Goal: Information Seeking & Learning: Understand process/instructions

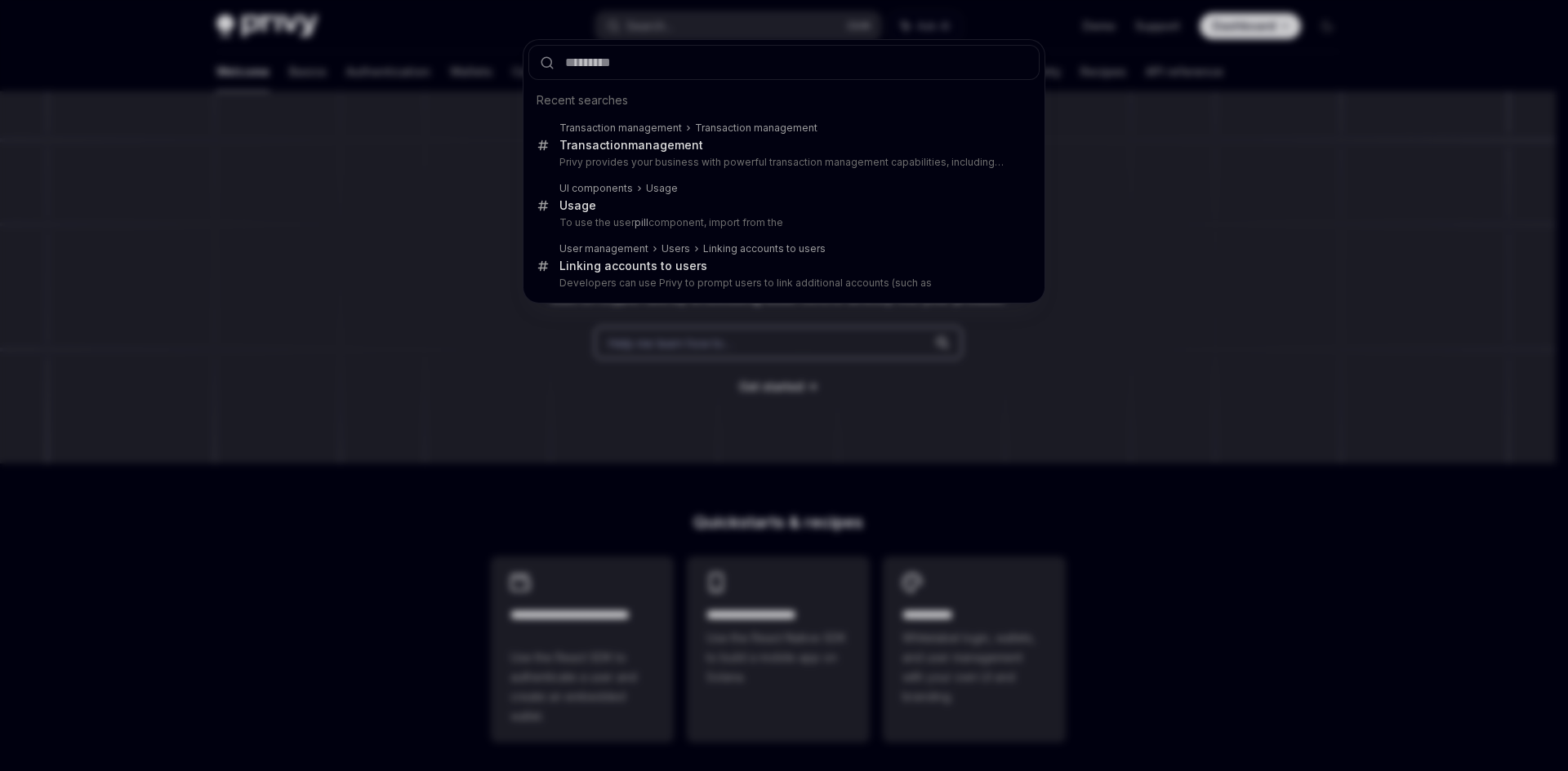
click at [236, 215] on div "Recent searches Transaction management Transaction management Transaction manag…" at bounding box center [784, 386] width 1568 height 771
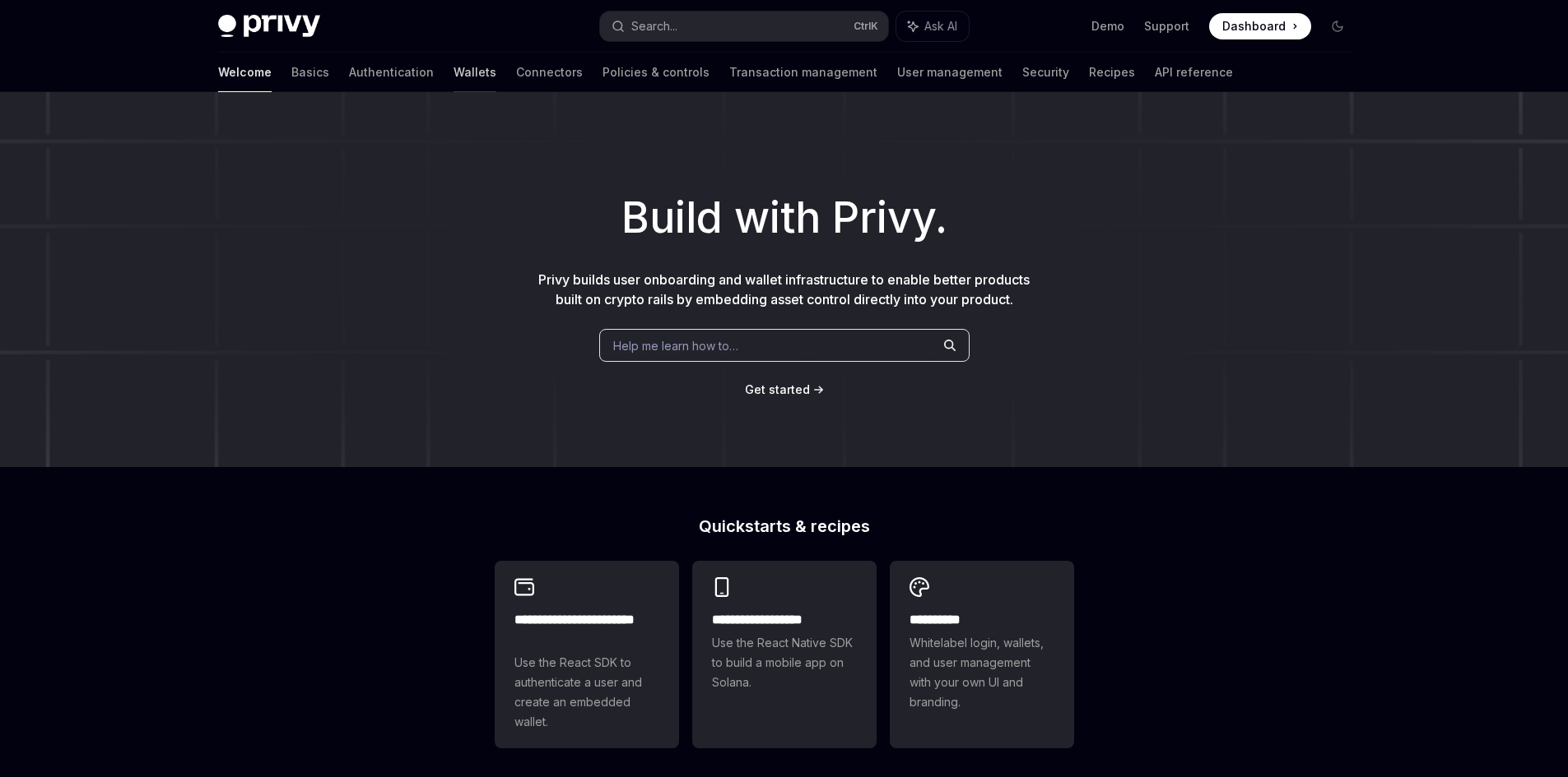
click at [454, 72] on link "Wallets" at bounding box center [474, 72] width 42 height 40
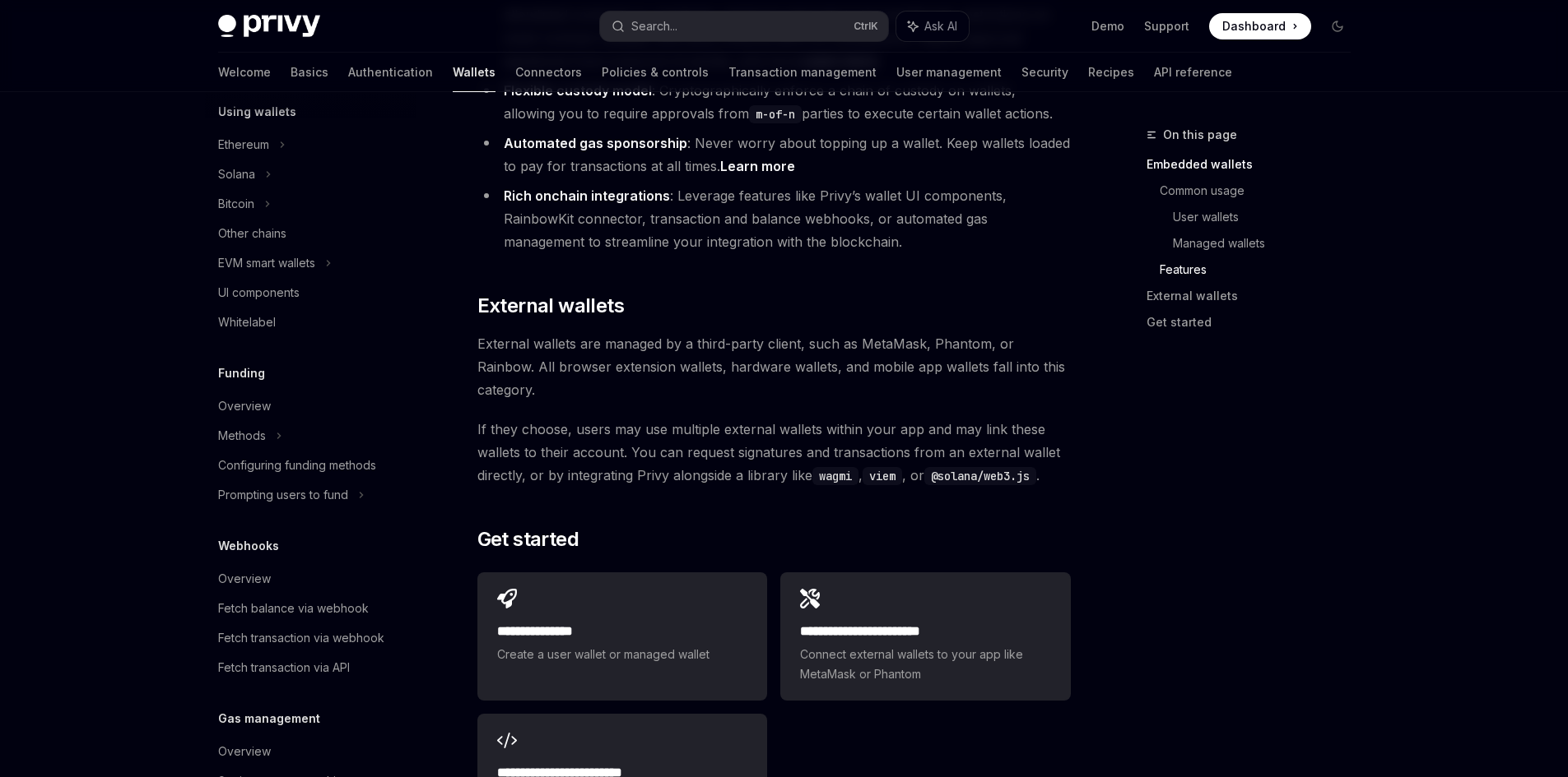
scroll to position [2330, 0]
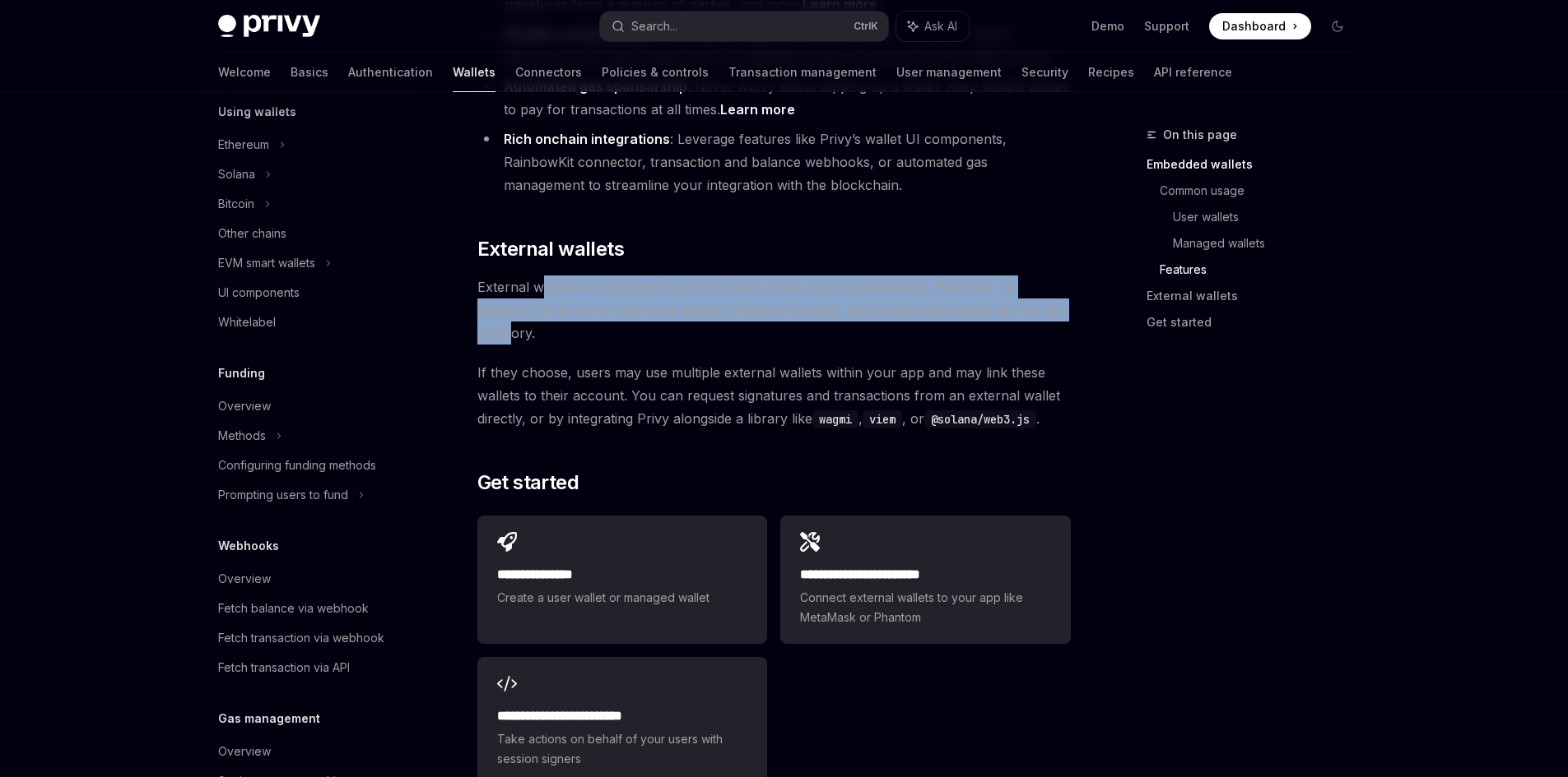
drag, startPoint x: 568, startPoint y: 215, endPoint x: 967, endPoint y: 249, distance: 400.4
click at [1038, 276] on span "External wallets are managed by a third-party client, such as MetaMask, Phantom…" at bounding box center [774, 309] width 594 height 69
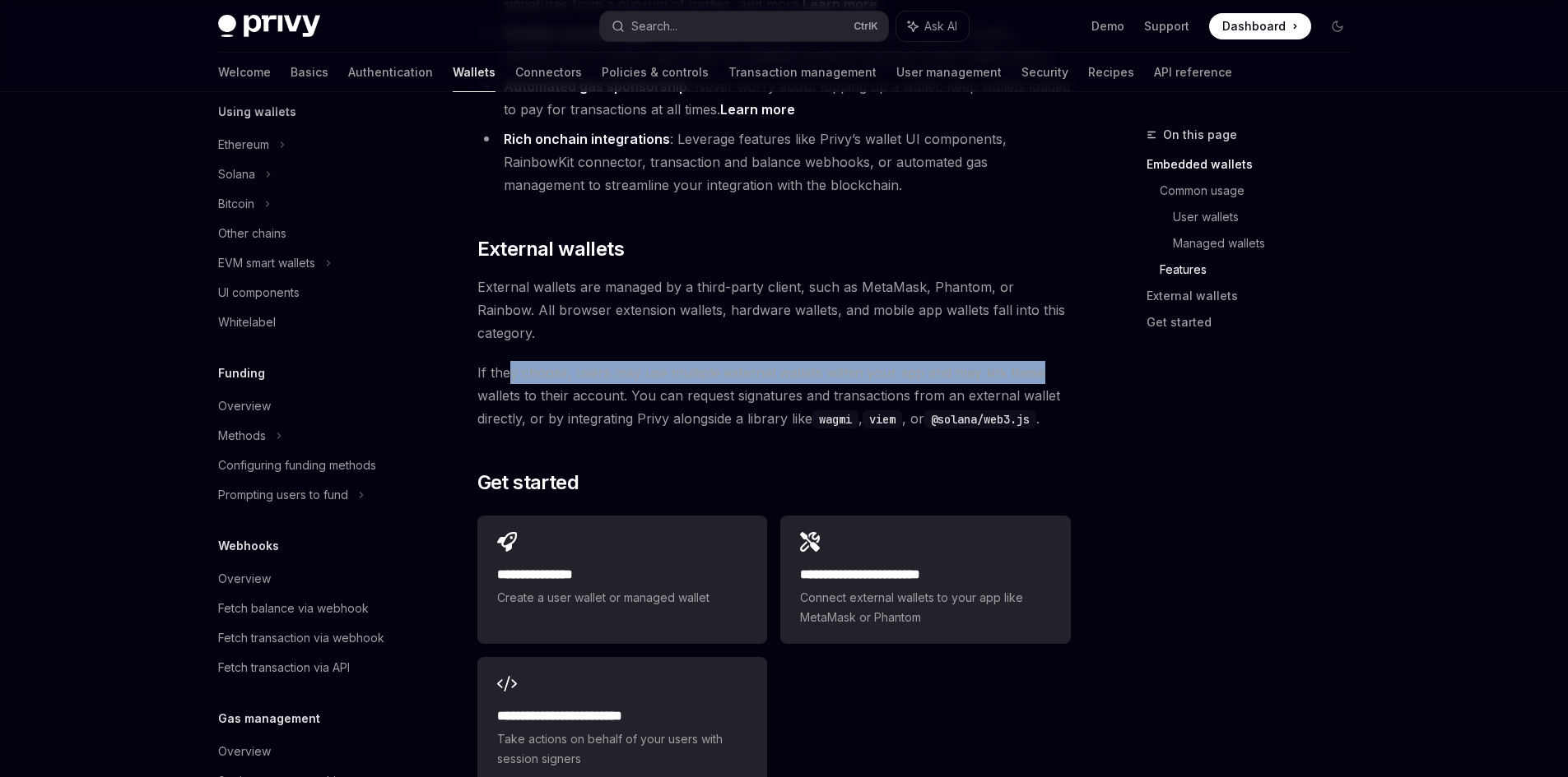
drag, startPoint x: 511, startPoint y: 284, endPoint x: 1035, endPoint y: 284, distance: 524.0
click at [1035, 361] on span "If they choose, users may use multiple external wallets within your app and may…" at bounding box center [774, 395] width 594 height 69
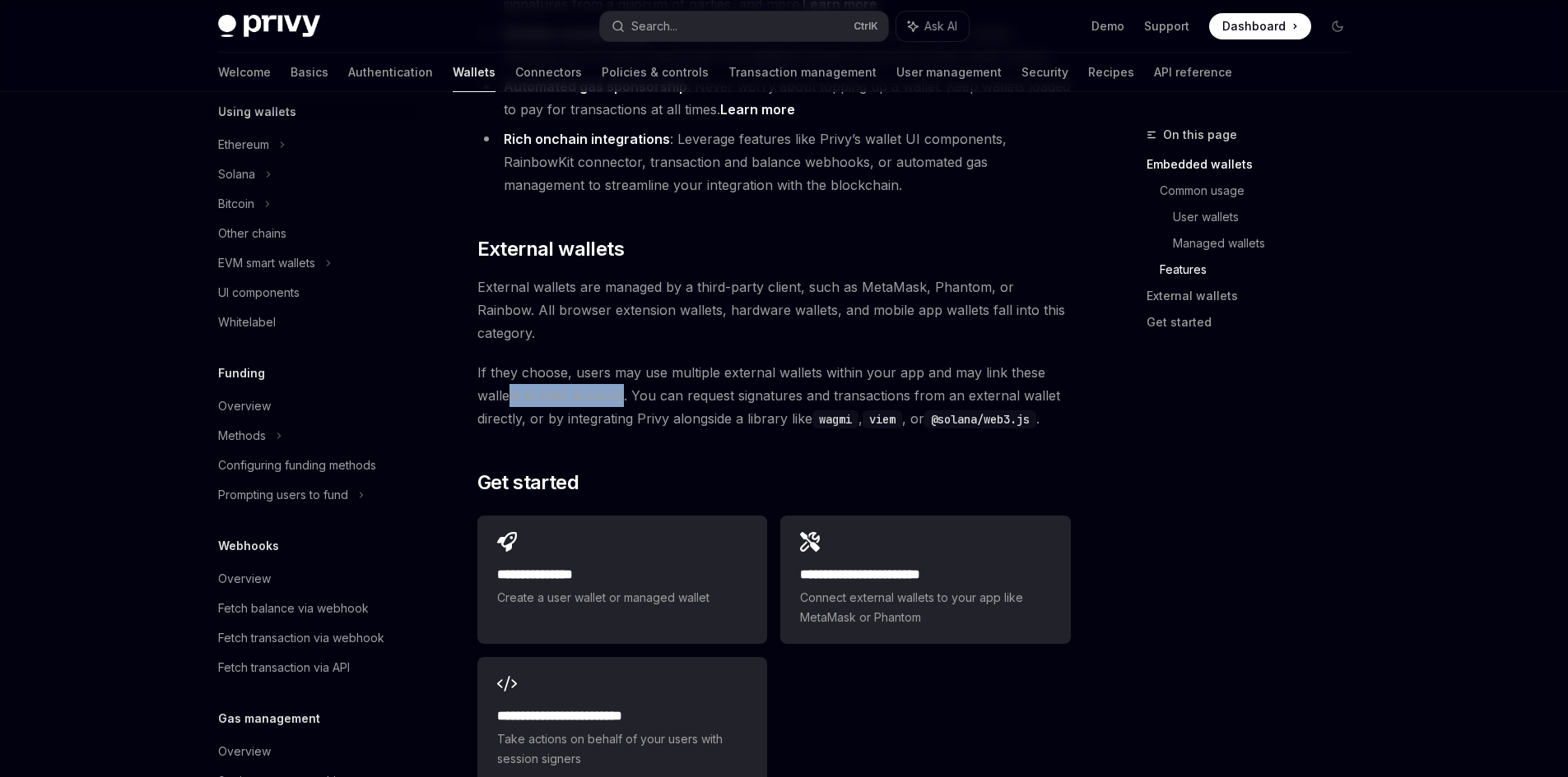
drag, startPoint x: 508, startPoint y: 305, endPoint x: 620, endPoint y: 305, distance: 112.0
click at [620, 361] on span "If they choose, users may use multiple external wallets within your app and may…" at bounding box center [774, 395] width 594 height 69
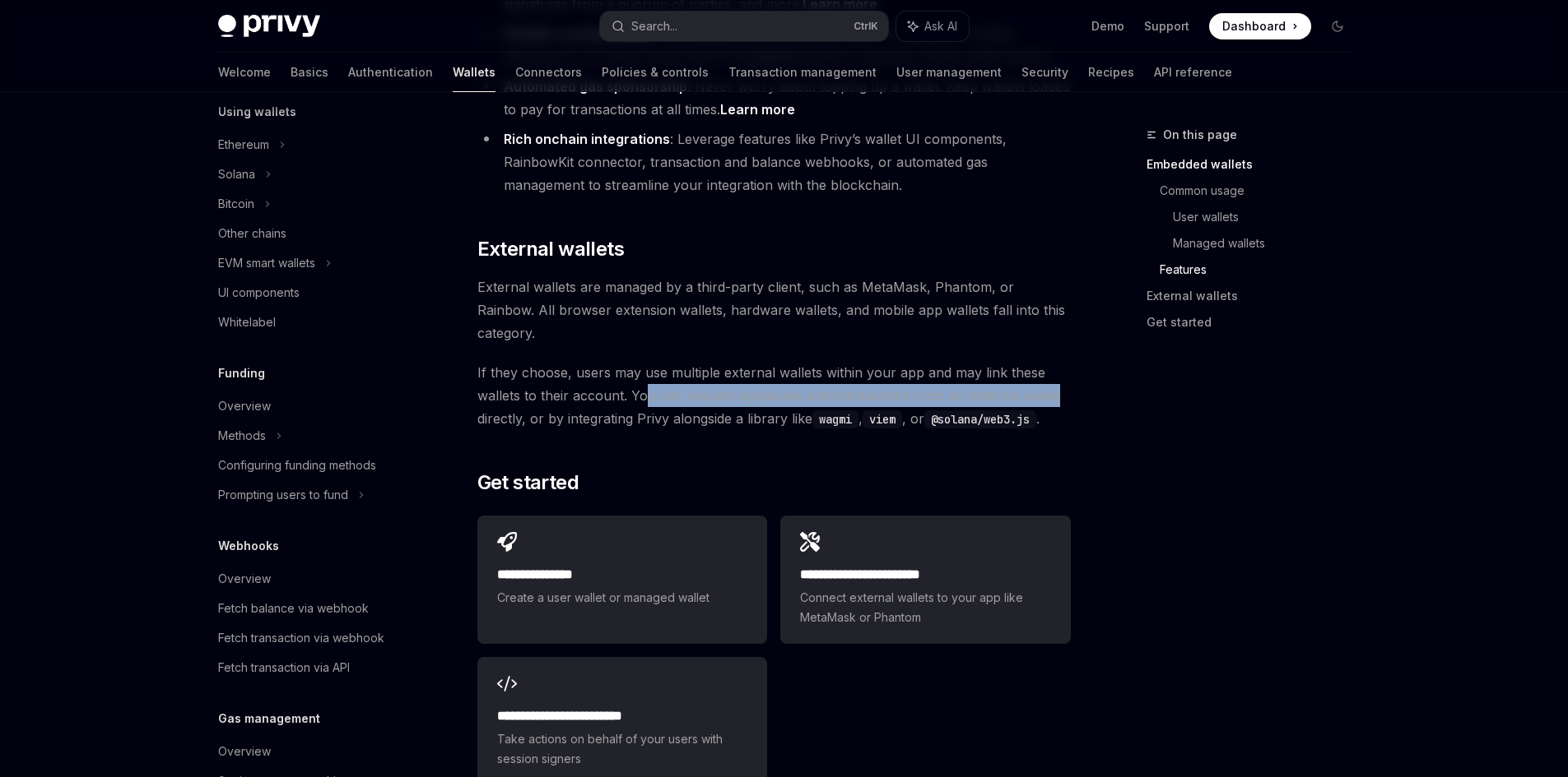
drag, startPoint x: 648, startPoint y: 305, endPoint x: 1057, endPoint y: 307, distance: 409.0
click at [1057, 361] on span "If they choose, users may use multiple external wallets within your app and may…" at bounding box center [774, 395] width 594 height 69
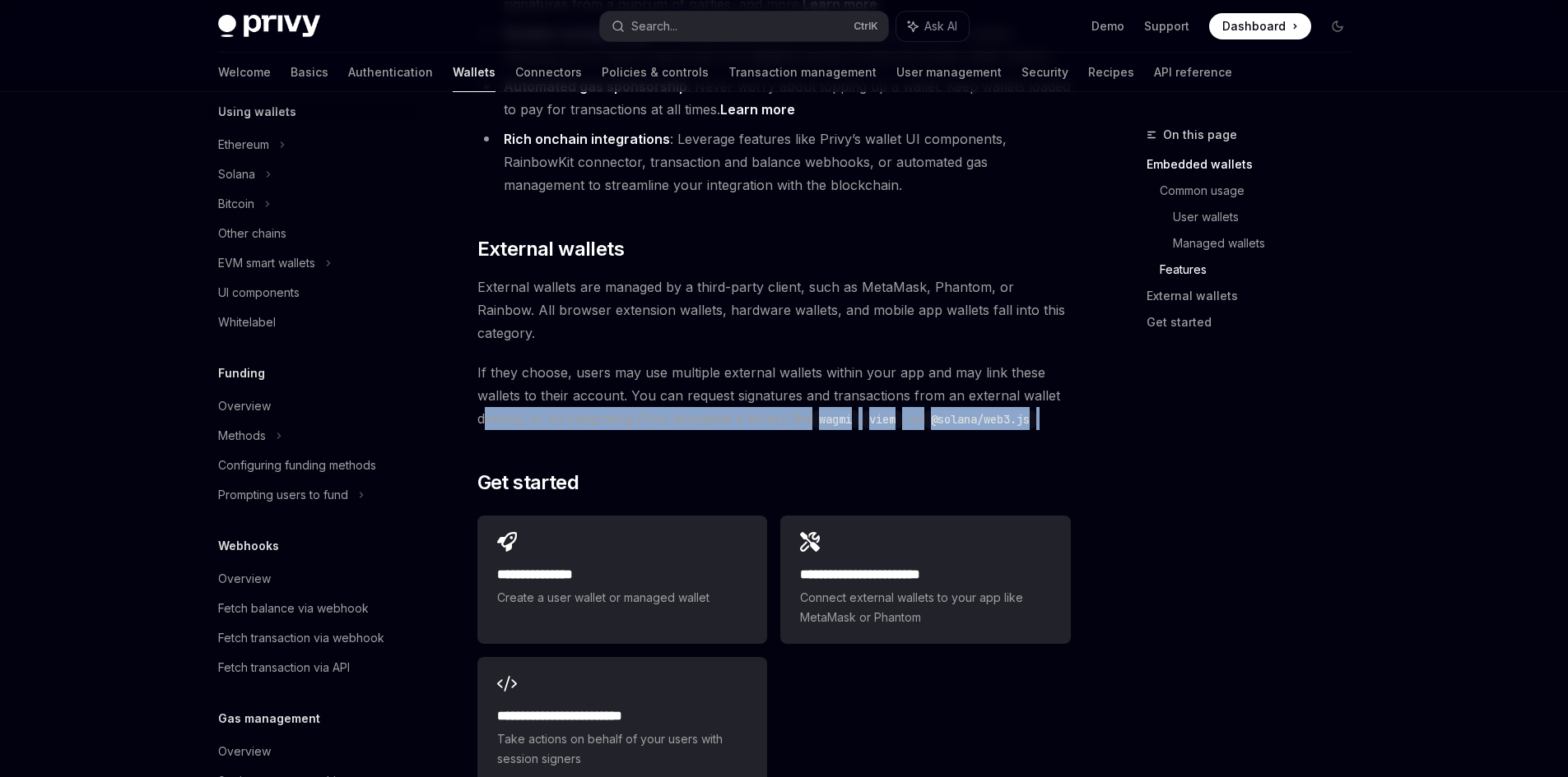
drag, startPoint x: 484, startPoint y: 333, endPoint x: 1085, endPoint y: 333, distance: 601.0
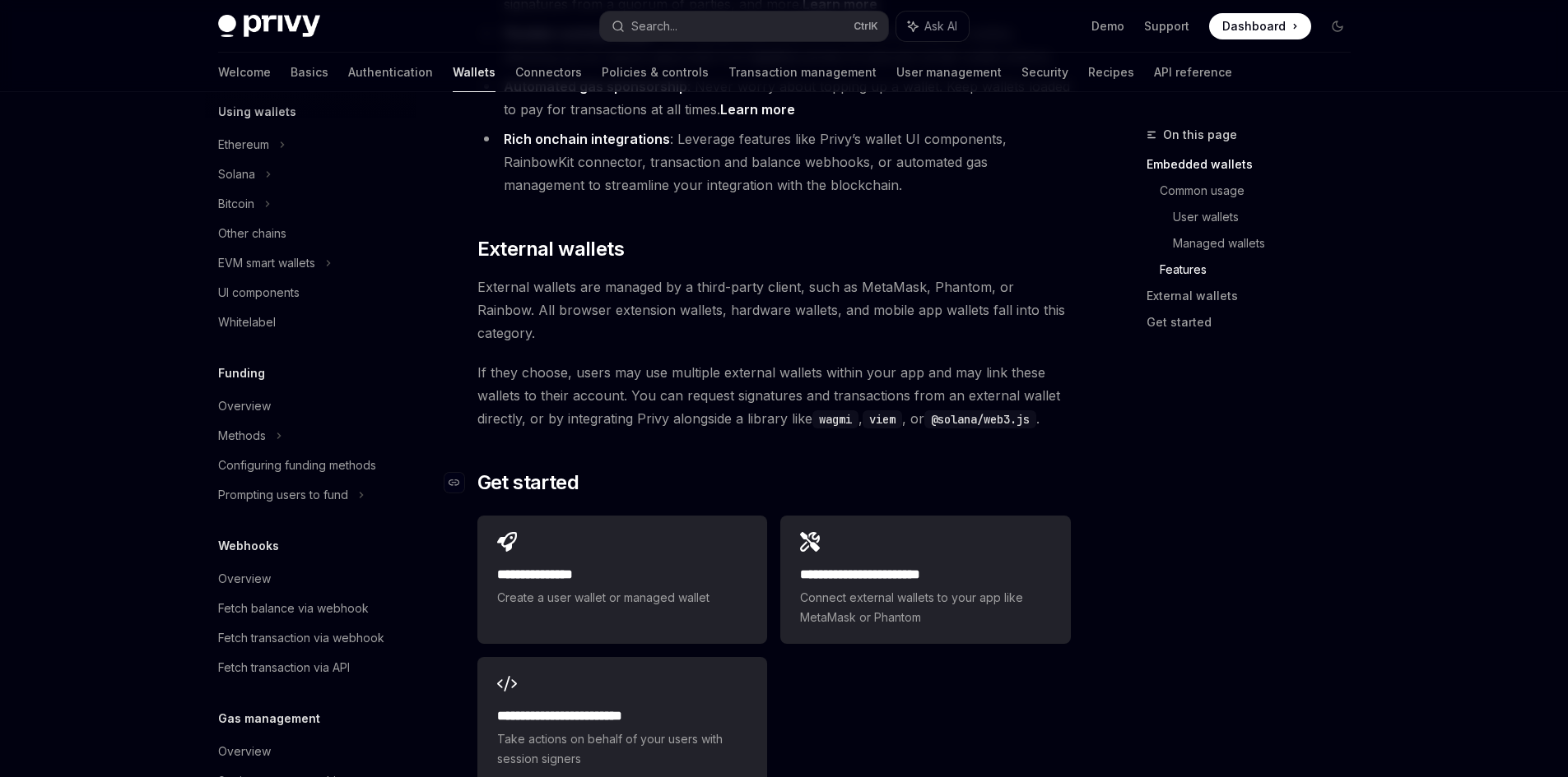
click at [1000, 469] on h2 "​ Get started" at bounding box center [774, 483] width 594 height 26
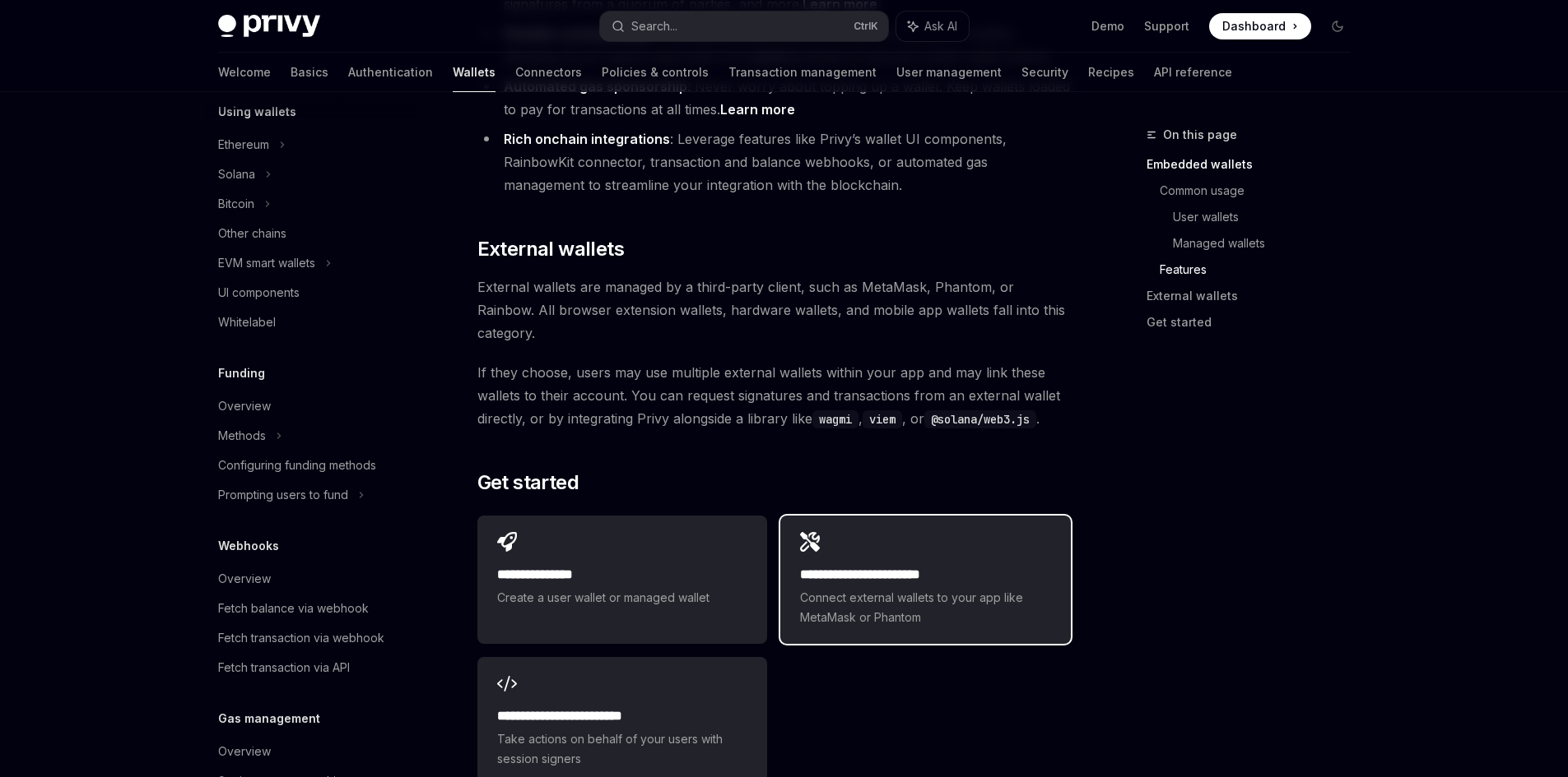
click at [895, 588] on span "Connect external wallets to your app like MetaMask or Phantom" at bounding box center [925, 608] width 250 height 40
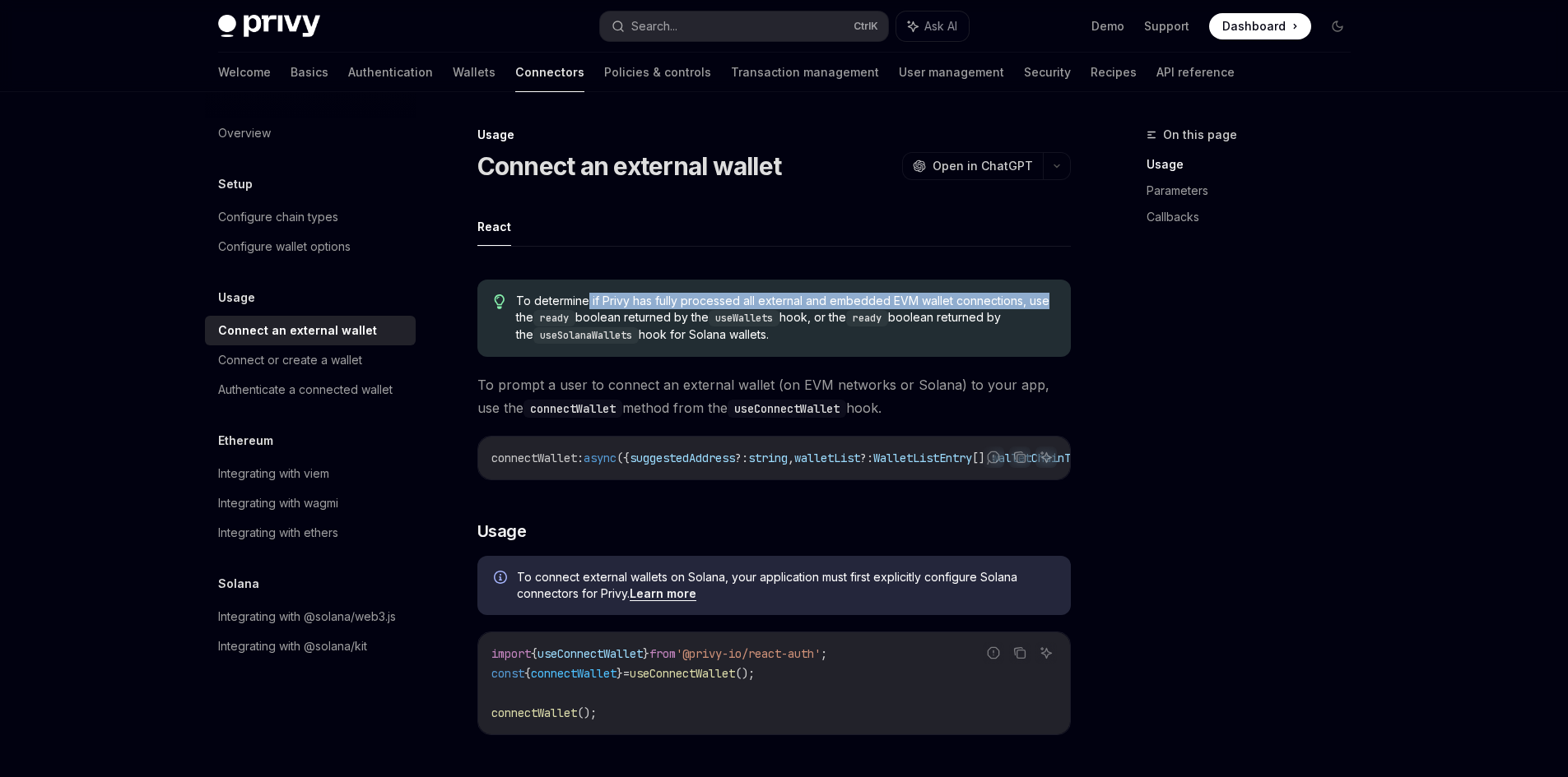
drag, startPoint x: 587, startPoint y: 302, endPoint x: 1050, endPoint y: 302, distance: 463.0
click at [1050, 302] on span "To determine if Privy has fully processed all external and embedded EVM wallet …" at bounding box center [784, 318] width 537 height 51
drag, startPoint x: 586, startPoint y: 314, endPoint x: 712, endPoint y: 320, distance: 126.1
click at [712, 320] on span "To determine if Privy has fully processed all external and embedded EVM wallet …" at bounding box center [784, 318] width 537 height 51
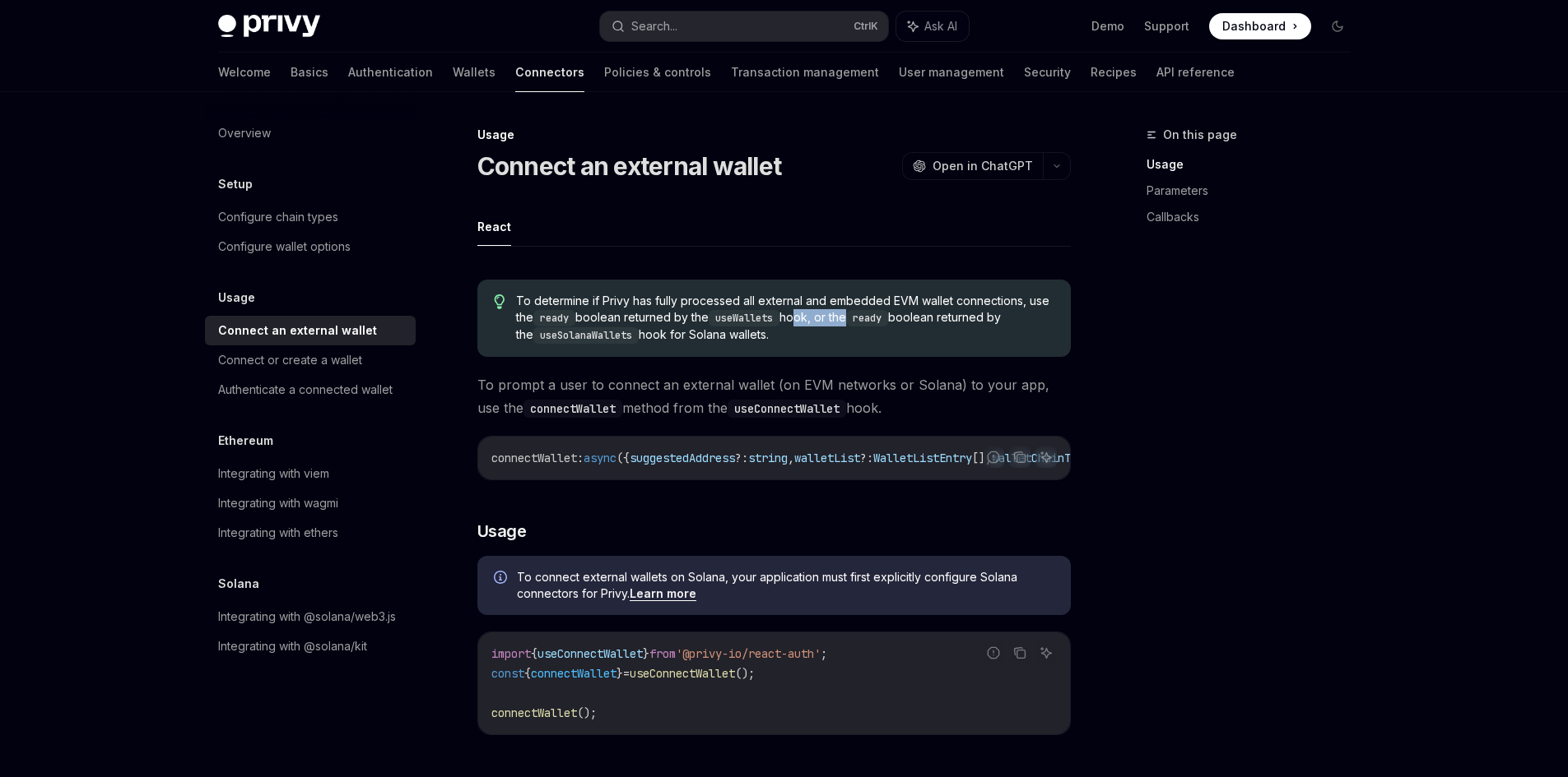
drag, startPoint x: 799, startPoint y: 320, endPoint x: 856, endPoint y: 323, distance: 57.1
click at [856, 323] on span "To determine if Privy has fully processed all external and embedded EVM wallet …" at bounding box center [784, 318] width 537 height 51
drag, startPoint x: 920, startPoint y: 321, endPoint x: 1032, endPoint y: 321, distance: 112.0
click at [1032, 321] on span "To determine if Privy has fully processed all external and embedded EVM wallet …" at bounding box center [784, 318] width 537 height 51
drag, startPoint x: 630, startPoint y: 333, endPoint x: 767, endPoint y: 333, distance: 137.0
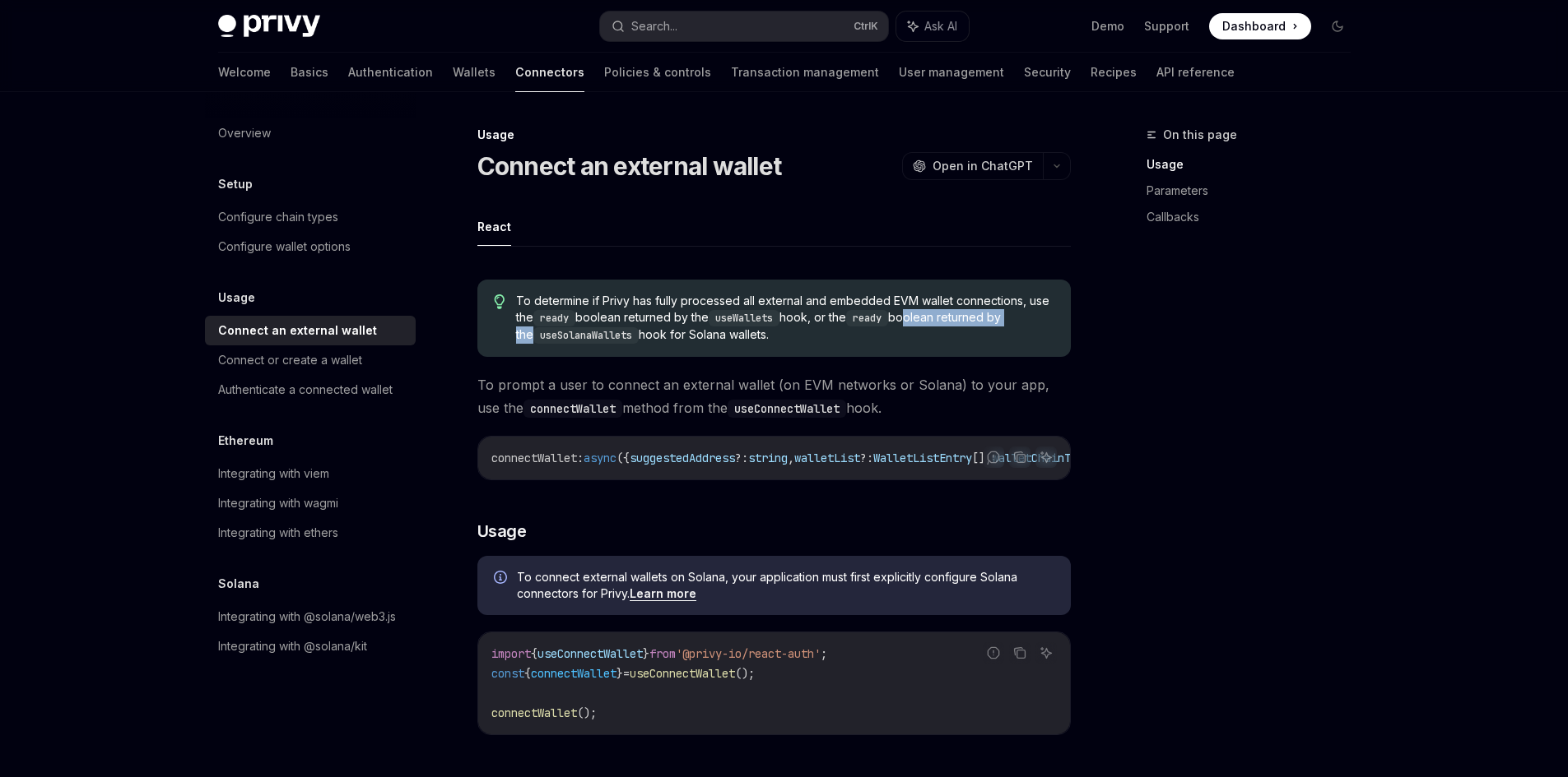
click at [767, 333] on span "To determine if Privy has fully processed all external and embedded EVM wallet …" at bounding box center [784, 318] width 537 height 51
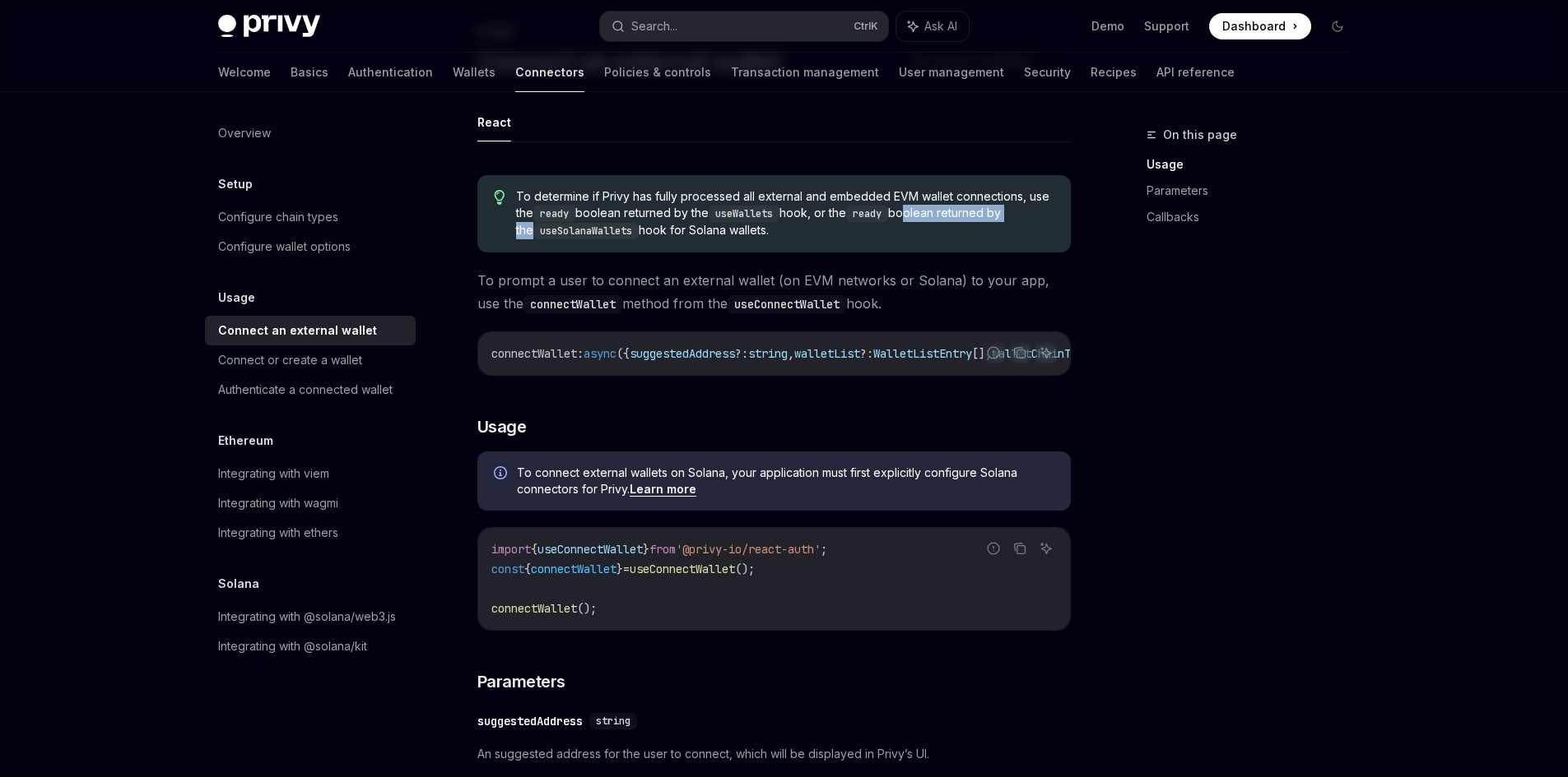
scroll to position [137, 0]
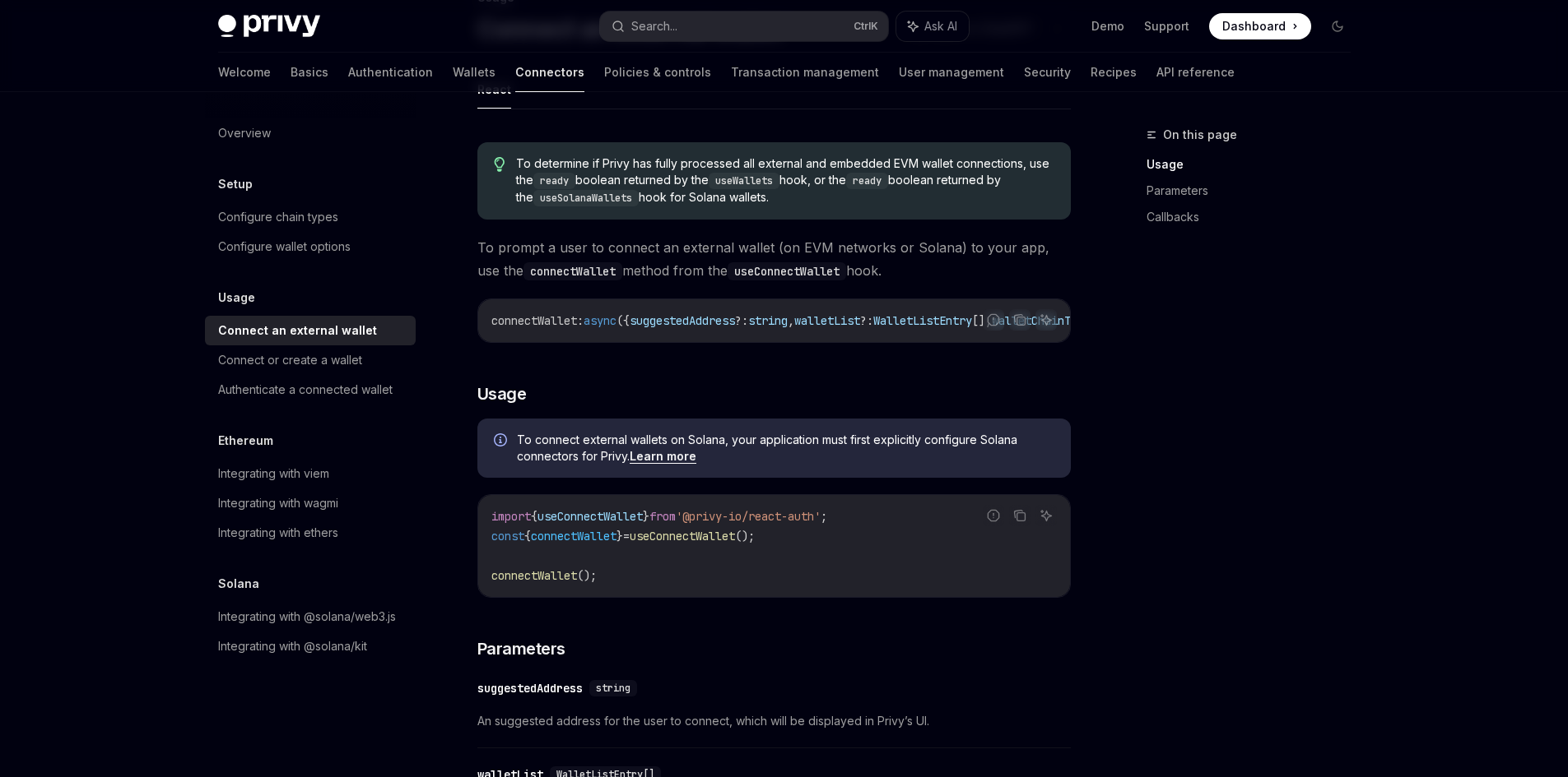
click at [756, 182] on code "useWallets" at bounding box center [744, 181] width 71 height 16
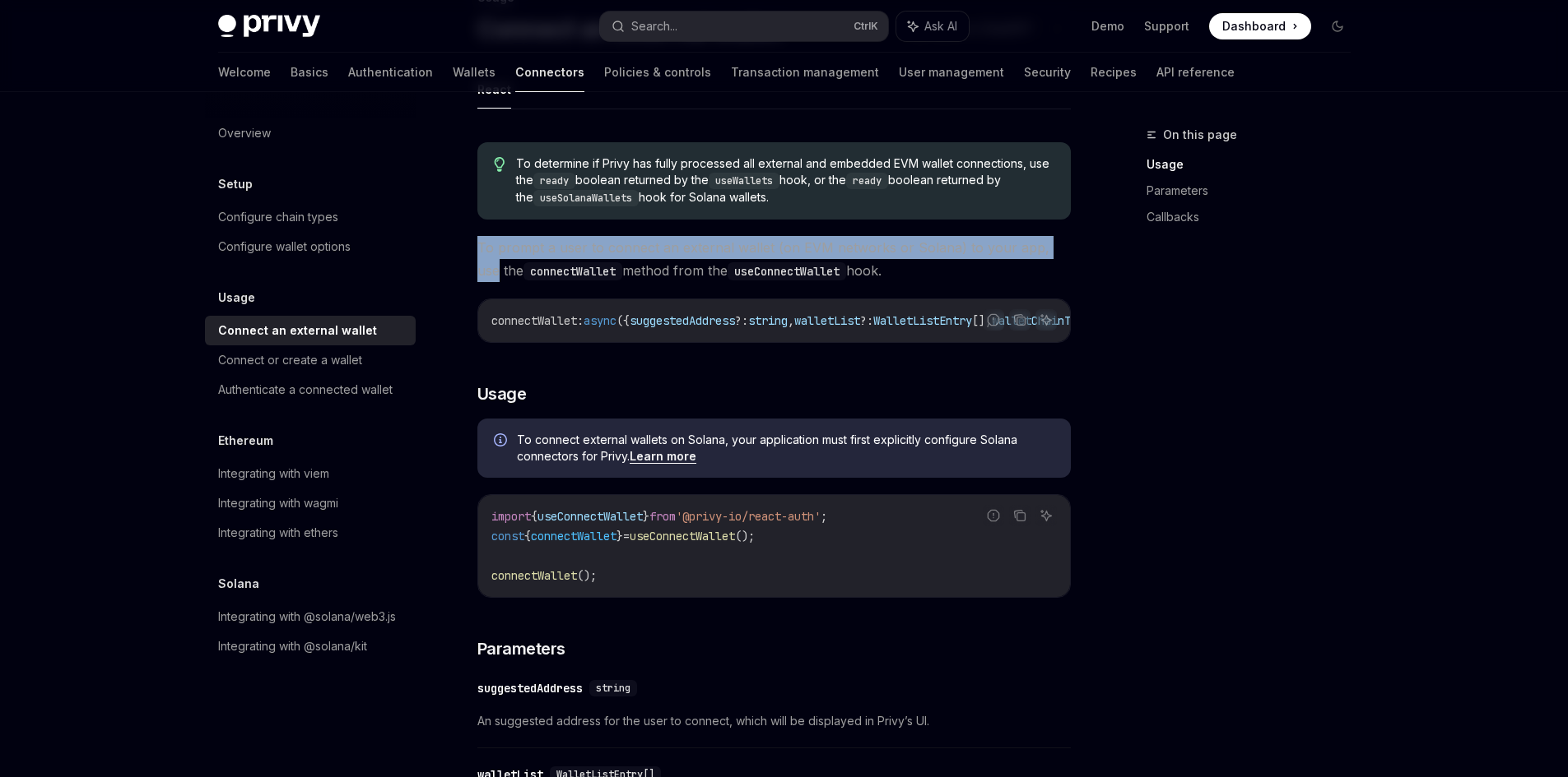
drag, startPoint x: 473, startPoint y: 246, endPoint x: 1061, endPoint y: 249, distance: 588.0
drag, startPoint x: 614, startPoint y: 270, endPoint x: 712, endPoint y: 270, distance: 98.0
click at [712, 270] on span "To prompt a user to connect an external wallet (on EVM networks or Solana) to y…" at bounding box center [774, 259] width 594 height 46
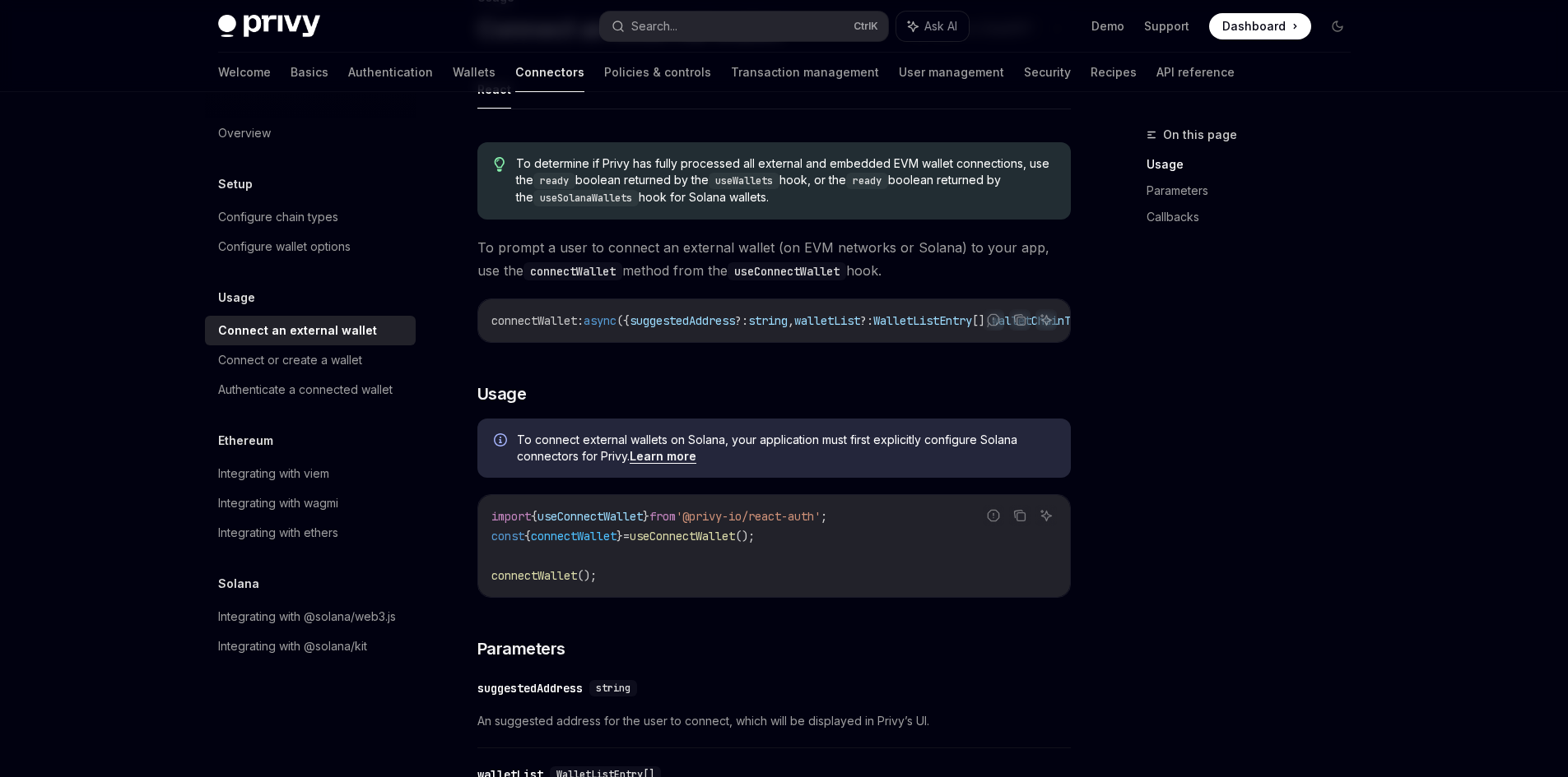
click at [552, 316] on span "connectWallet" at bounding box center [534, 321] width 86 height 15
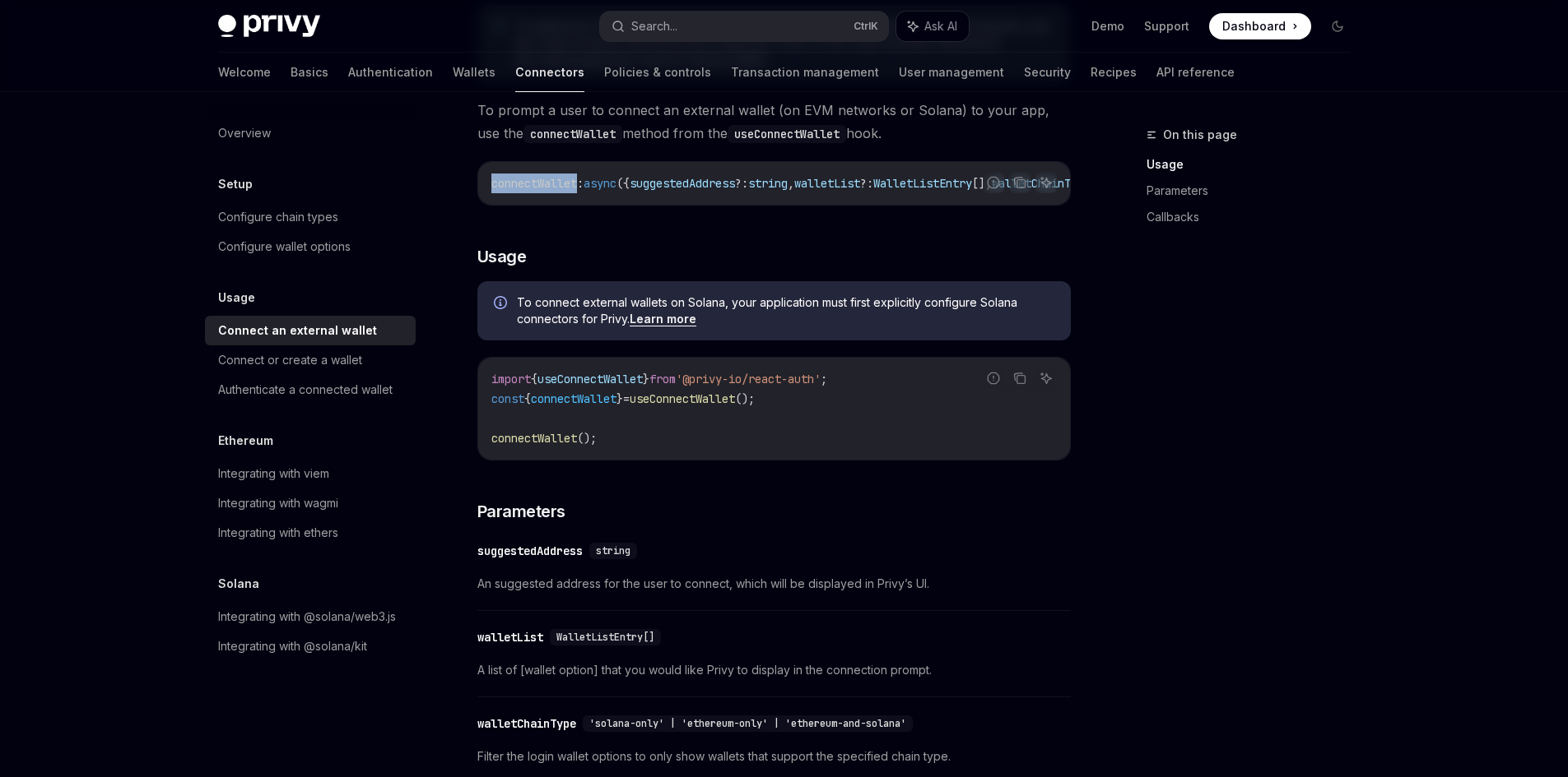
scroll to position [411, 0]
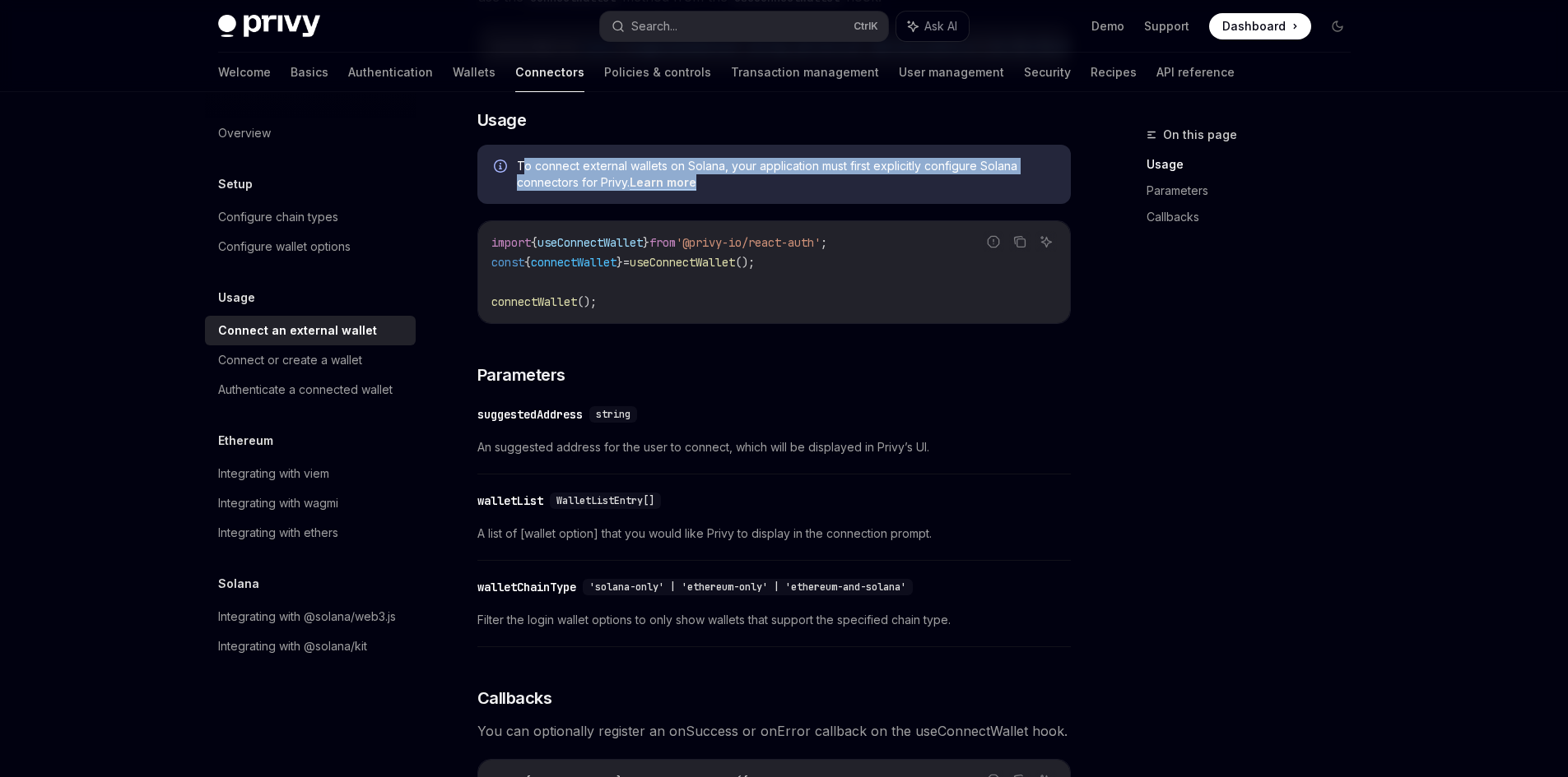
drag, startPoint x: 524, startPoint y: 174, endPoint x: 972, endPoint y: 194, distance: 448.4
click at [972, 191] on span "To connect external wallets on Solana, your application must first explicitly c…" at bounding box center [785, 174] width 537 height 33
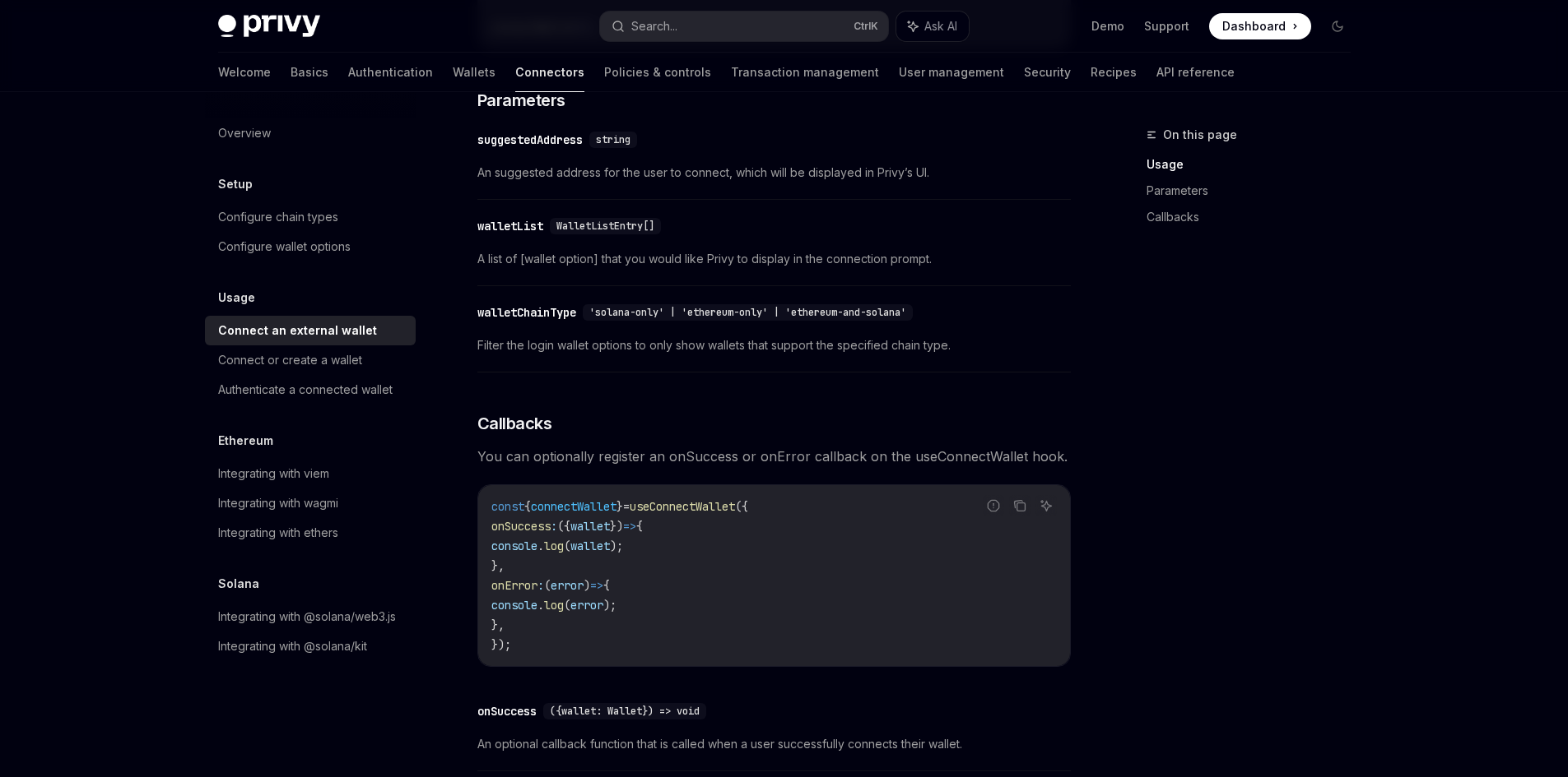
scroll to position [548, 0]
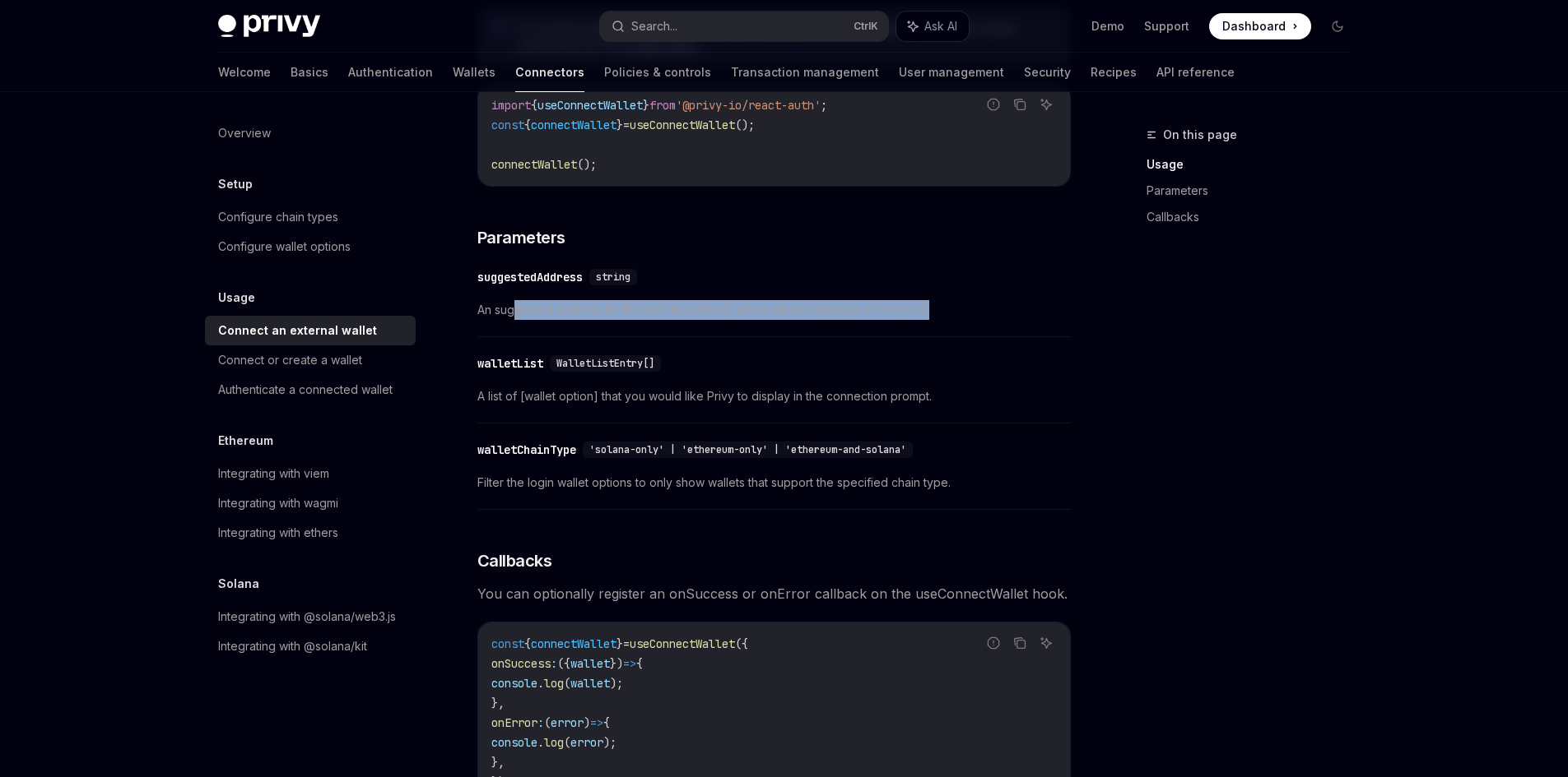
drag, startPoint x: 520, startPoint y: 316, endPoint x: 979, endPoint y: 322, distance: 459.0
click at [979, 320] on span "An suggested address for the user to connect, which will be displayed in Privy’…" at bounding box center [774, 309] width 594 height 20
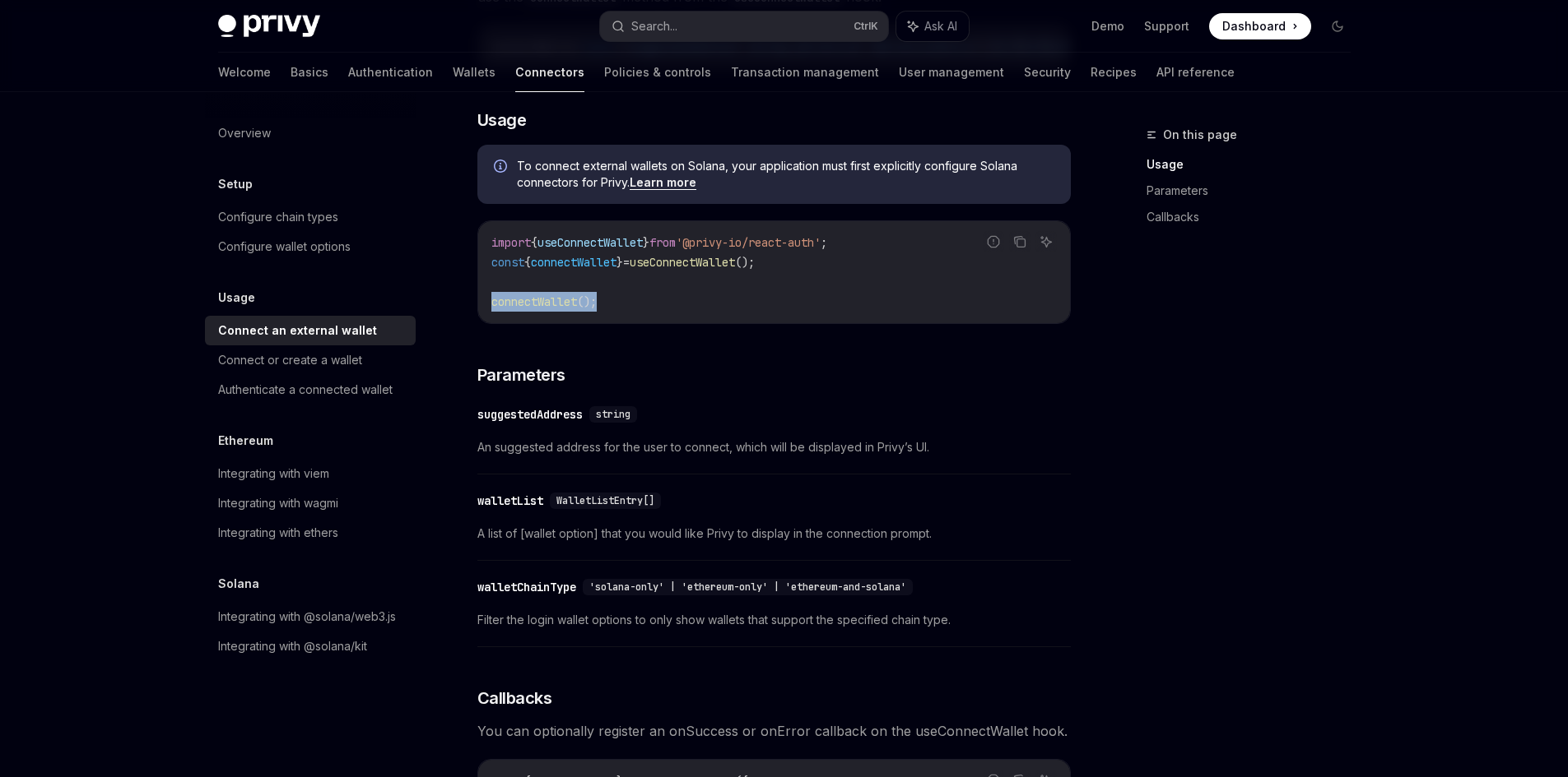
drag, startPoint x: 615, startPoint y: 305, endPoint x: 481, endPoint y: 313, distance: 134.2
click at [481, 313] on div "import { useConnectWallet } from '@privy-io/react-auth' ; const { connectWallet…" at bounding box center [774, 272] width 592 height 102
click at [504, 504] on div "walletList" at bounding box center [510, 500] width 66 height 16
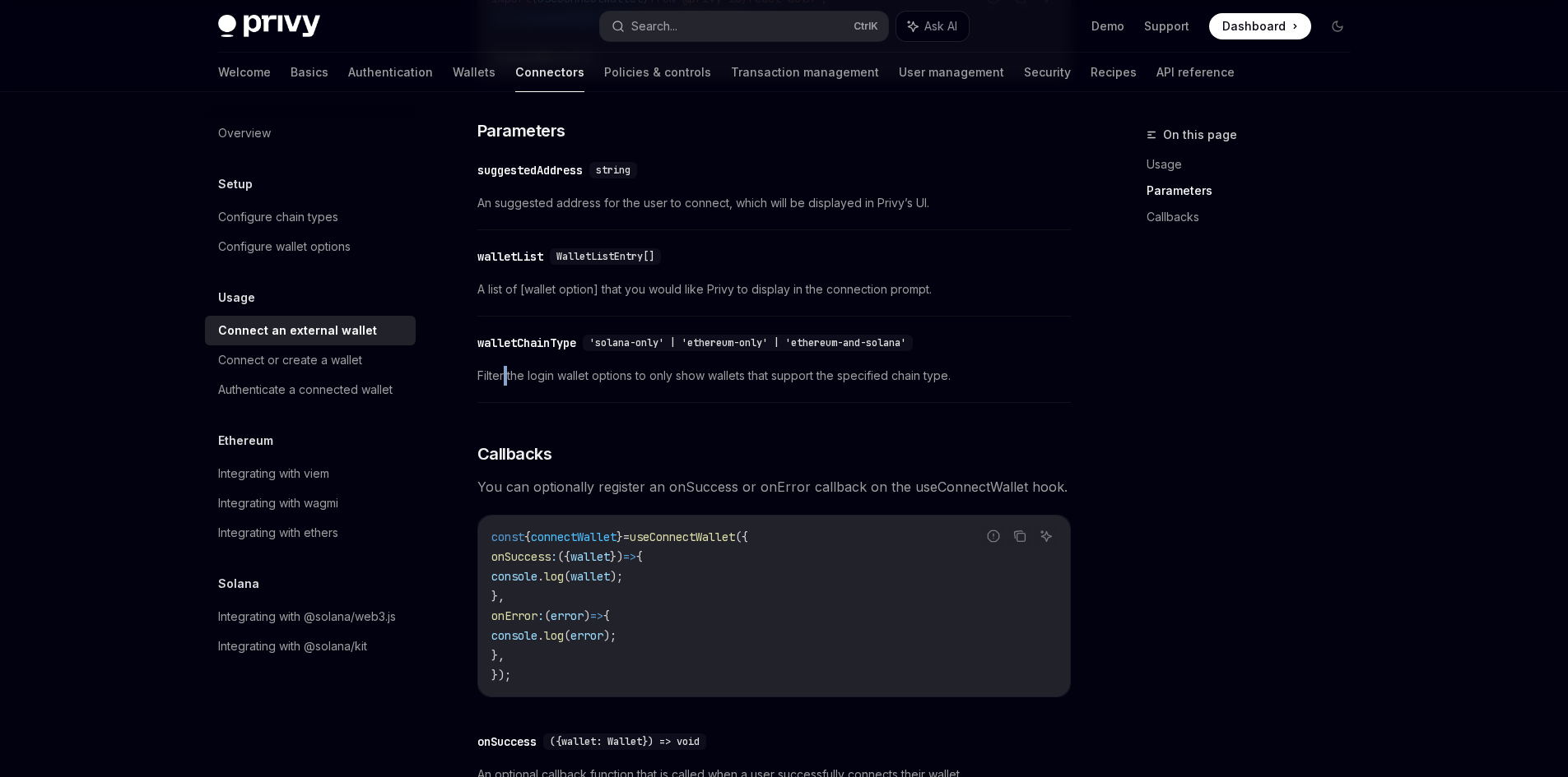
click at [504, 504] on div "To determine if Privy has fully processed all external and embedded EVM wallet …" at bounding box center [774, 253] width 594 height 1286
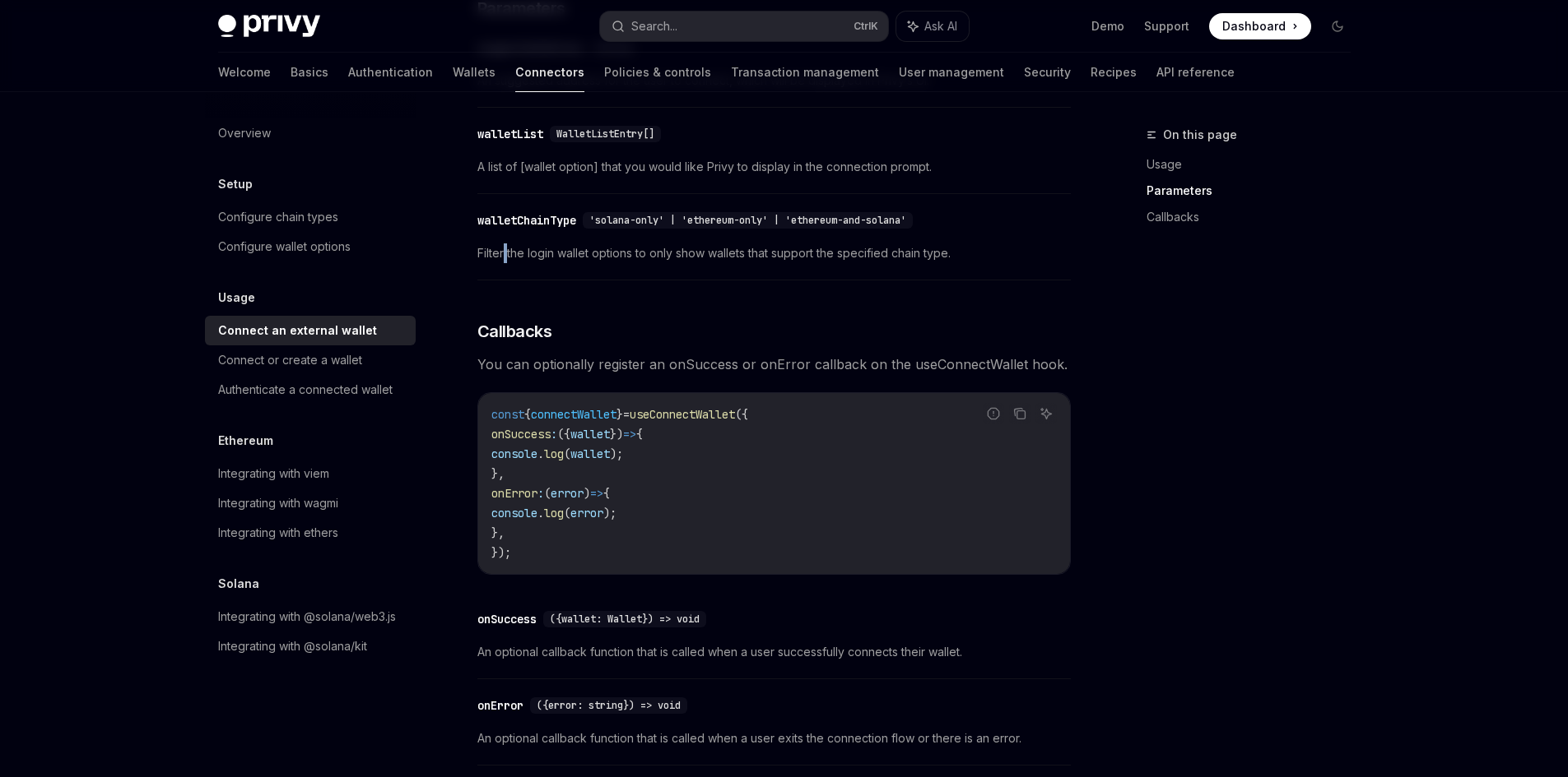
scroll to position [801, 0]
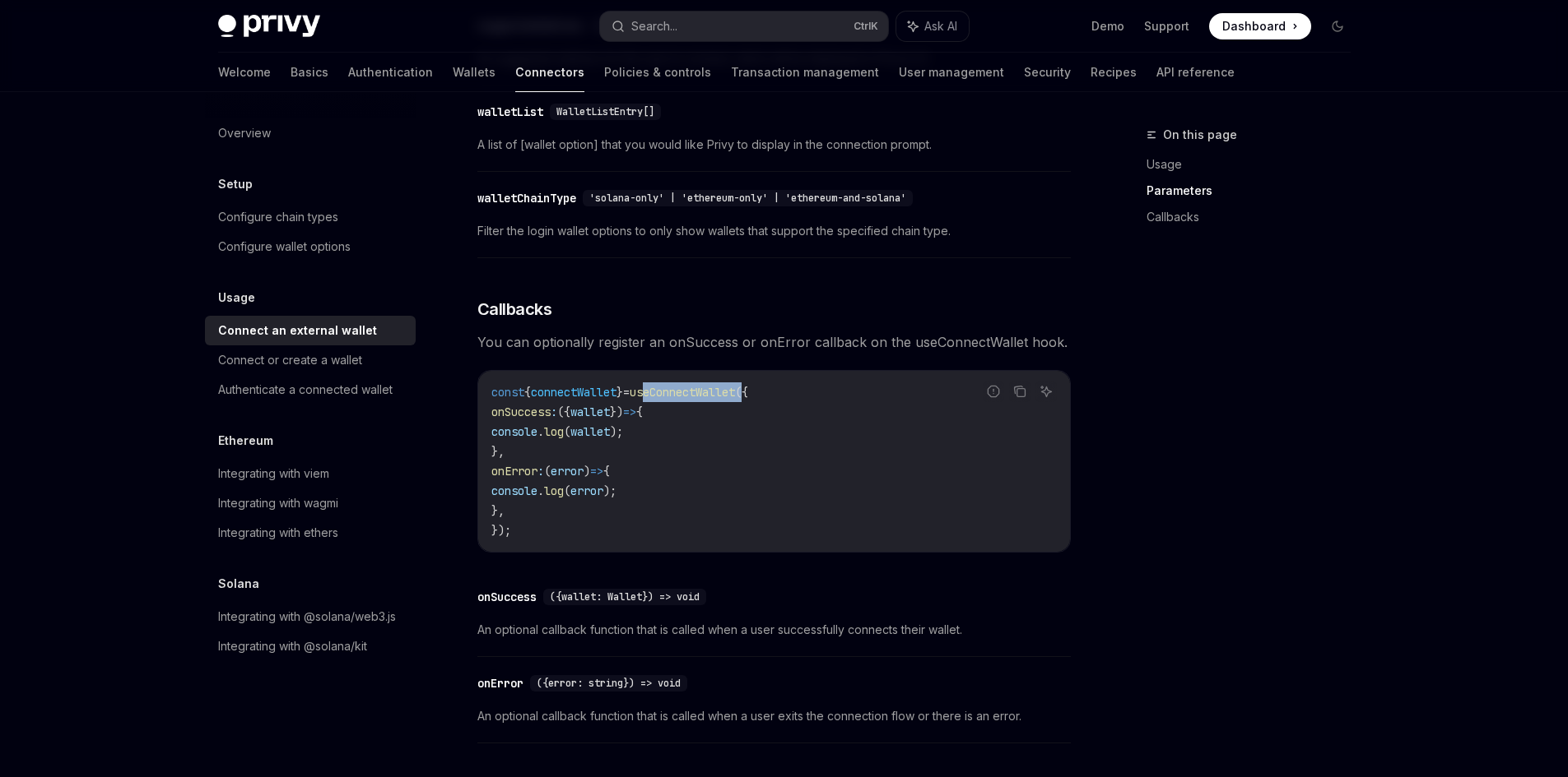
drag, startPoint x: 666, startPoint y: 399, endPoint x: 771, endPoint y: 400, distance: 105.0
click at [748, 400] on span "const { connectWallet } = useConnectWallet ({" at bounding box center [619, 392] width 257 height 15
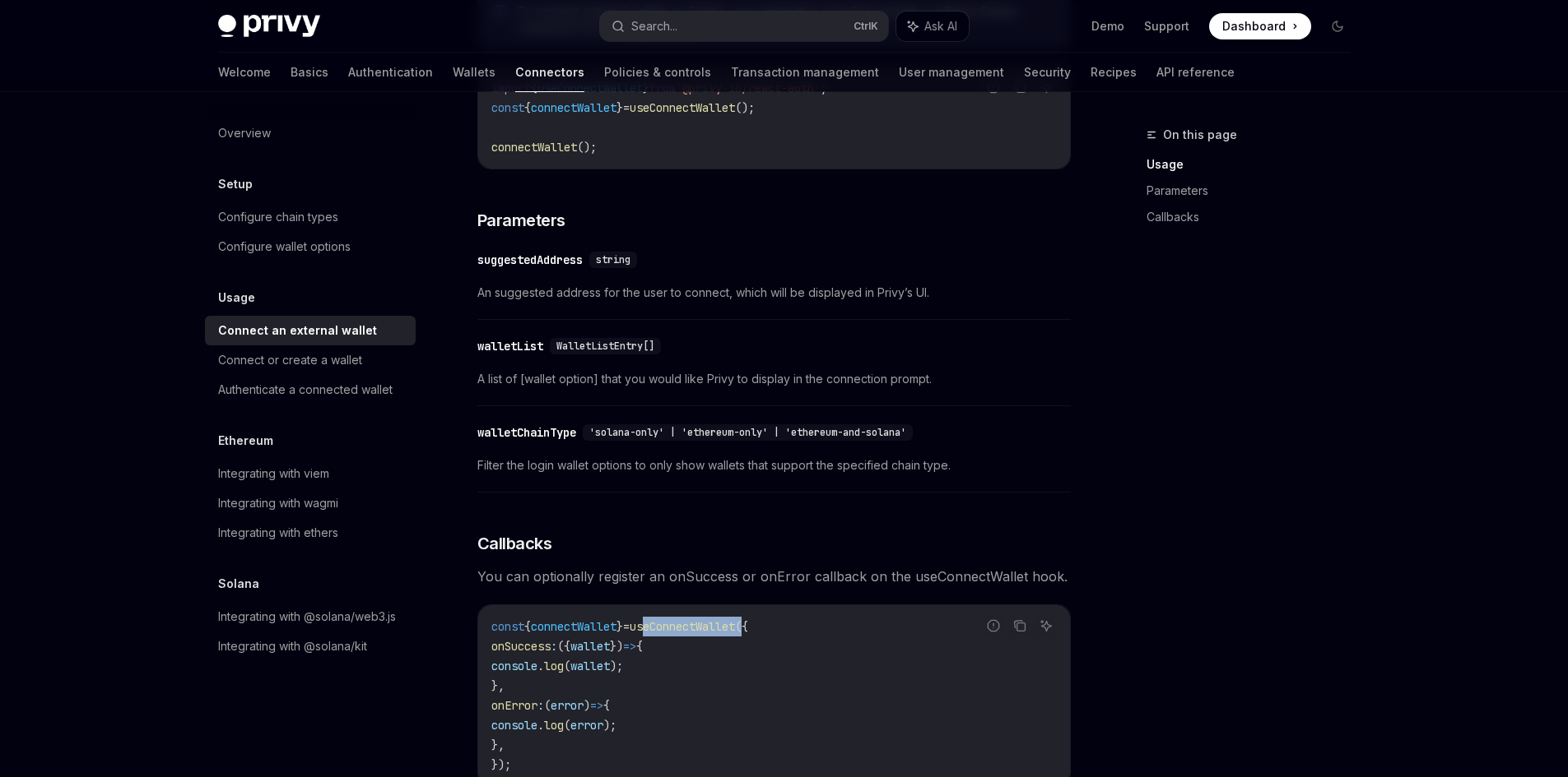
scroll to position [527, 0]
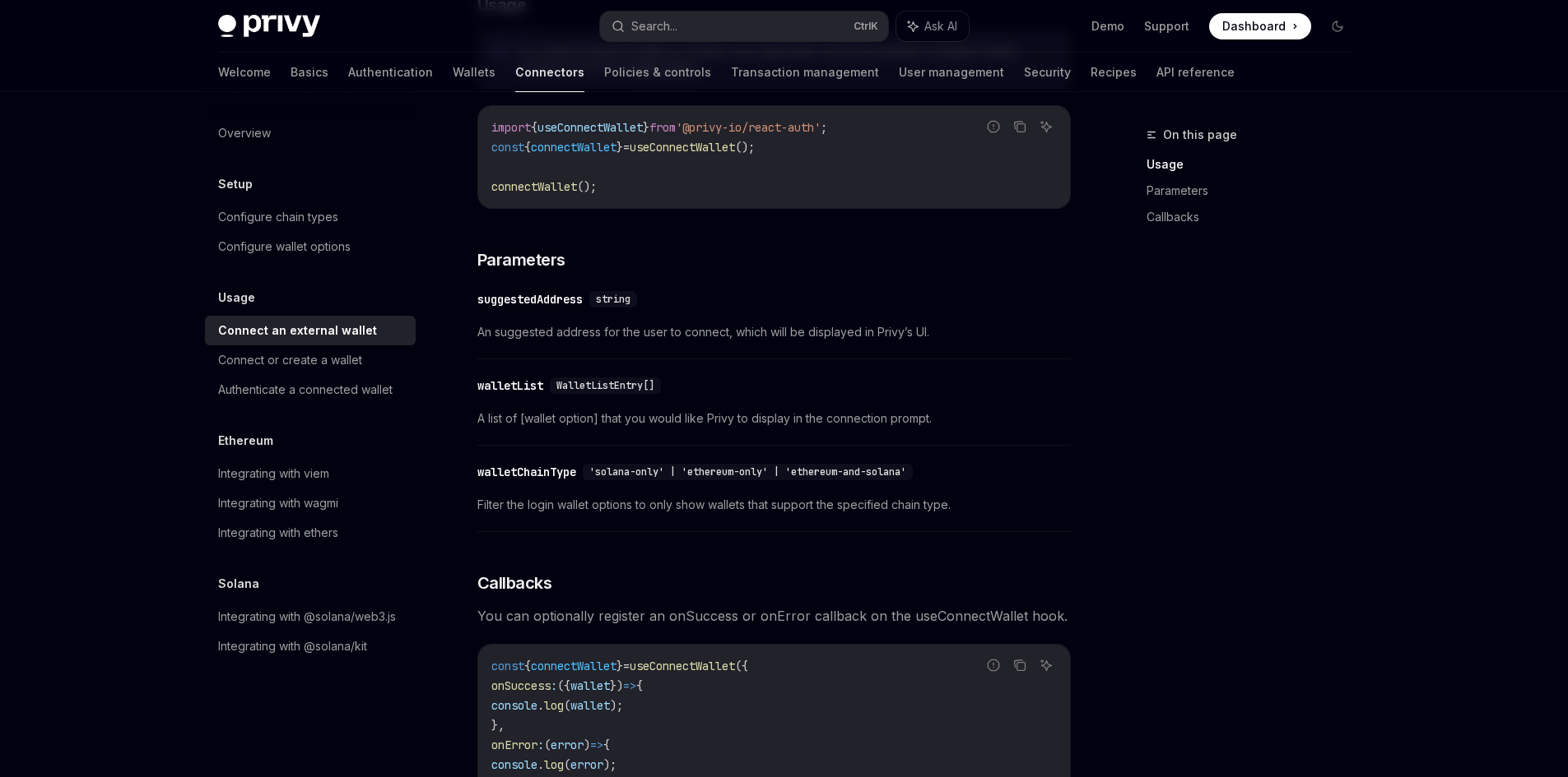
click at [525, 308] on div "suggestedAddress" at bounding box center [530, 299] width 105 height 16
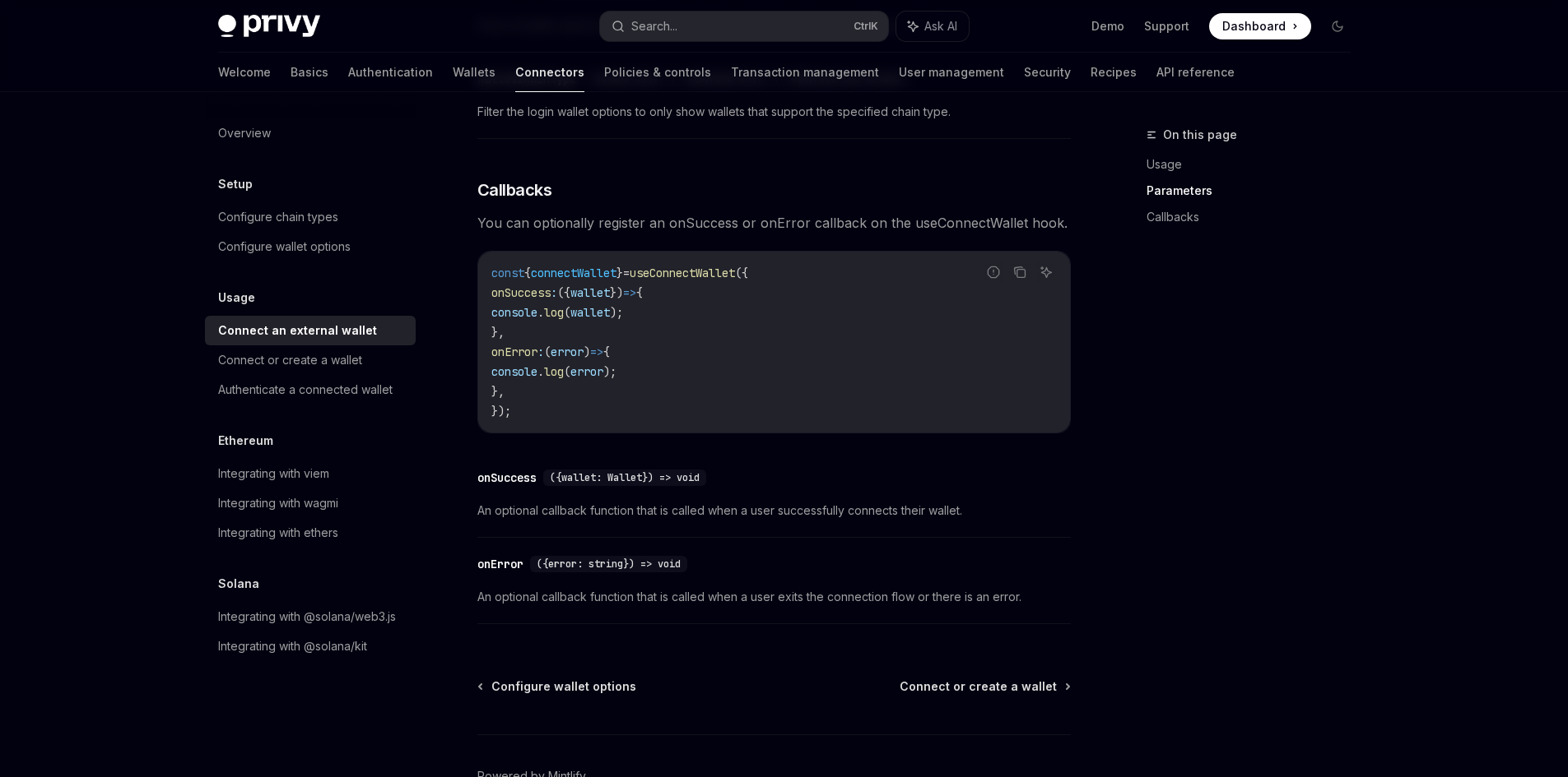
scroll to position [988, 0]
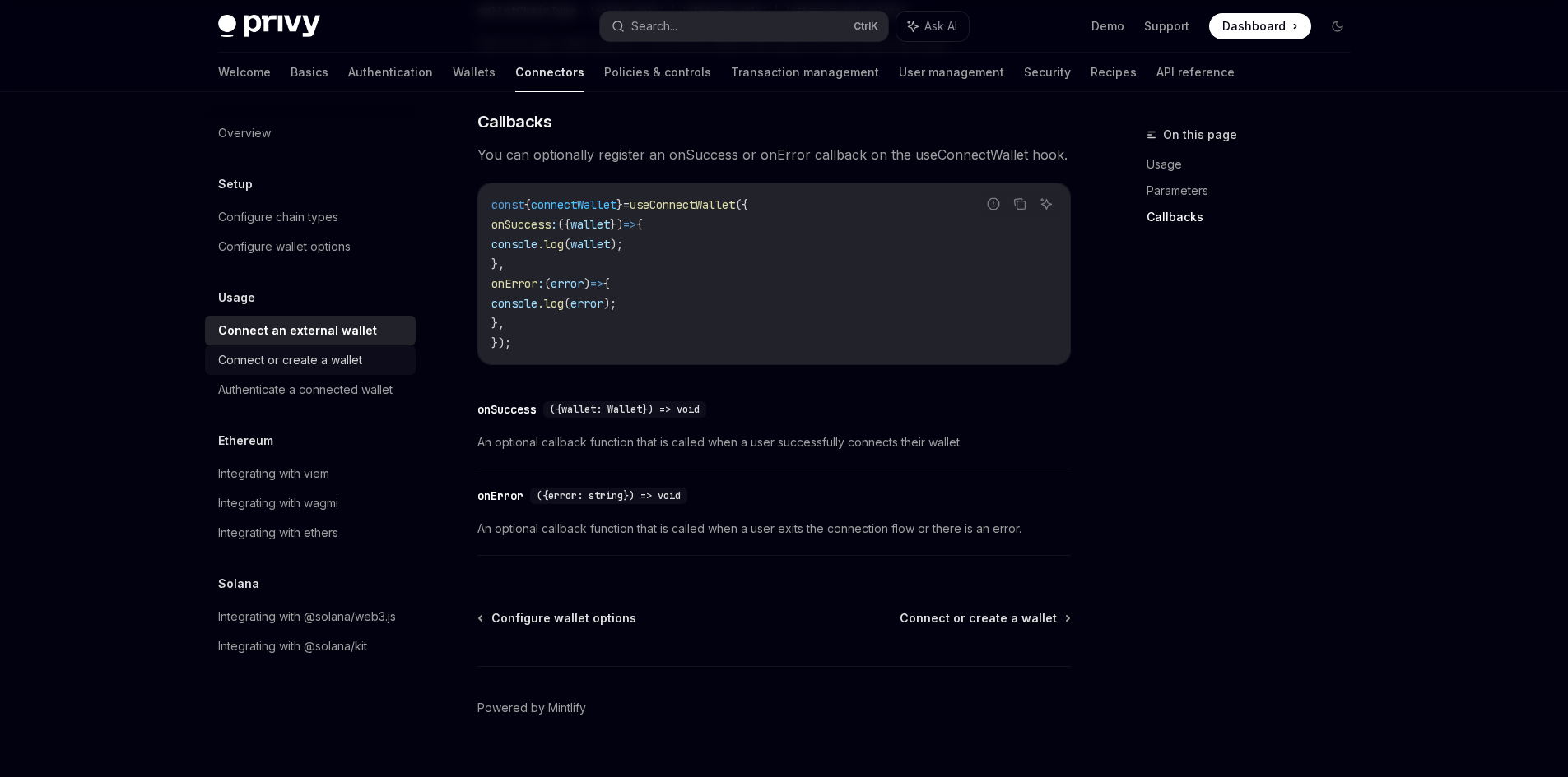
click at [321, 363] on div "Connect or create a wallet" at bounding box center [290, 360] width 144 height 20
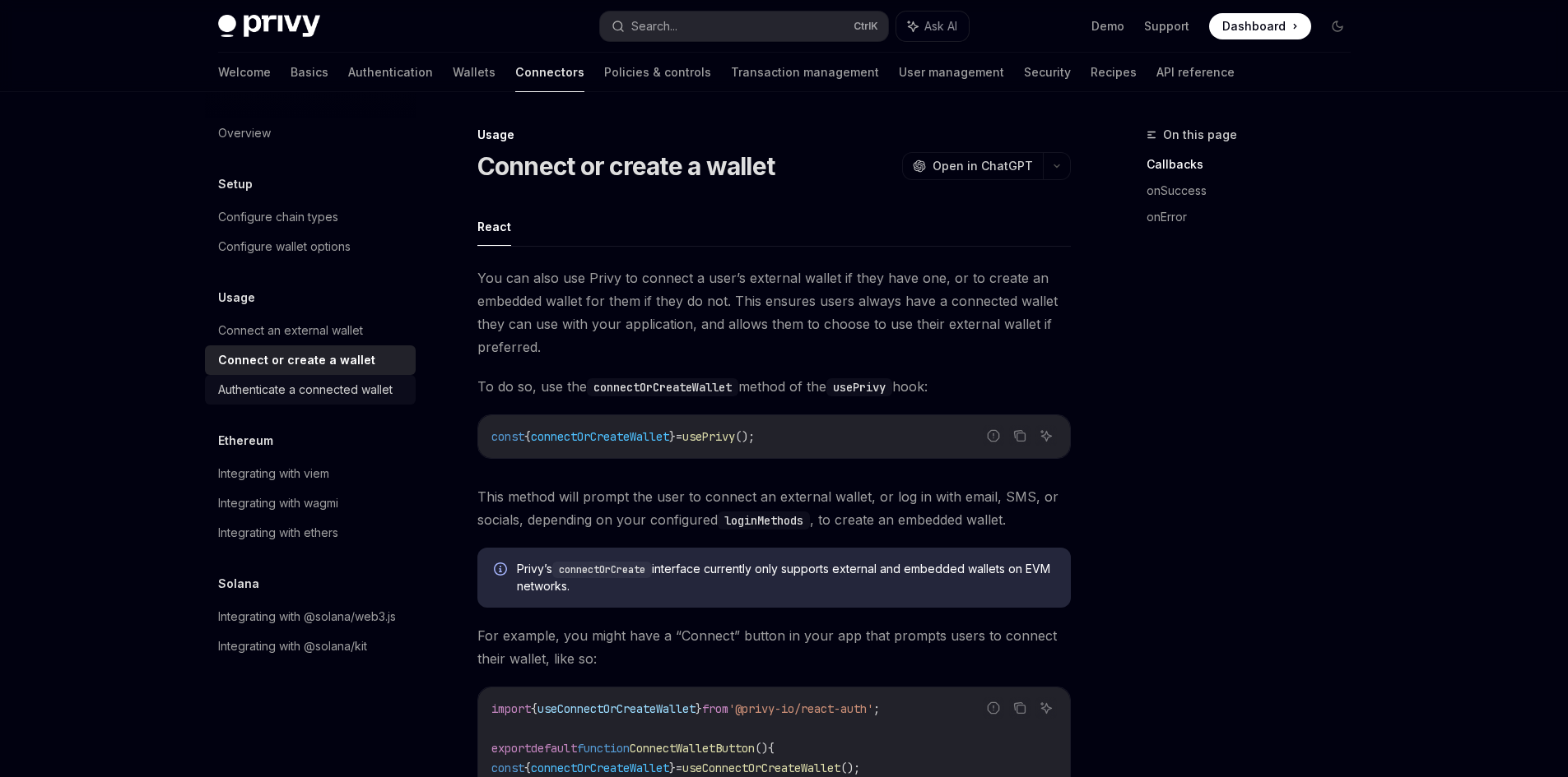
click at [331, 390] on div "Authenticate a connected wallet" at bounding box center [305, 389] width 174 height 20
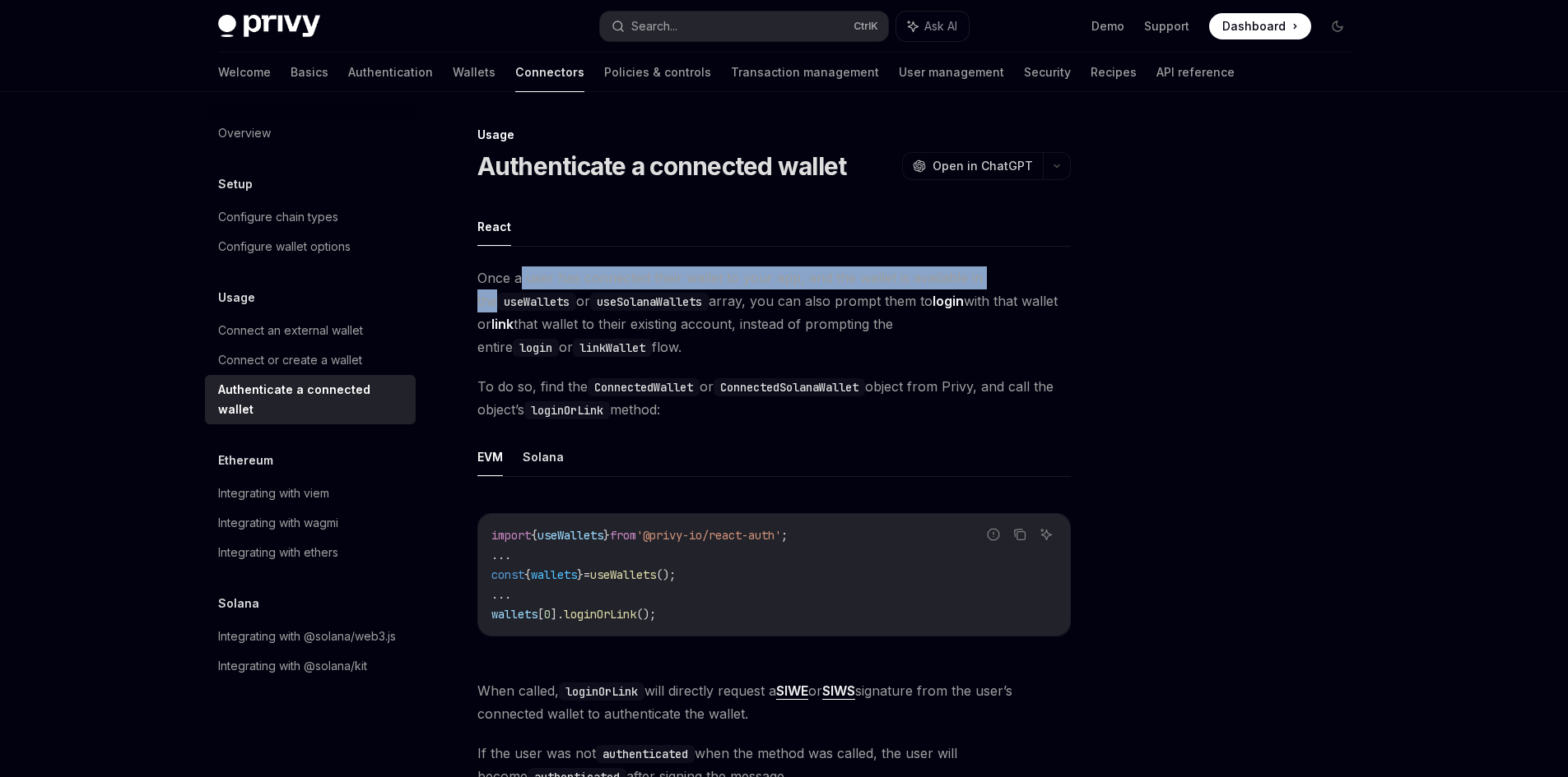
drag, startPoint x: 532, startPoint y: 277, endPoint x: 998, endPoint y: 285, distance: 466.1
click at [998, 285] on span "Once a user has connected their wallet to your app, and the wallet is available…" at bounding box center [774, 312] width 594 height 92
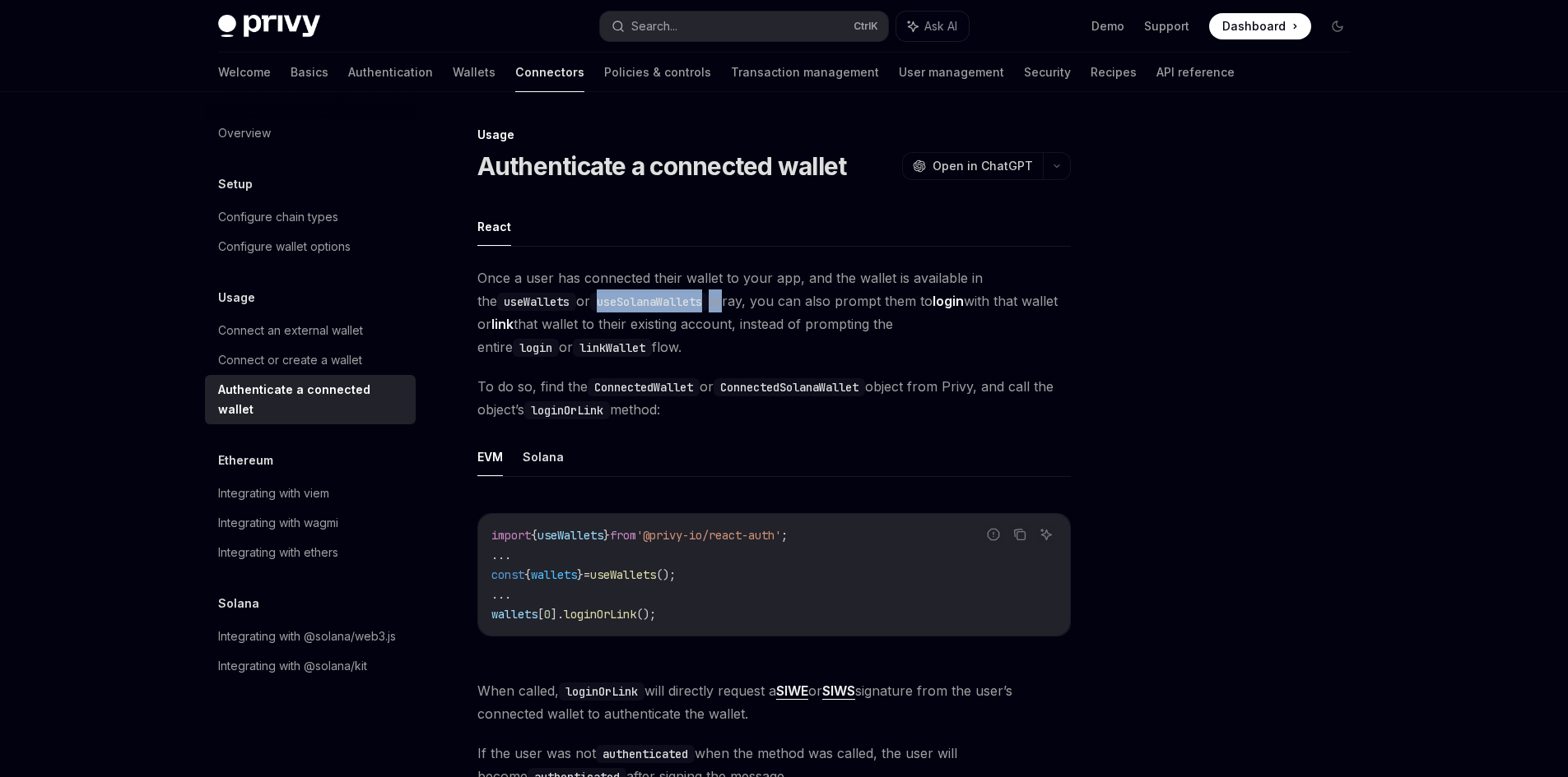
drag, startPoint x: 588, startPoint y: 299, endPoint x: 714, endPoint y: 303, distance: 126.1
click at [714, 303] on span "Once a user has connected their wallet to your app, and the wallet is available…" at bounding box center [774, 312] width 594 height 92
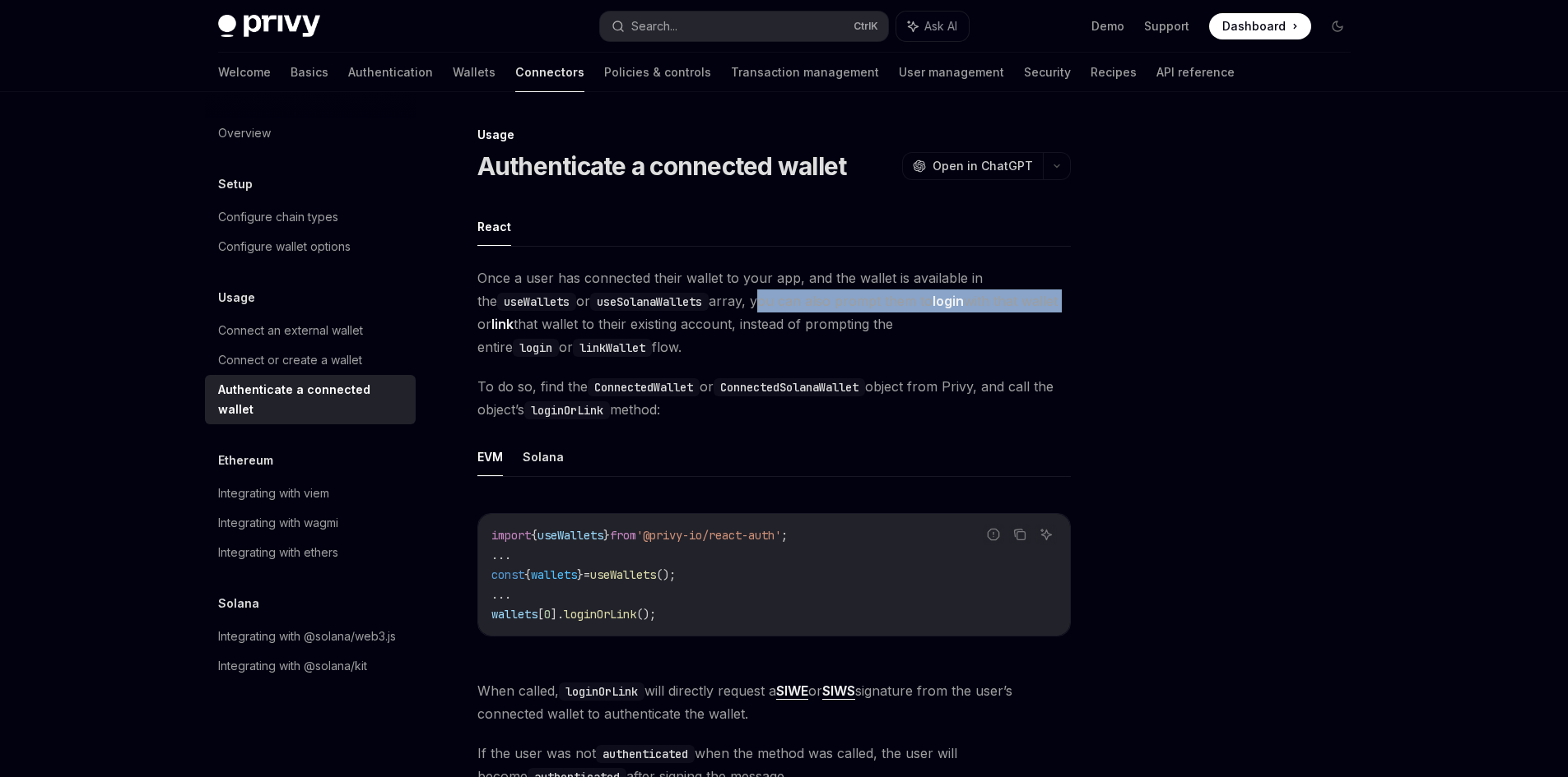
drag, startPoint x: 748, startPoint y: 309, endPoint x: 1066, endPoint y: 309, distance: 318.0
click at [1066, 309] on span "Once a user has connected their wallet to your app, and the wallet is available…" at bounding box center [774, 312] width 594 height 92
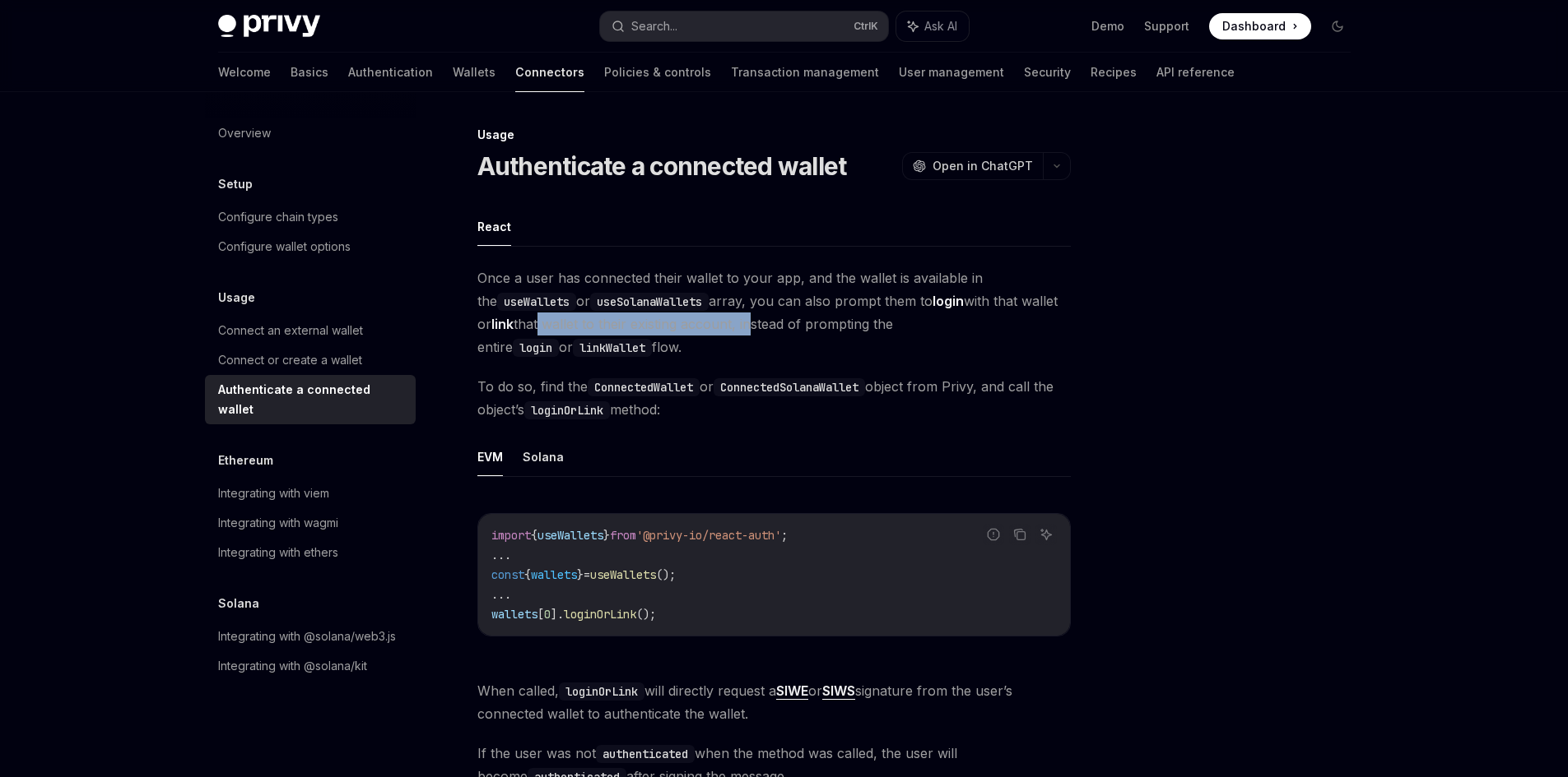
drag, startPoint x: 568, startPoint y: 326, endPoint x: 756, endPoint y: 326, distance: 188.0
click at [752, 326] on span "Once a user has connected their wallet to your app, and the wallet is available…" at bounding box center [774, 312] width 594 height 92
drag, startPoint x: 775, startPoint y: 327, endPoint x: 953, endPoint y: 327, distance: 178.0
click at [953, 327] on span "Once a user has connected their wallet to your app, and the wallet is available…" at bounding box center [774, 312] width 594 height 92
drag, startPoint x: 482, startPoint y: 391, endPoint x: 634, endPoint y: 391, distance: 152.0
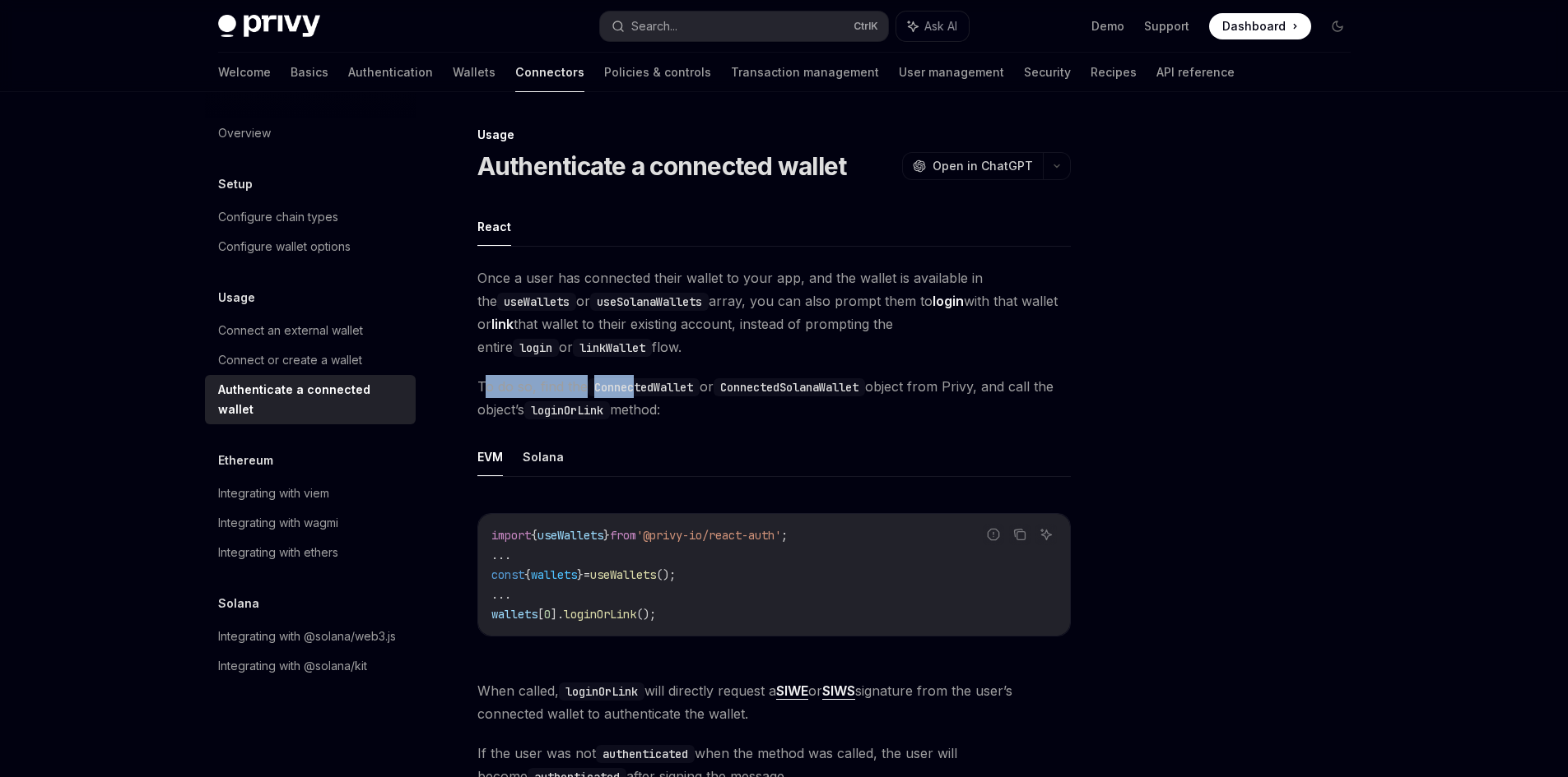
click at [634, 391] on span "To do so, find the ConnectedWallet or ConnectedSolanaWallet object from Privy, …" at bounding box center [774, 398] width 594 height 46
drag, startPoint x: 764, startPoint y: 307, endPoint x: 912, endPoint y: 306, distance: 148.0
click at [912, 306] on span "Once a user has connected their wallet to your app, and the wallet is available…" at bounding box center [774, 312] width 594 height 92
drag, startPoint x: 537, startPoint y: 328, endPoint x: 926, endPoint y: 339, distance: 389.2
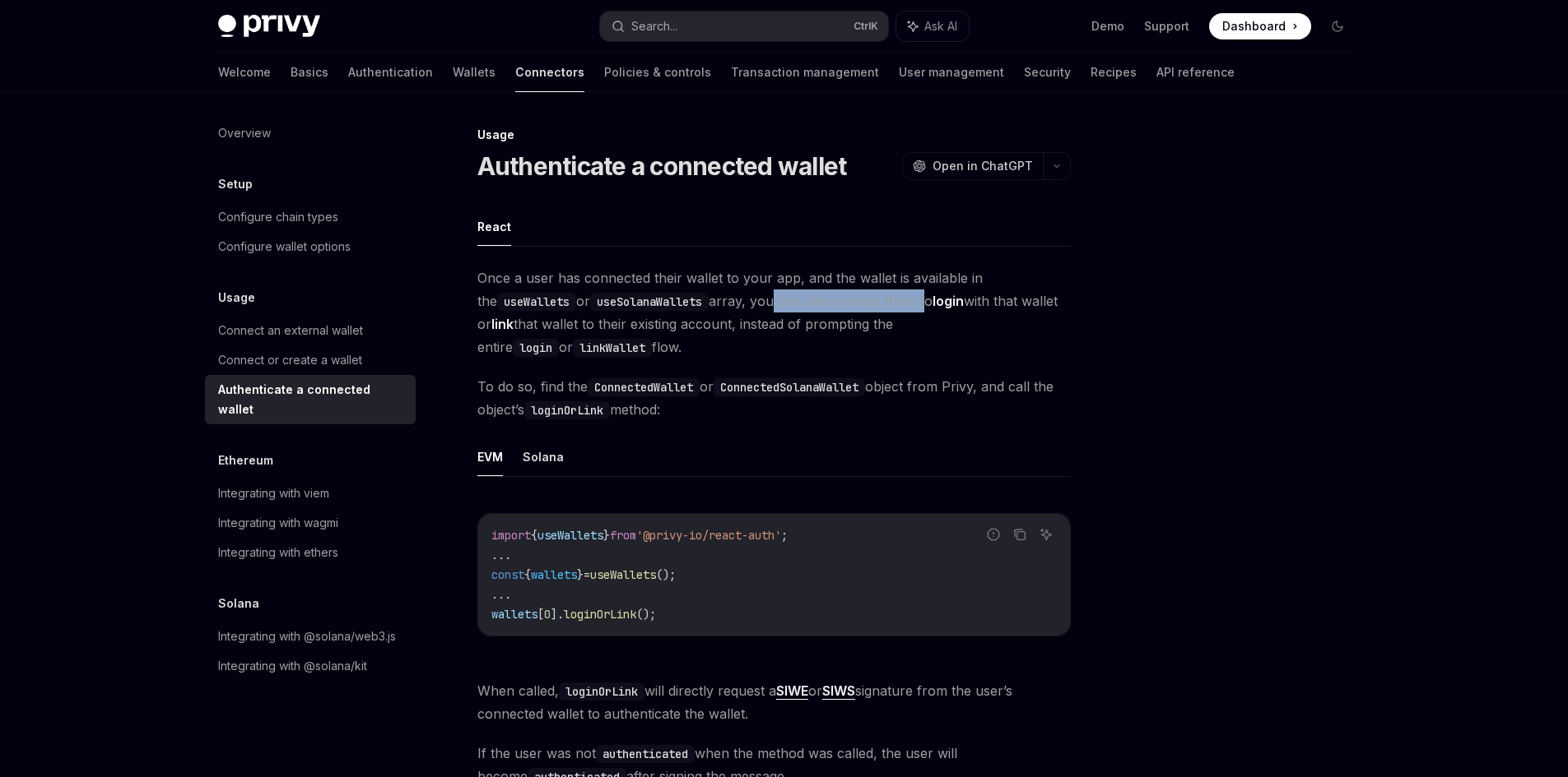
click at [926, 339] on span "Once a user has connected their wallet to your app, and the wallet is available…" at bounding box center [774, 312] width 594 height 92
click at [777, 343] on span "Once a user has connected their wallet to your app, and the wallet is available…" at bounding box center [774, 312] width 594 height 92
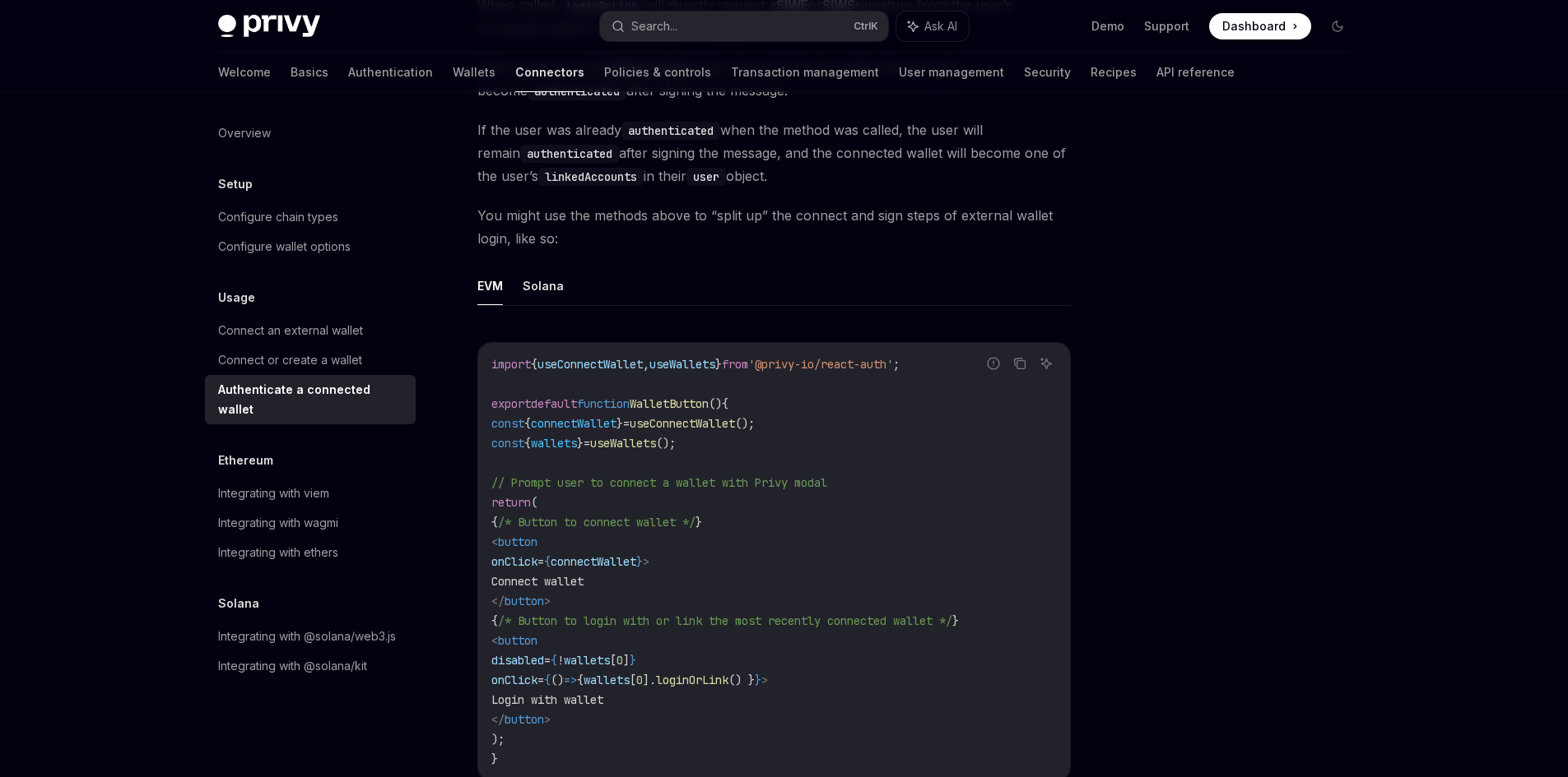
scroll to position [823, 0]
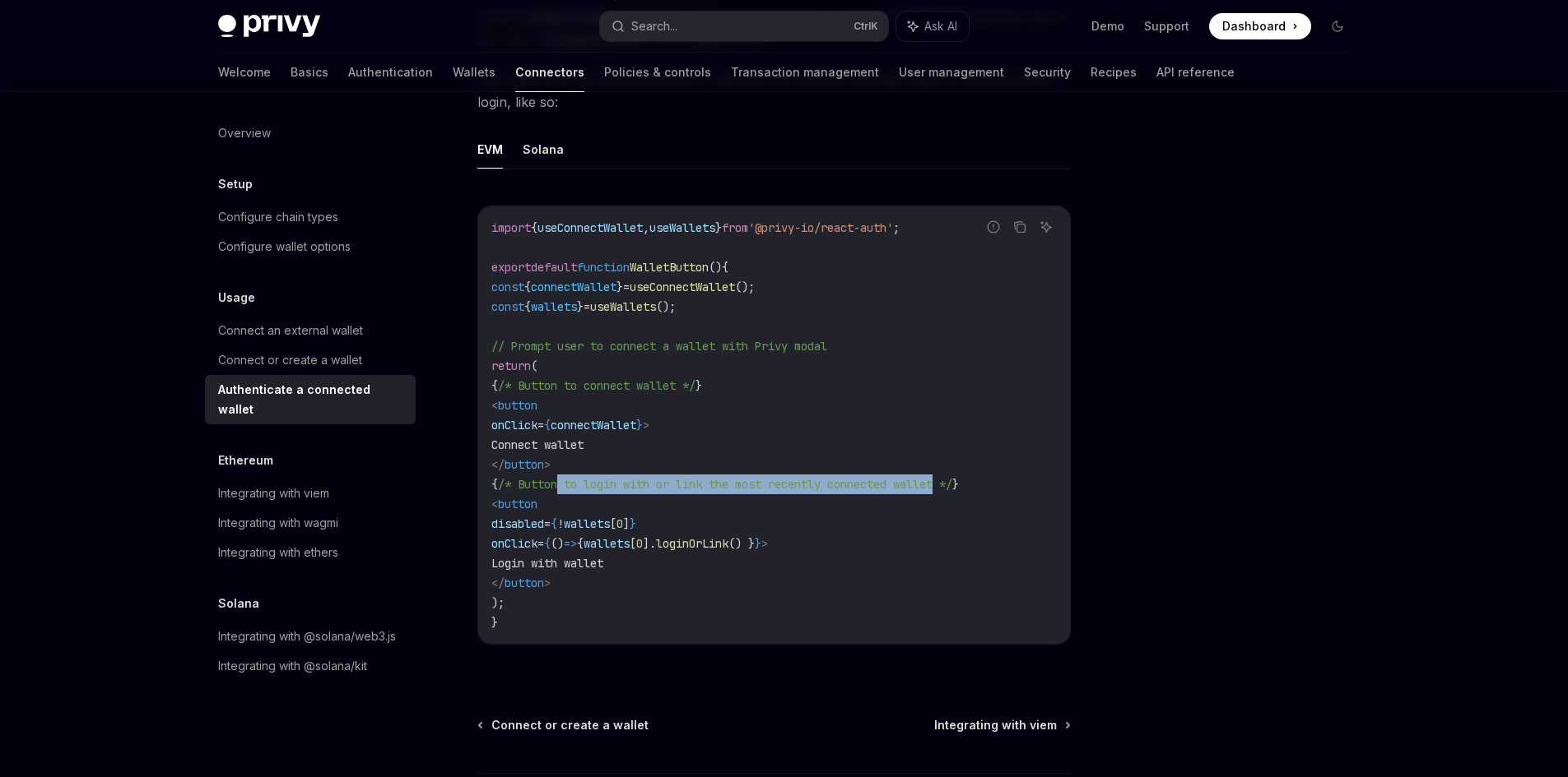
drag, startPoint x: 590, startPoint y: 484, endPoint x: 985, endPoint y: 492, distance: 395.1
click at [985, 492] on code "import { useConnectWallet , useWallets } from '@privy-io/react-auth' ; export d…" at bounding box center [774, 425] width 566 height 415
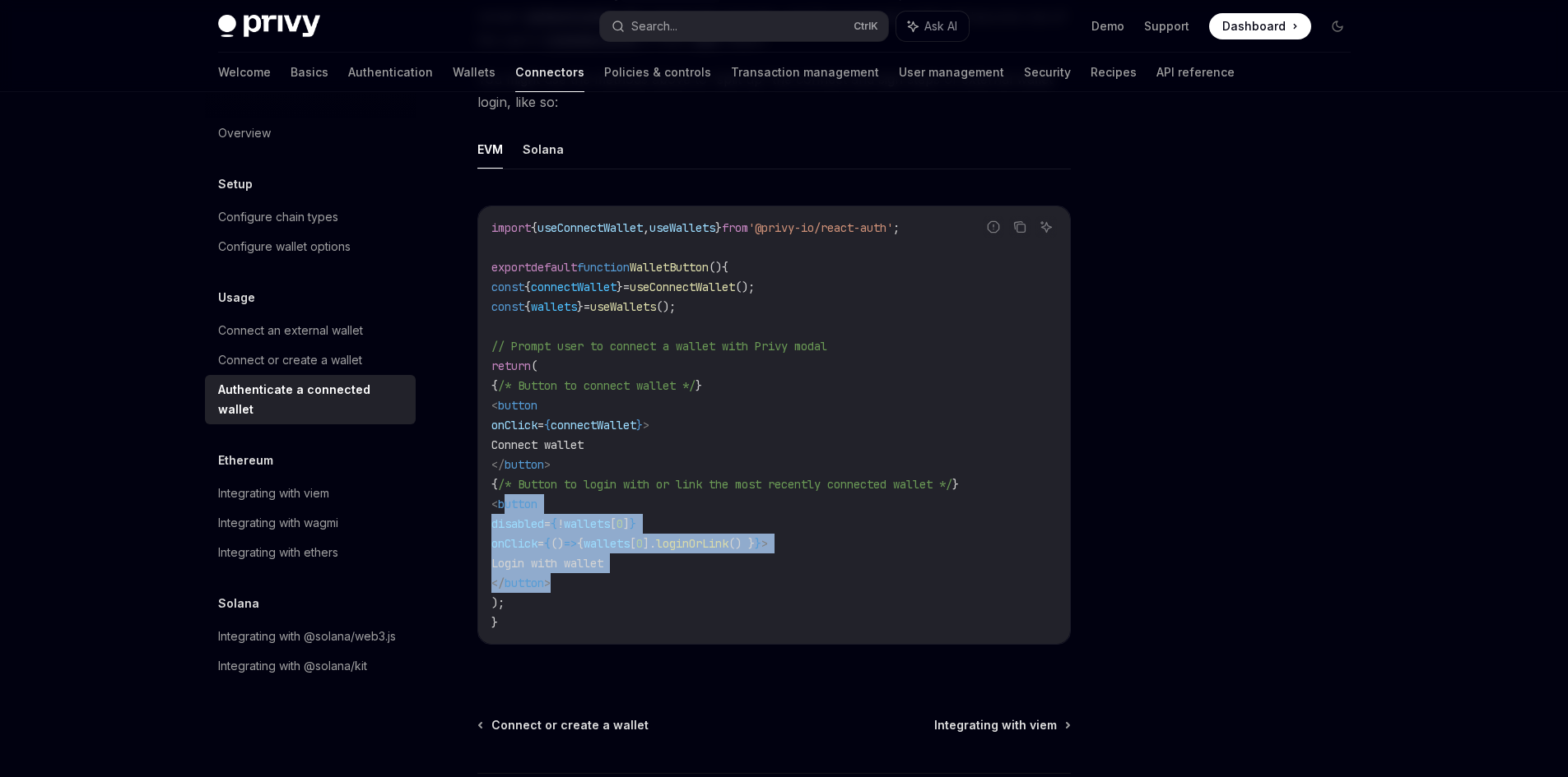
drag, startPoint x: 691, startPoint y: 574, endPoint x: 535, endPoint y: 513, distance: 167.5
click at [535, 513] on code "import { useConnectWallet , useWallets } from '@privy-io/react-auth' ; export d…" at bounding box center [774, 425] width 566 height 415
click at [603, 568] on span "Login with wallet" at bounding box center [547, 563] width 112 height 15
drag, startPoint x: 665, startPoint y: 542, endPoint x: 830, endPoint y: 546, distance: 165.0
click at [768, 546] on span "onClick = { () => { wallets [ 0 ]. loginOrLink () } } >" at bounding box center [630, 544] width 277 height 15
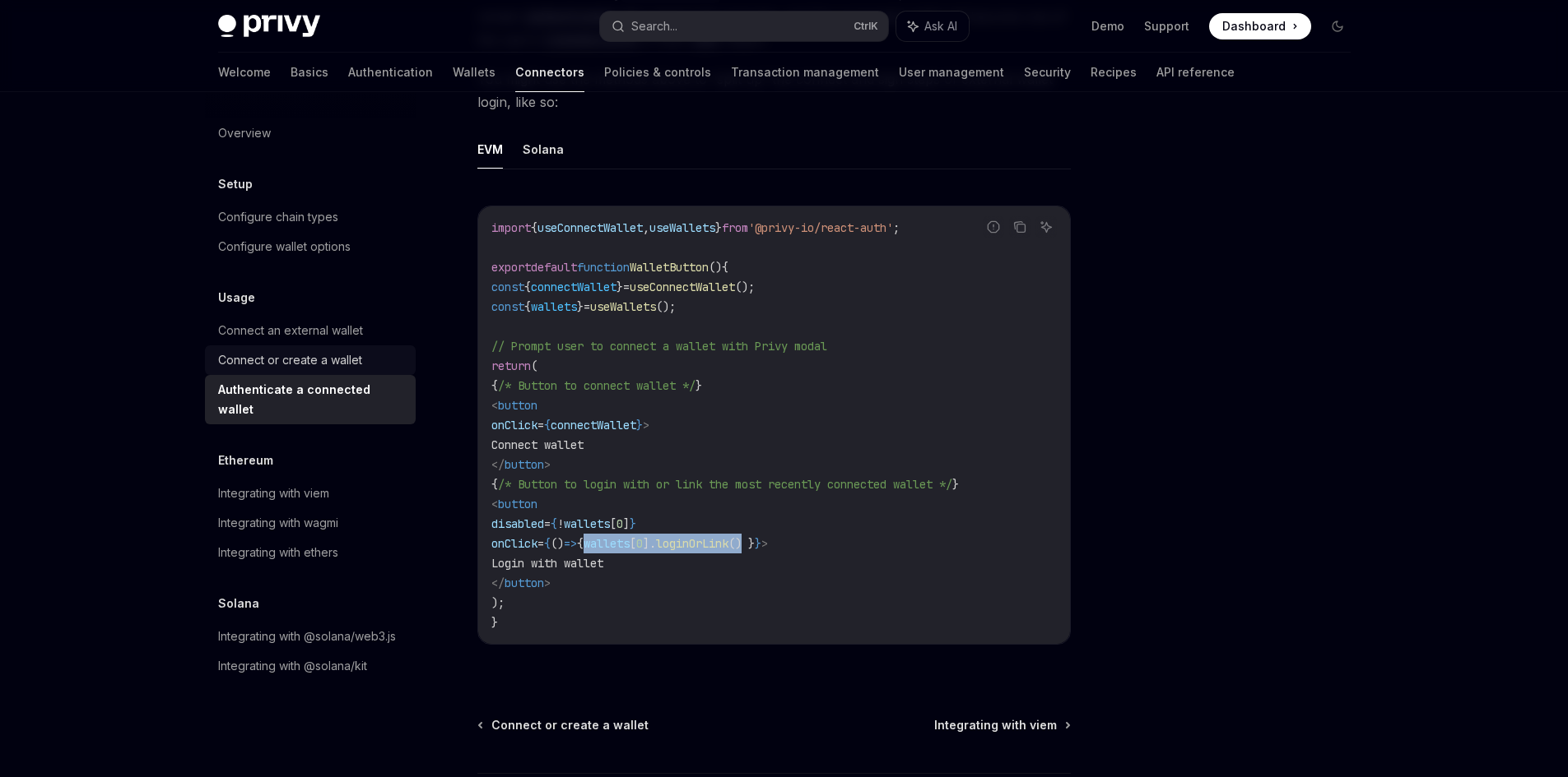
click at [306, 372] on link "Connect or create a wallet" at bounding box center [311, 359] width 211 height 29
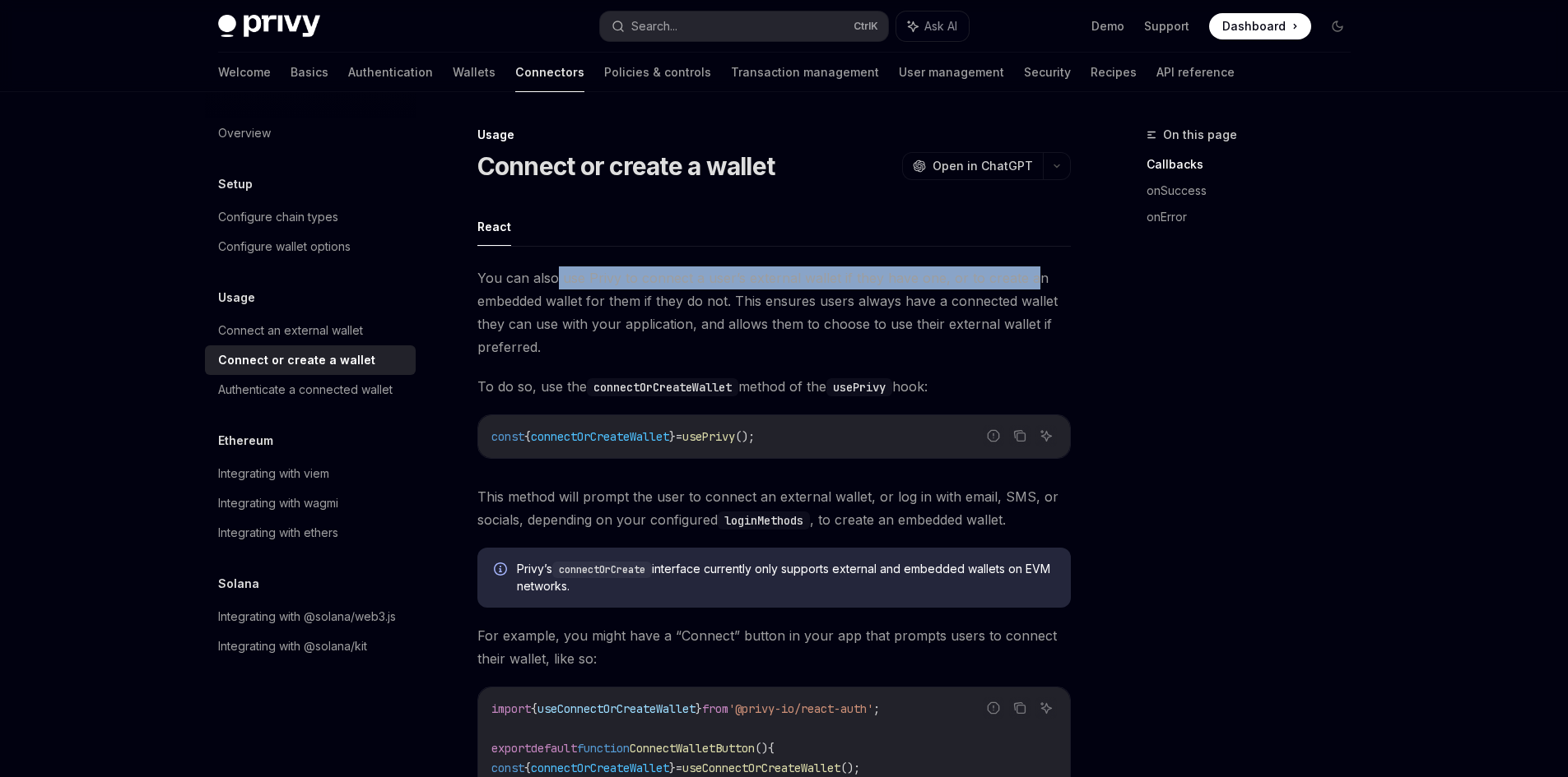
drag, startPoint x: 554, startPoint y: 280, endPoint x: 1028, endPoint y: 284, distance: 474.0
click at [1028, 284] on span "You can also use Privy to connect a user’s external wallet if they have one, or…" at bounding box center [774, 312] width 594 height 92
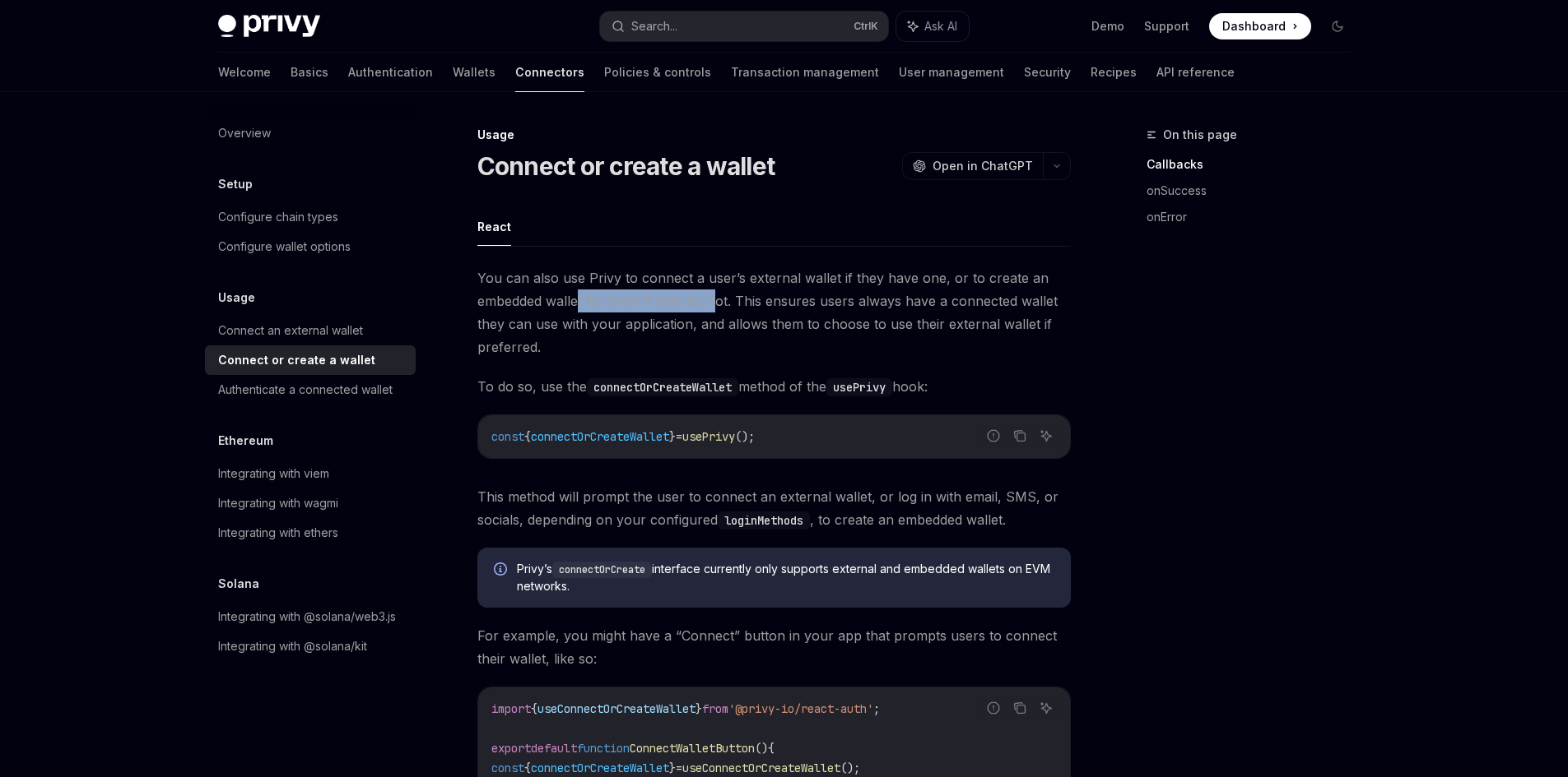
drag, startPoint x: 599, startPoint y: 298, endPoint x: 718, endPoint y: 299, distance: 119.0
click at [717, 299] on span "You can also use Privy to connect a user’s external wallet if they have one, or…" at bounding box center [774, 312] width 594 height 92
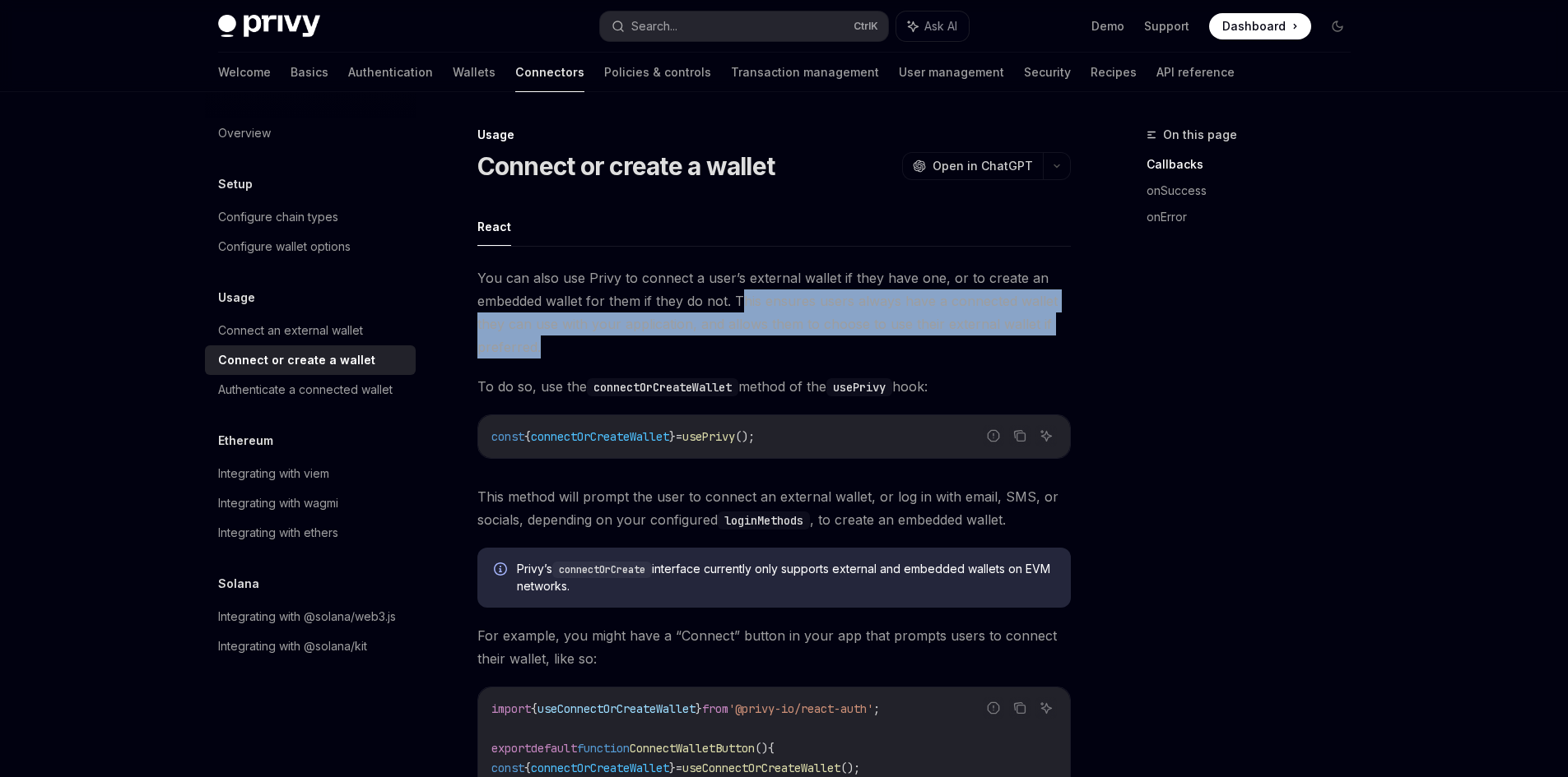
drag, startPoint x: 742, startPoint y: 299, endPoint x: 728, endPoint y: 338, distance: 41.4
click at [728, 338] on span "You can also use Privy to connect a user’s external wallet if they have one, or…" at bounding box center [774, 312] width 594 height 92
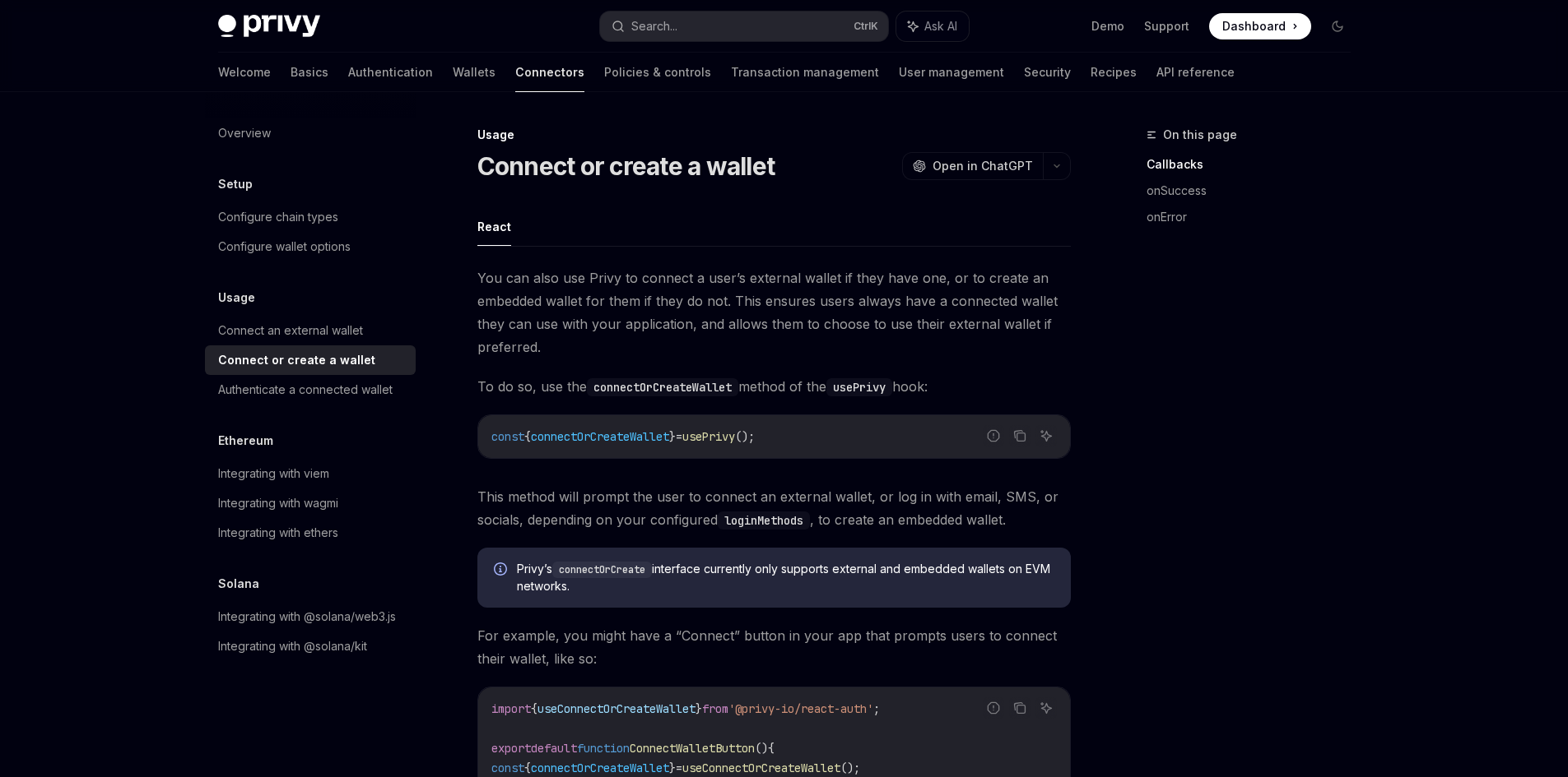
click at [649, 386] on code "connectOrCreateWallet" at bounding box center [663, 387] width 152 height 18
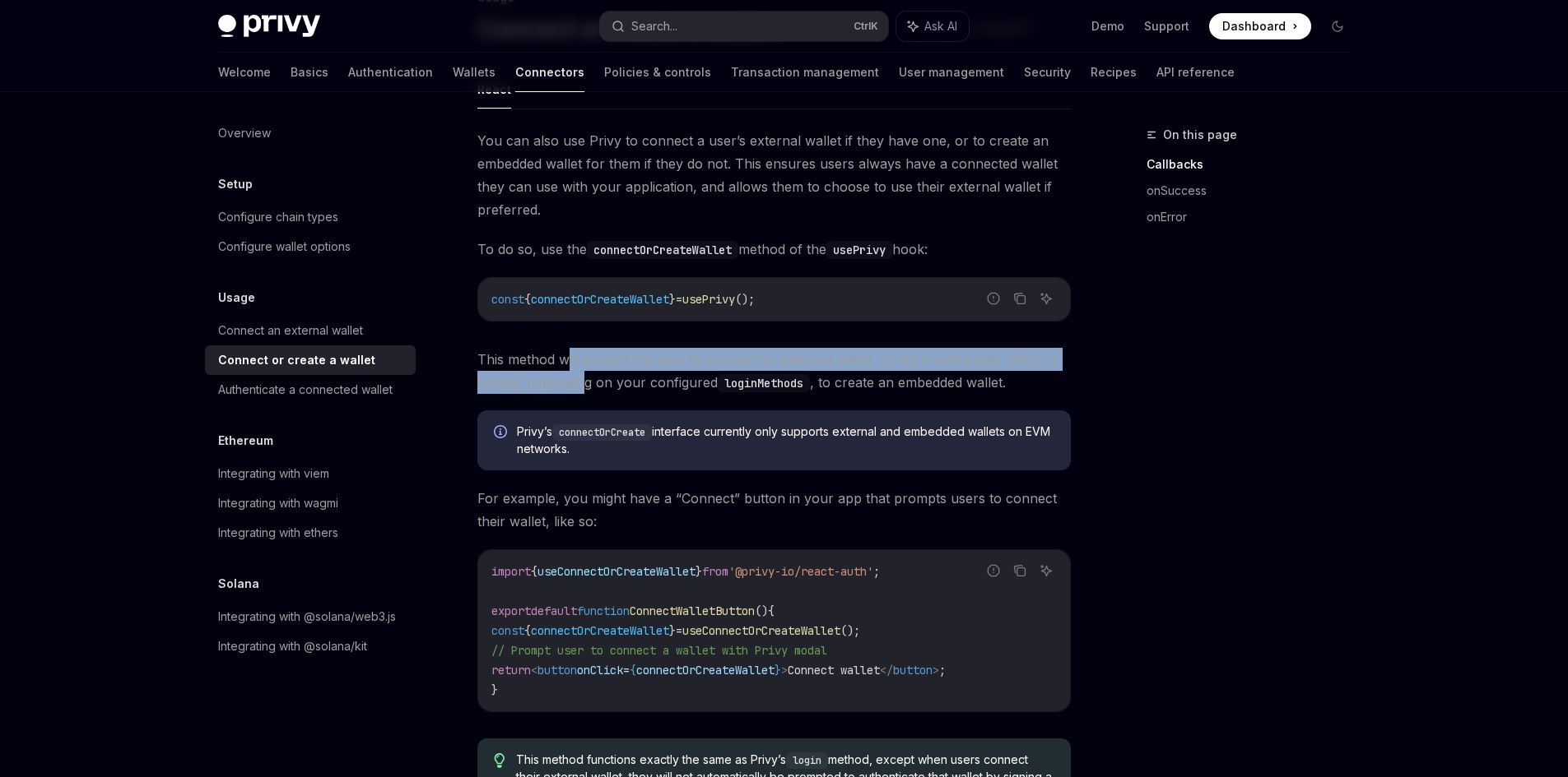
drag, startPoint x: 568, startPoint y: 364, endPoint x: 584, endPoint y: 381, distance: 23.3
click at [584, 381] on span "This method will prompt the user to connect an external wallet, or log in with …" at bounding box center [774, 371] width 594 height 46
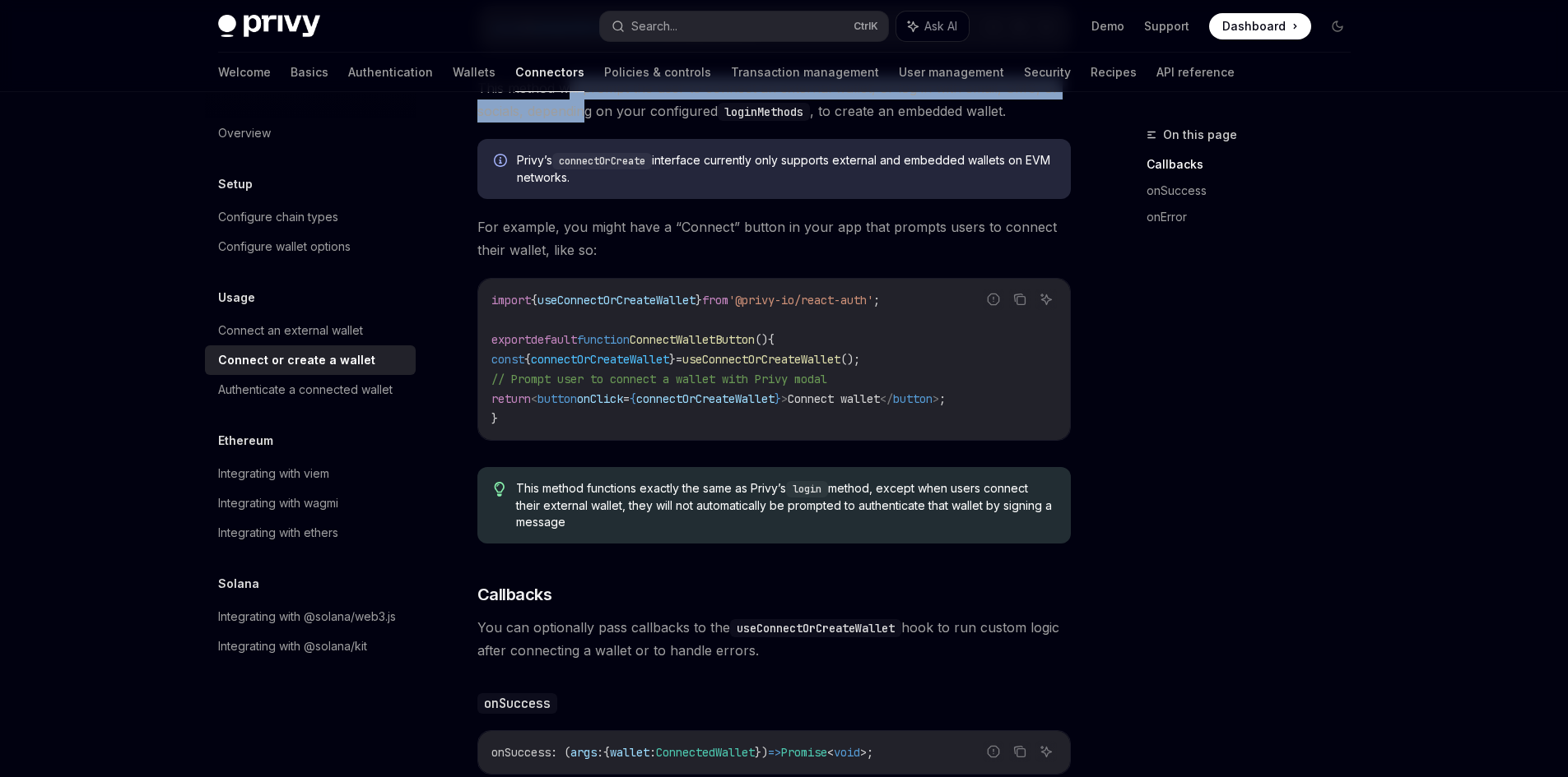
scroll to position [411, 0]
drag, startPoint x: 691, startPoint y: 161, endPoint x: 987, endPoint y: 186, distance: 297.1
click at [987, 186] on div "Privy’s connectOrCreate interface currently only supports external and embedded…" at bounding box center [774, 166] width 594 height 60
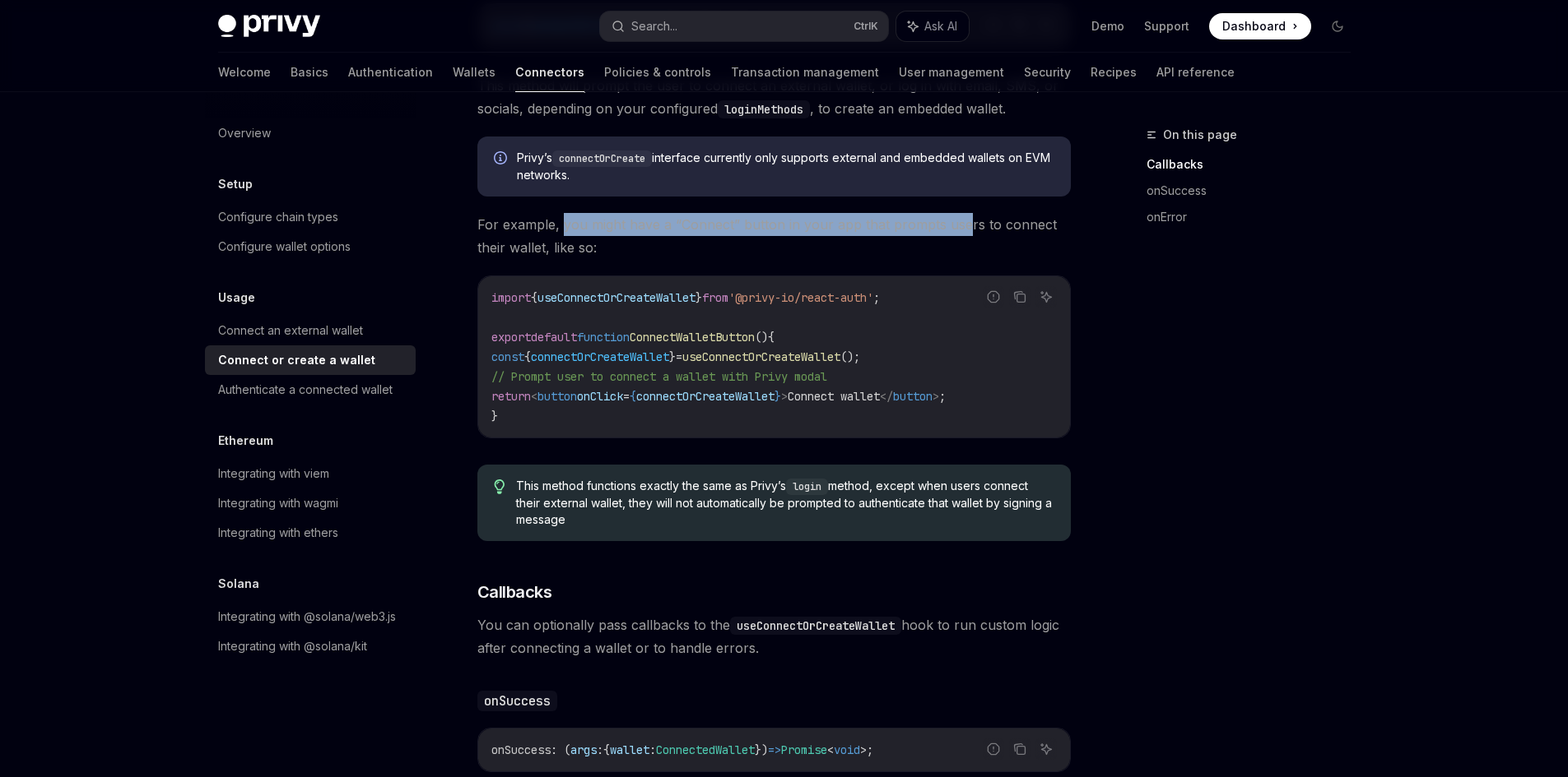
drag, startPoint x: 563, startPoint y: 231, endPoint x: 963, endPoint y: 235, distance: 400.0
click at [963, 235] on span "For example, you might have a “Connect” button in your app that prompts users t…" at bounding box center [774, 235] width 594 height 46
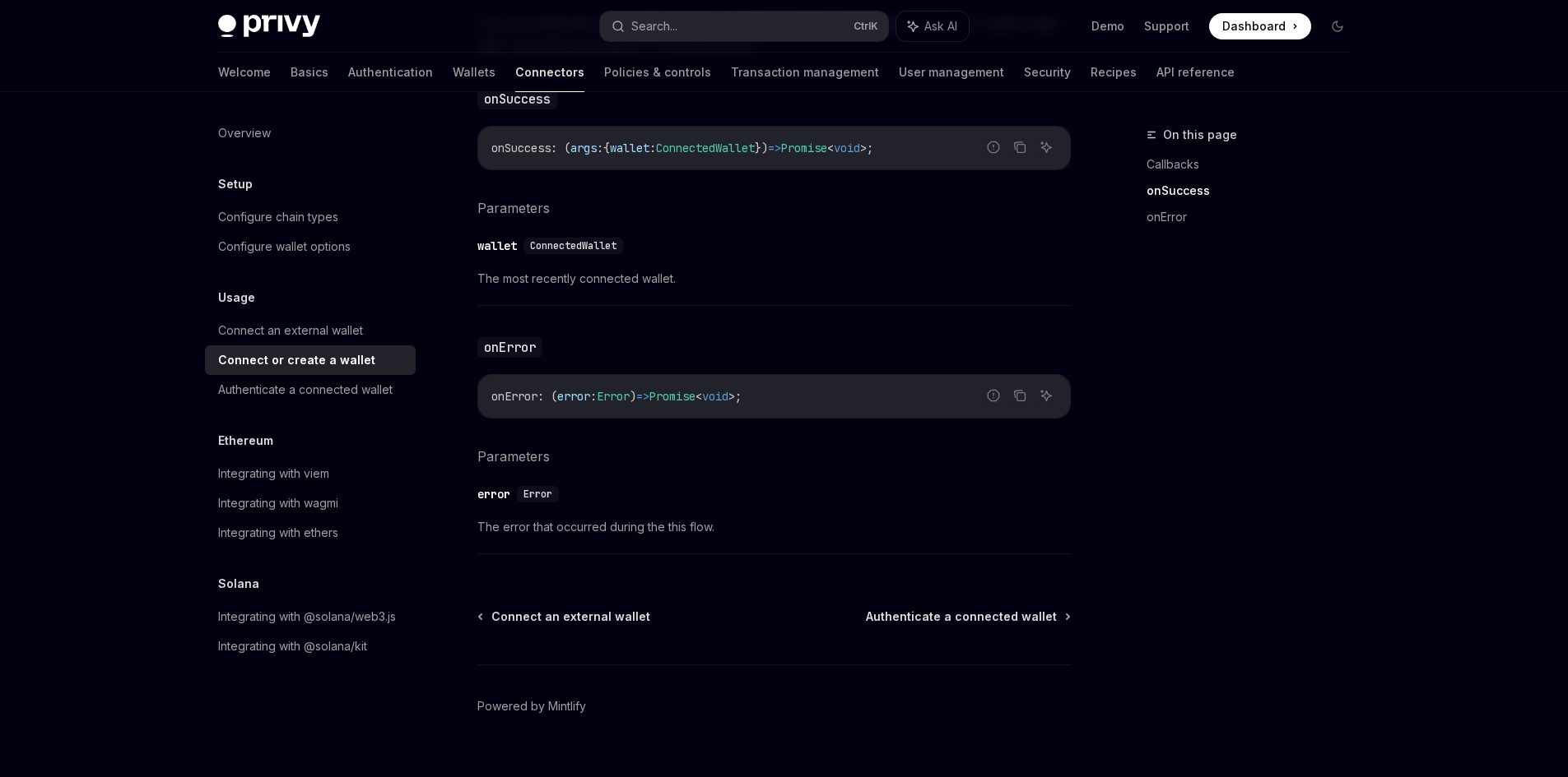
scroll to position [1043, 0]
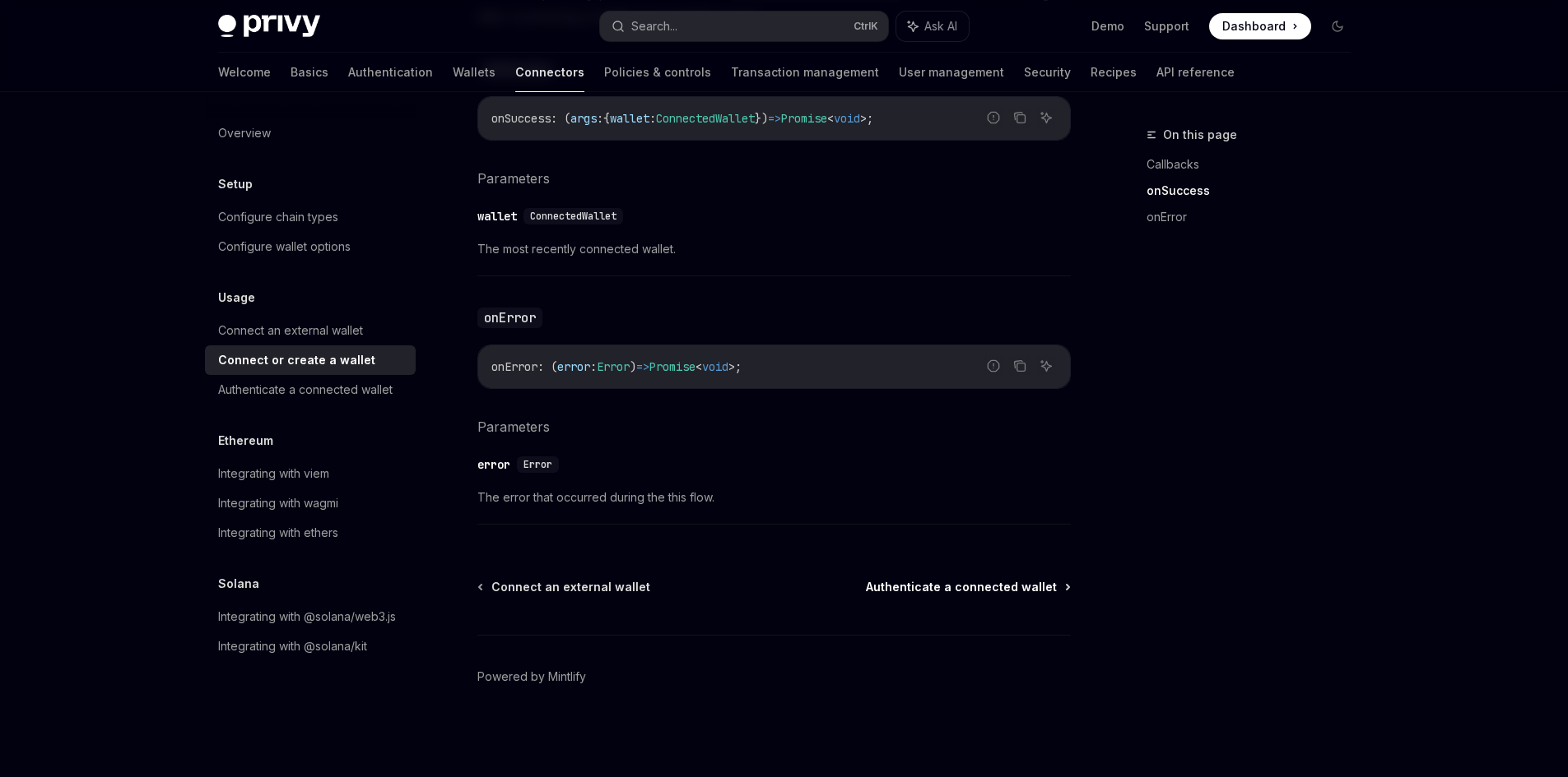
click at [981, 585] on span "Authenticate a connected wallet" at bounding box center [961, 587] width 191 height 16
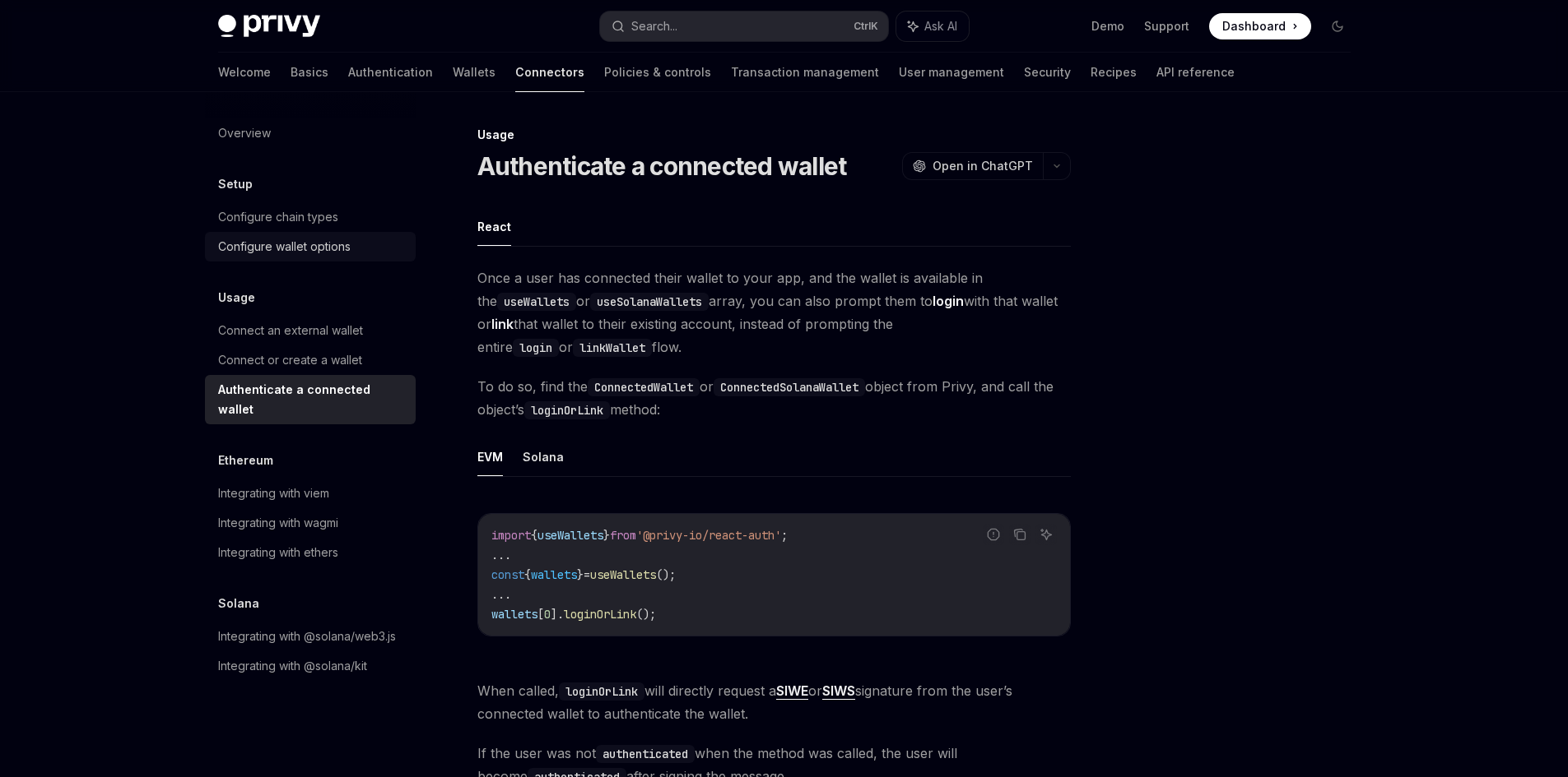
click at [290, 253] on div "Configure wallet options" at bounding box center [284, 246] width 133 height 20
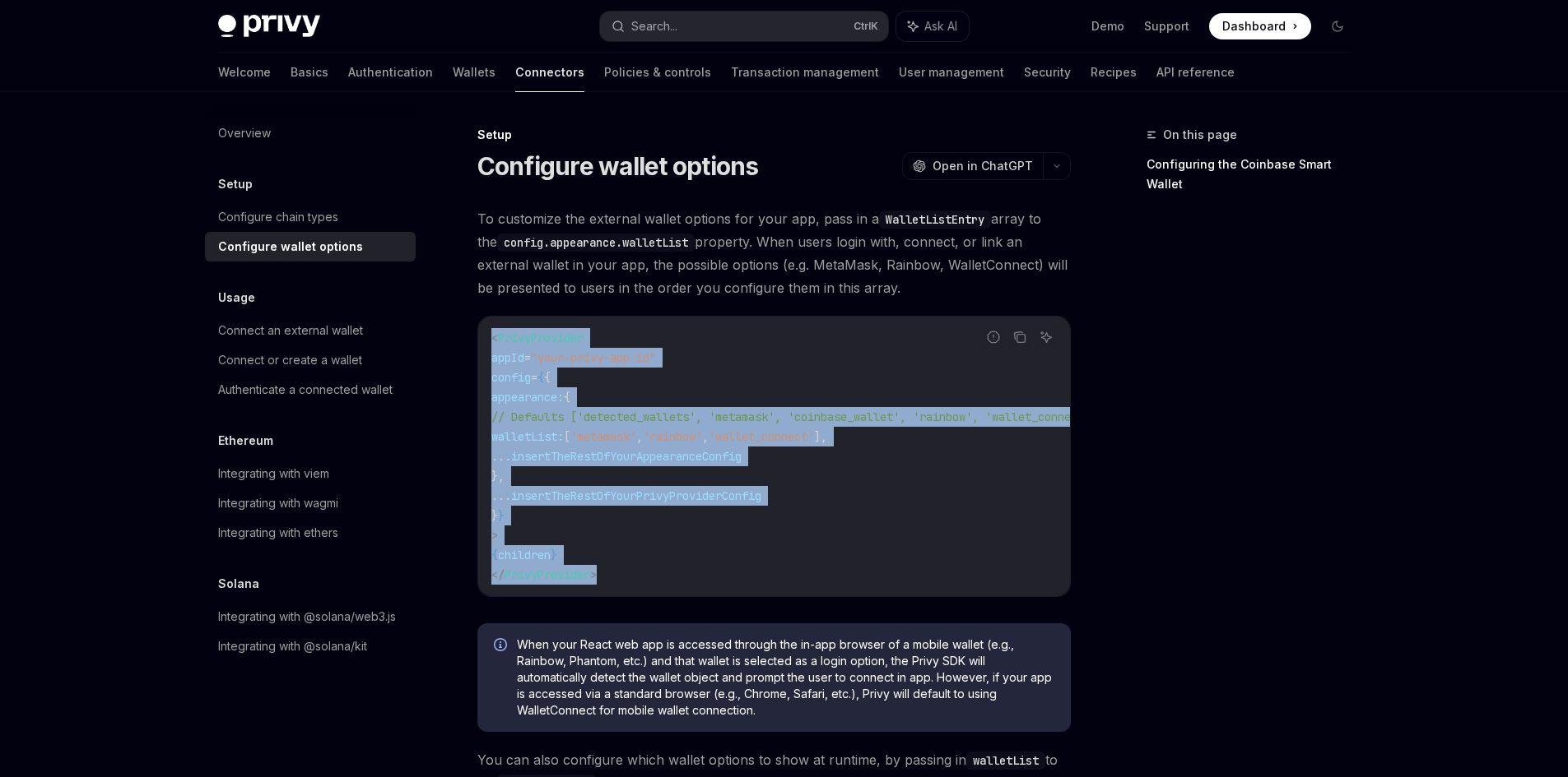
drag, startPoint x: 482, startPoint y: 346, endPoint x: 612, endPoint y: 576, distance: 264.2
click at [612, 576] on div "< PrivyProvider appId = "your-privy-app-id" config = { { appearance: { // Defau…" at bounding box center [774, 456] width 592 height 279
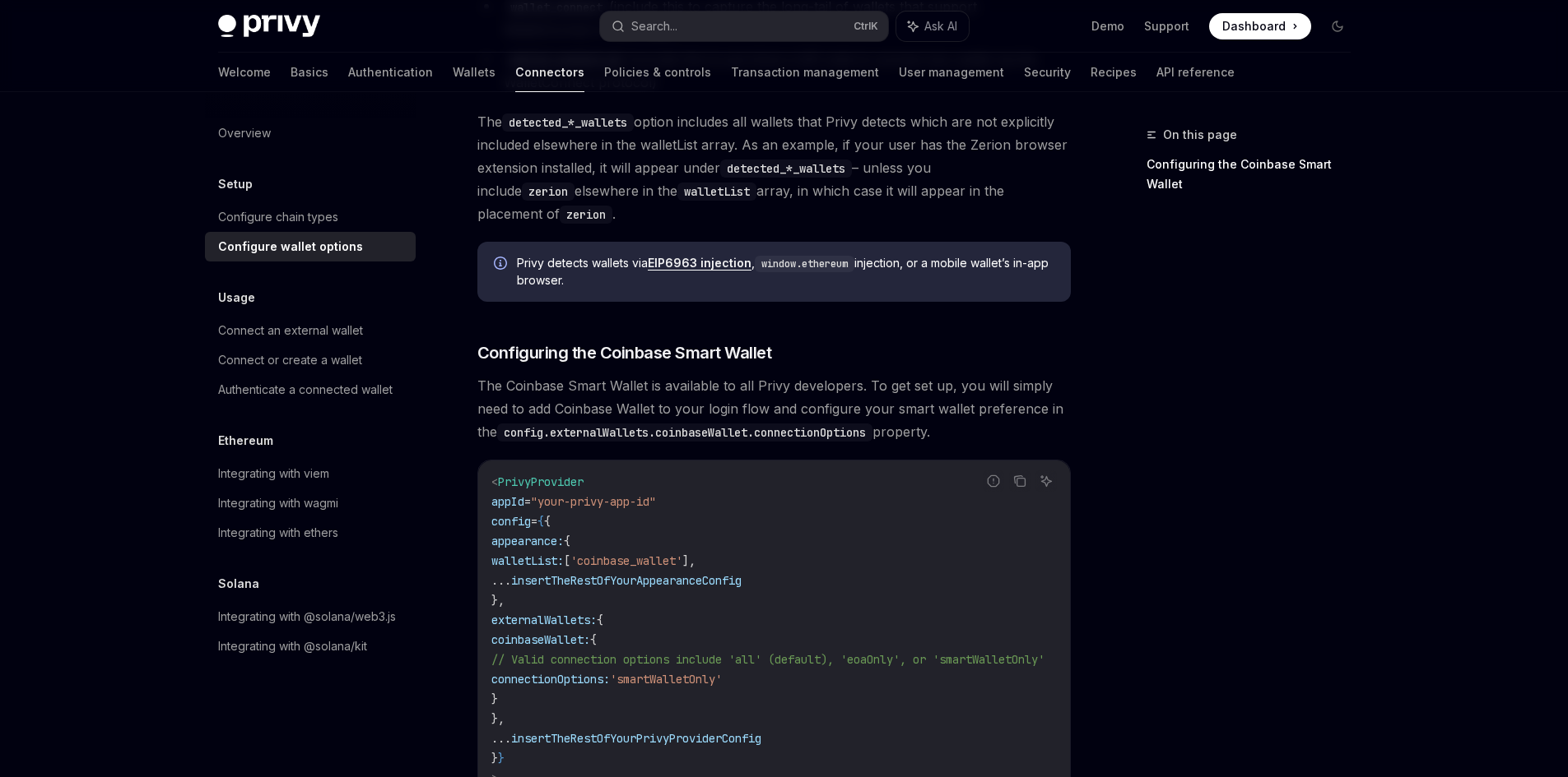
scroll to position [1645, 0]
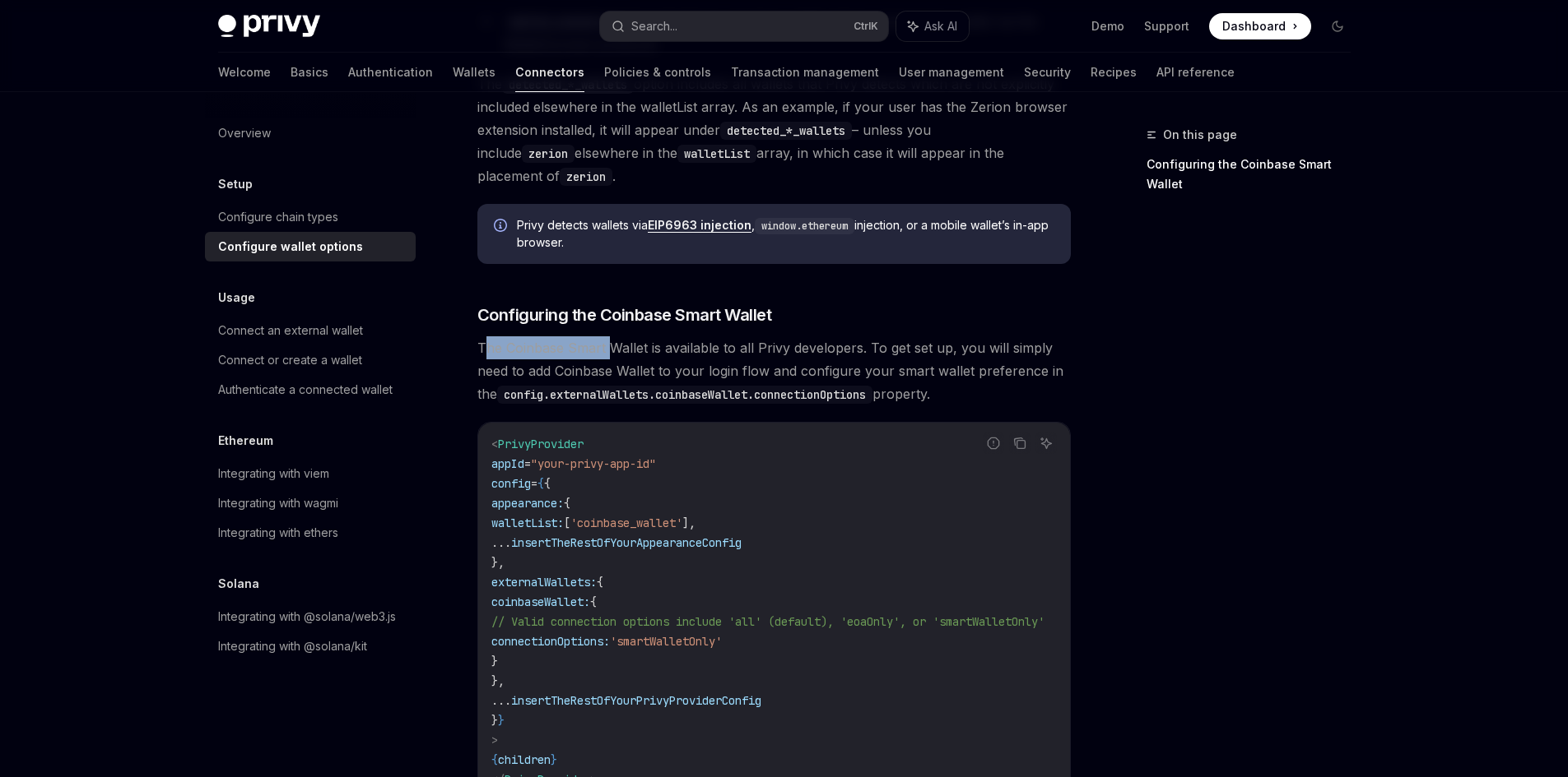
drag, startPoint x: 488, startPoint y: 343, endPoint x: 609, endPoint y: 348, distance: 121.1
click at [608, 348] on span "The Coinbase Smart Wallet is available to all Privy developers. To get set up, …" at bounding box center [774, 371] width 594 height 69
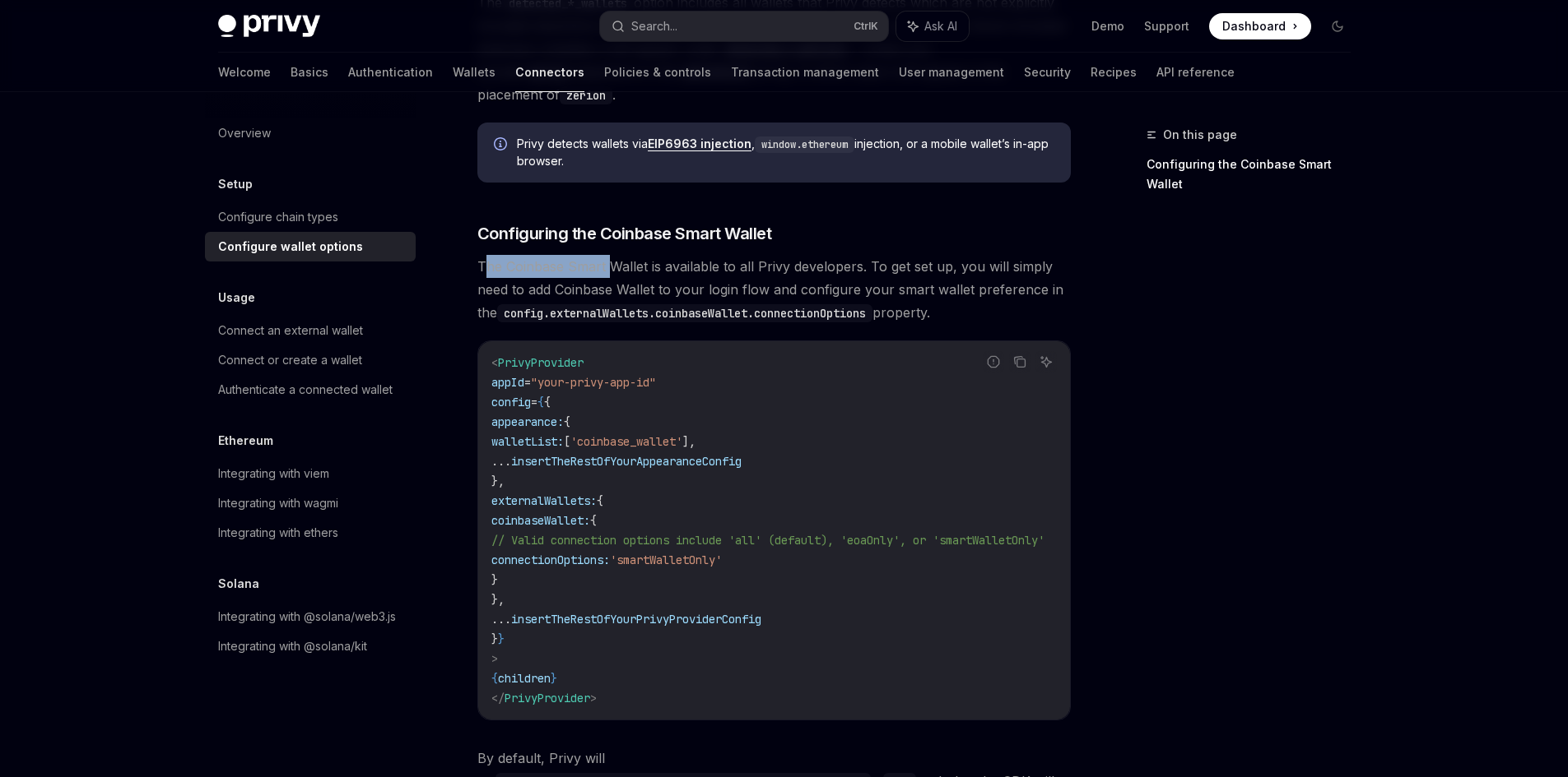
scroll to position [1783, 0]
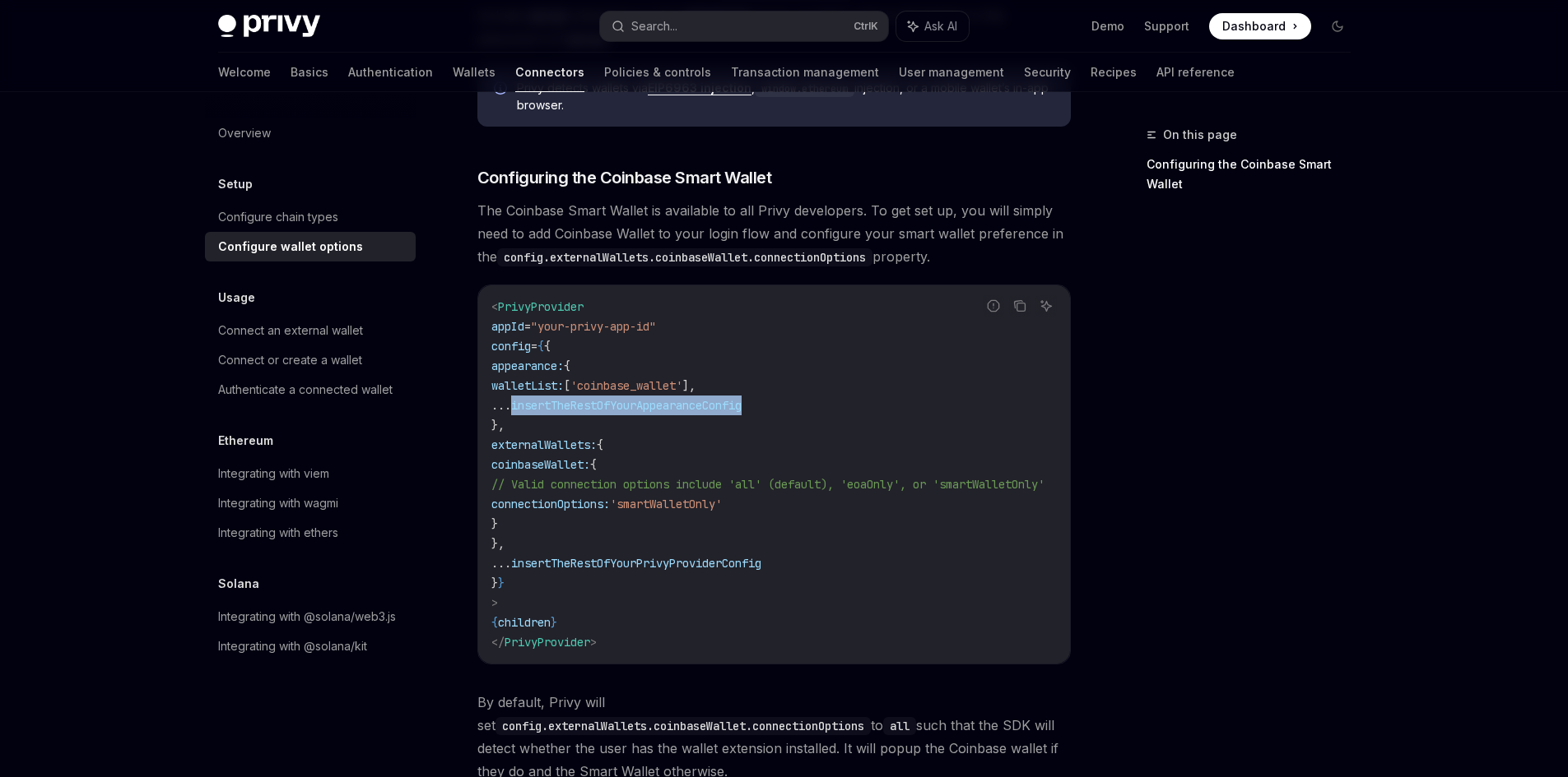
drag, startPoint x: 556, startPoint y: 394, endPoint x: 813, endPoint y: 403, distance: 257.2
click at [813, 403] on code "< PrivyProvider appId = "your-privy-app-id" config = { { appearance: { walletLi…" at bounding box center [788, 475] width 593 height 356
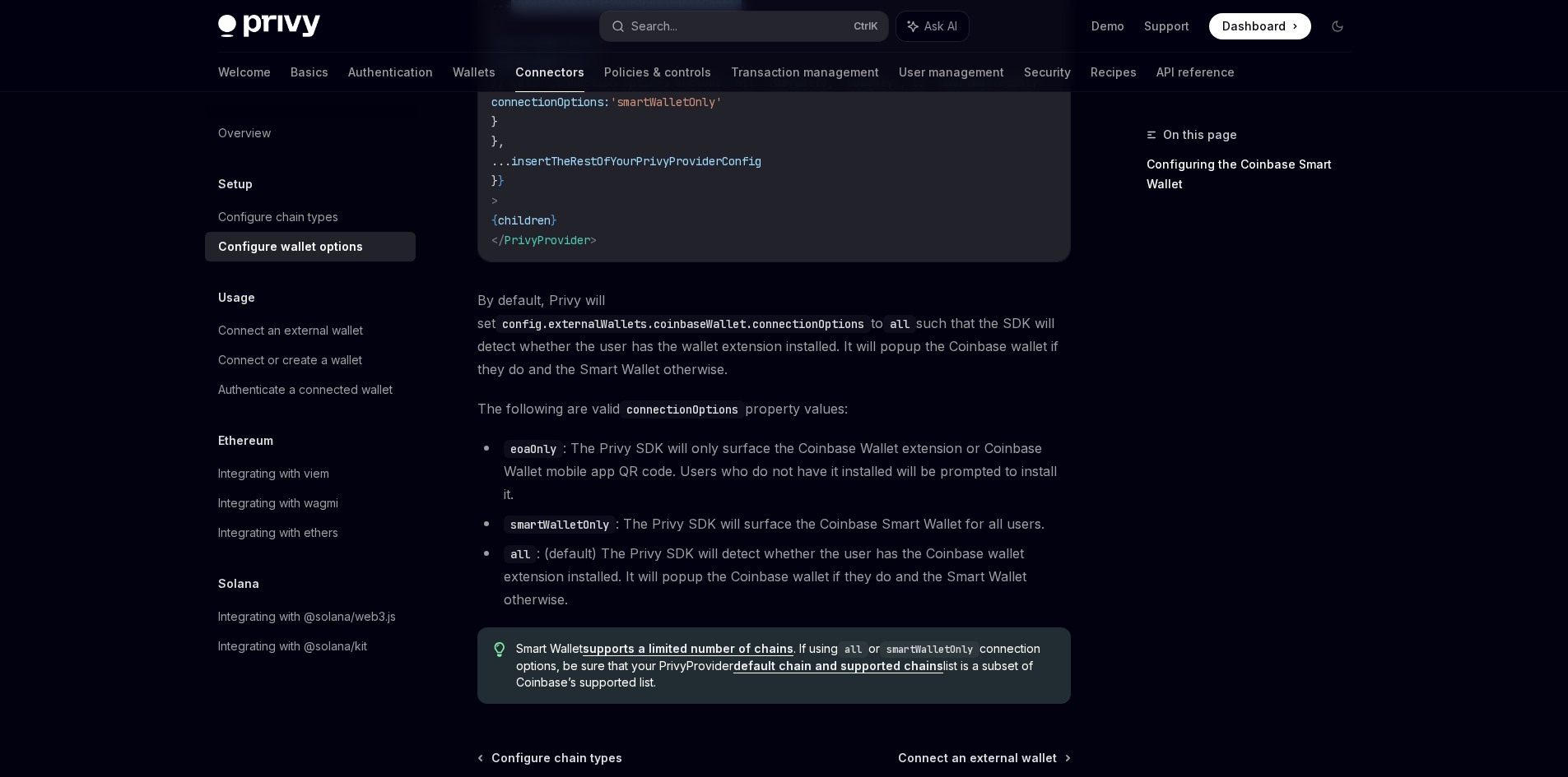
scroll to position [2194, 0]
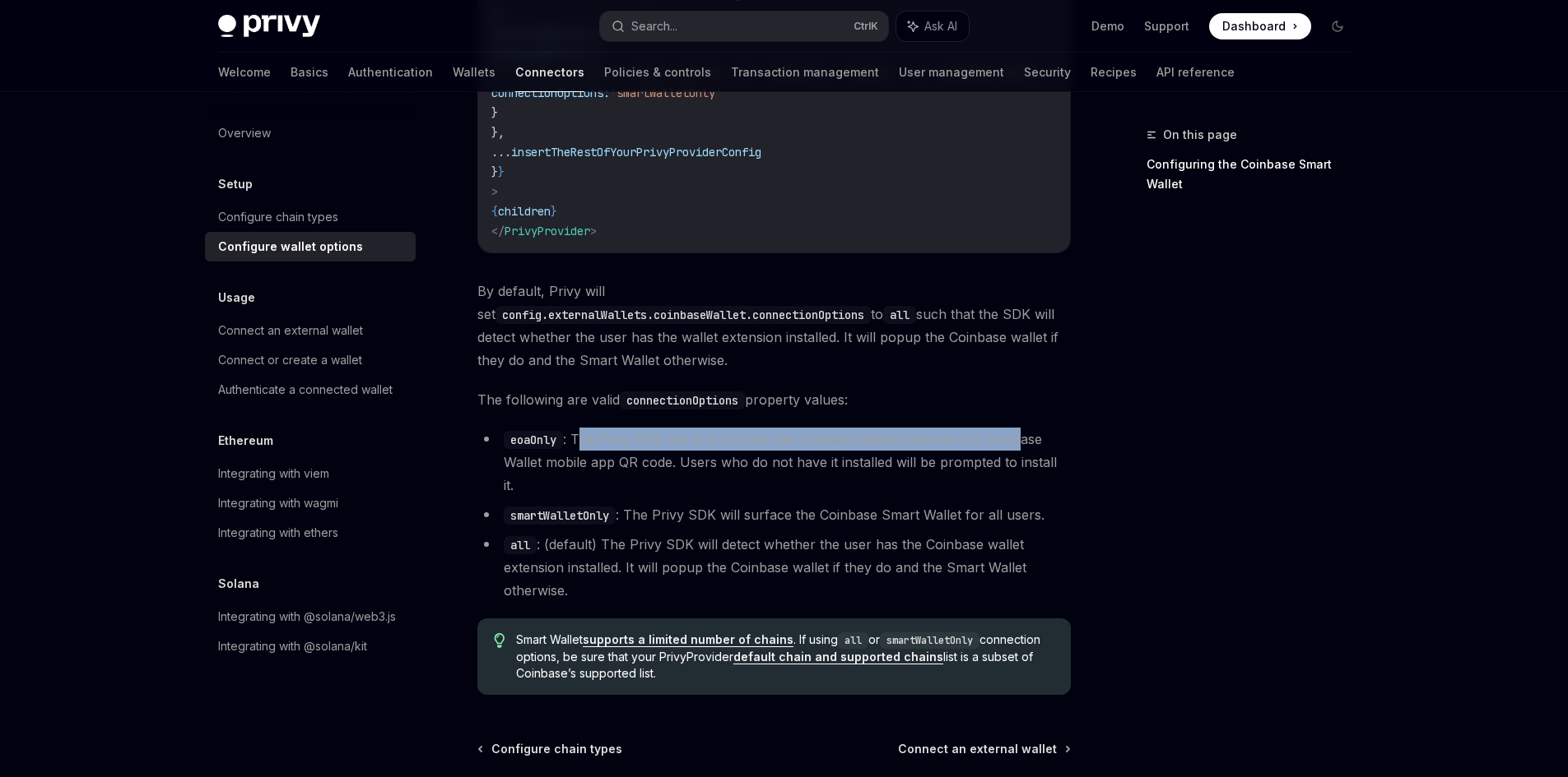
drag, startPoint x: 584, startPoint y: 413, endPoint x: 977, endPoint y: 425, distance: 393.2
click at [1017, 428] on li "eoaOnly : The Privy SDK will only surface the Coinbase Wallet extension or Coin…" at bounding box center [774, 462] width 594 height 69
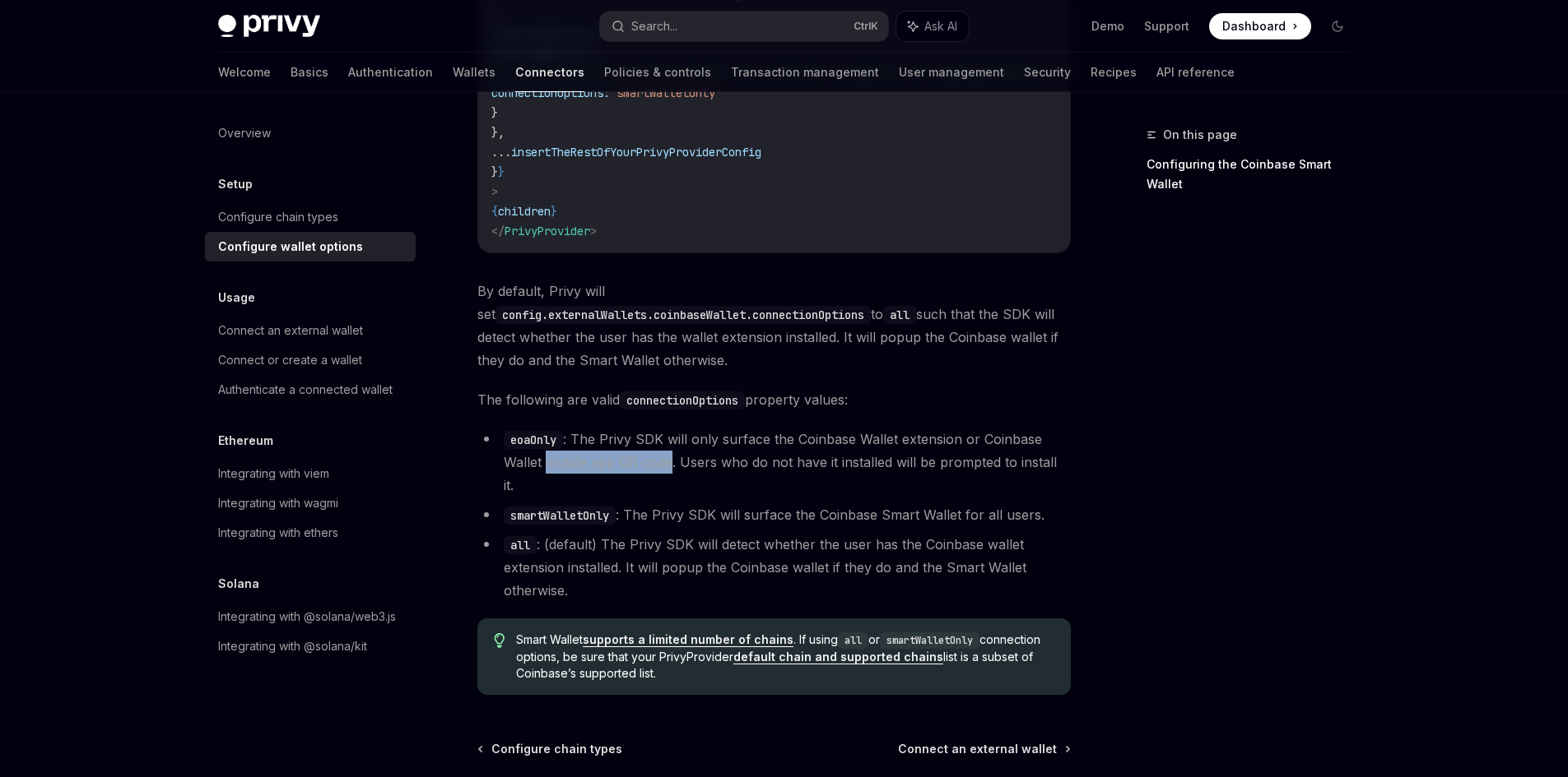
drag, startPoint x: 550, startPoint y: 442, endPoint x: 673, endPoint y: 446, distance: 123.1
click at [670, 446] on li "eoaOnly : The Privy SDK will only surface the Coinbase Wallet extension or Coin…" at bounding box center [774, 462] width 594 height 69
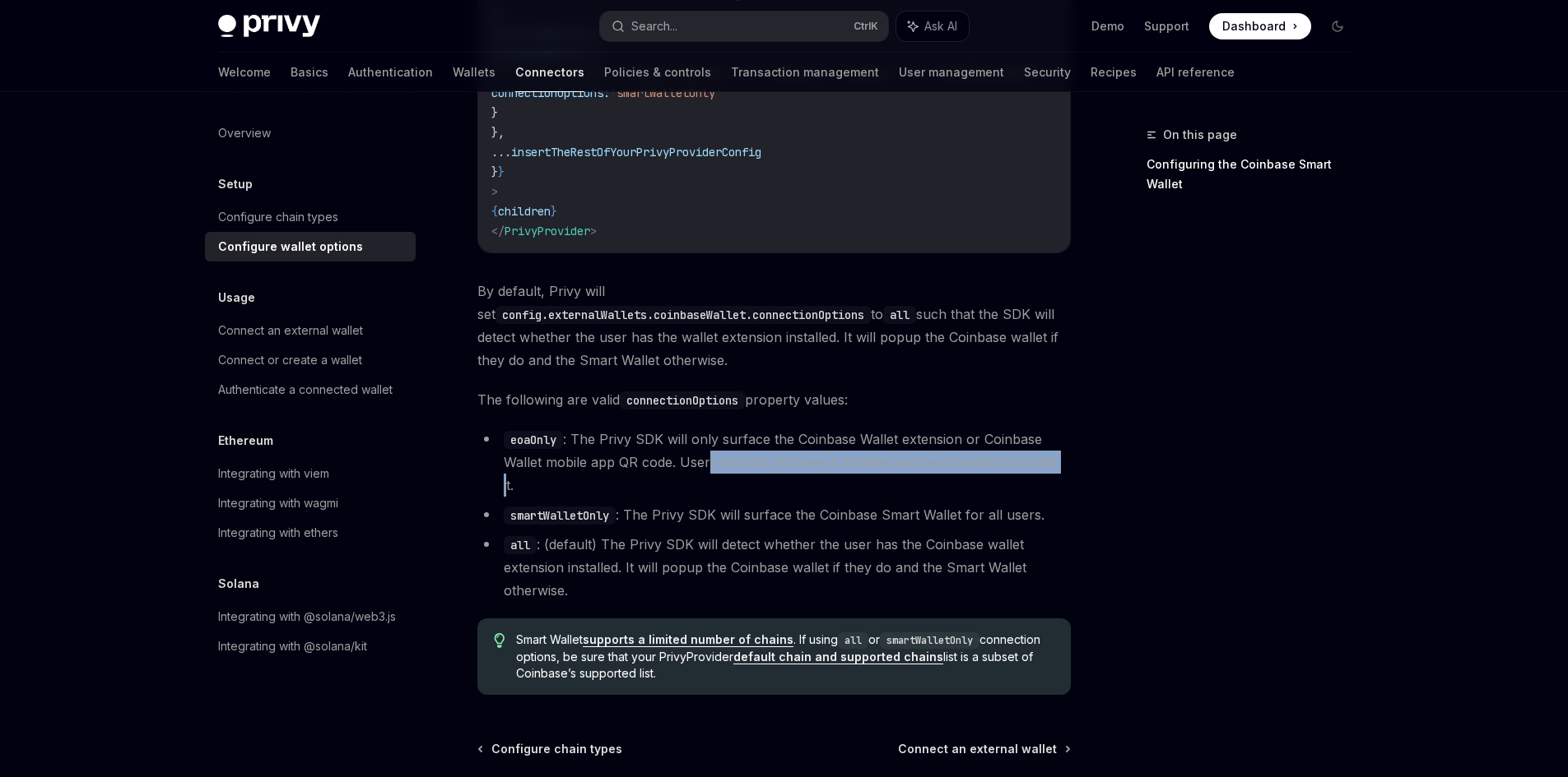
drag, startPoint x: 717, startPoint y: 442, endPoint x: 1058, endPoint y: 442, distance: 341.0
click at [1058, 442] on li "eoaOnly : The Privy SDK will only surface the Coinbase Wallet extension or Coin…" at bounding box center [774, 462] width 594 height 69
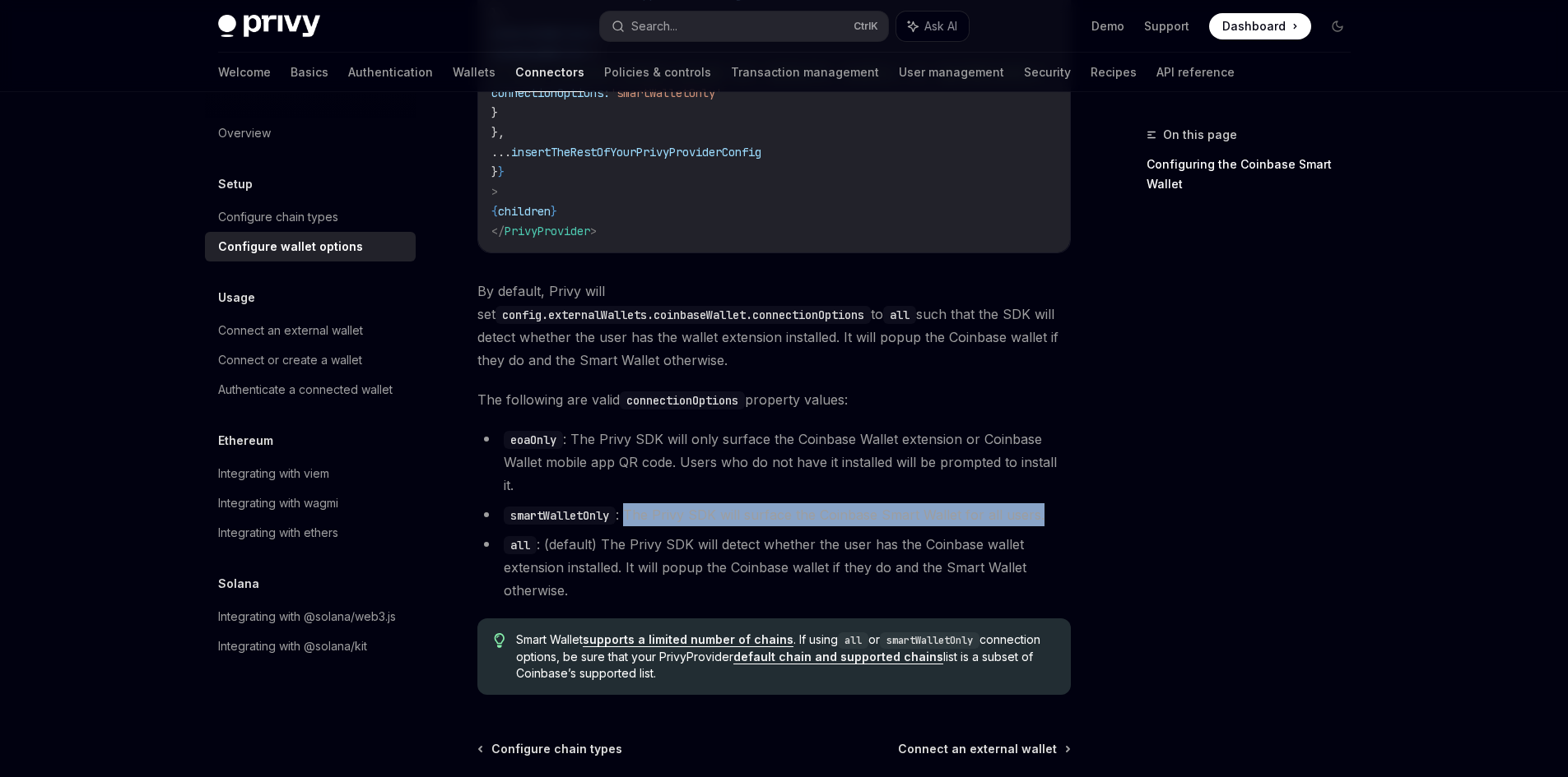
drag, startPoint x: 626, startPoint y: 468, endPoint x: 1056, endPoint y: 468, distance: 430.0
click at [1056, 503] on li "smartWalletOnly : The Privy SDK will surface the Coinbase Smart Wallet for all …" at bounding box center [774, 515] width 594 height 23
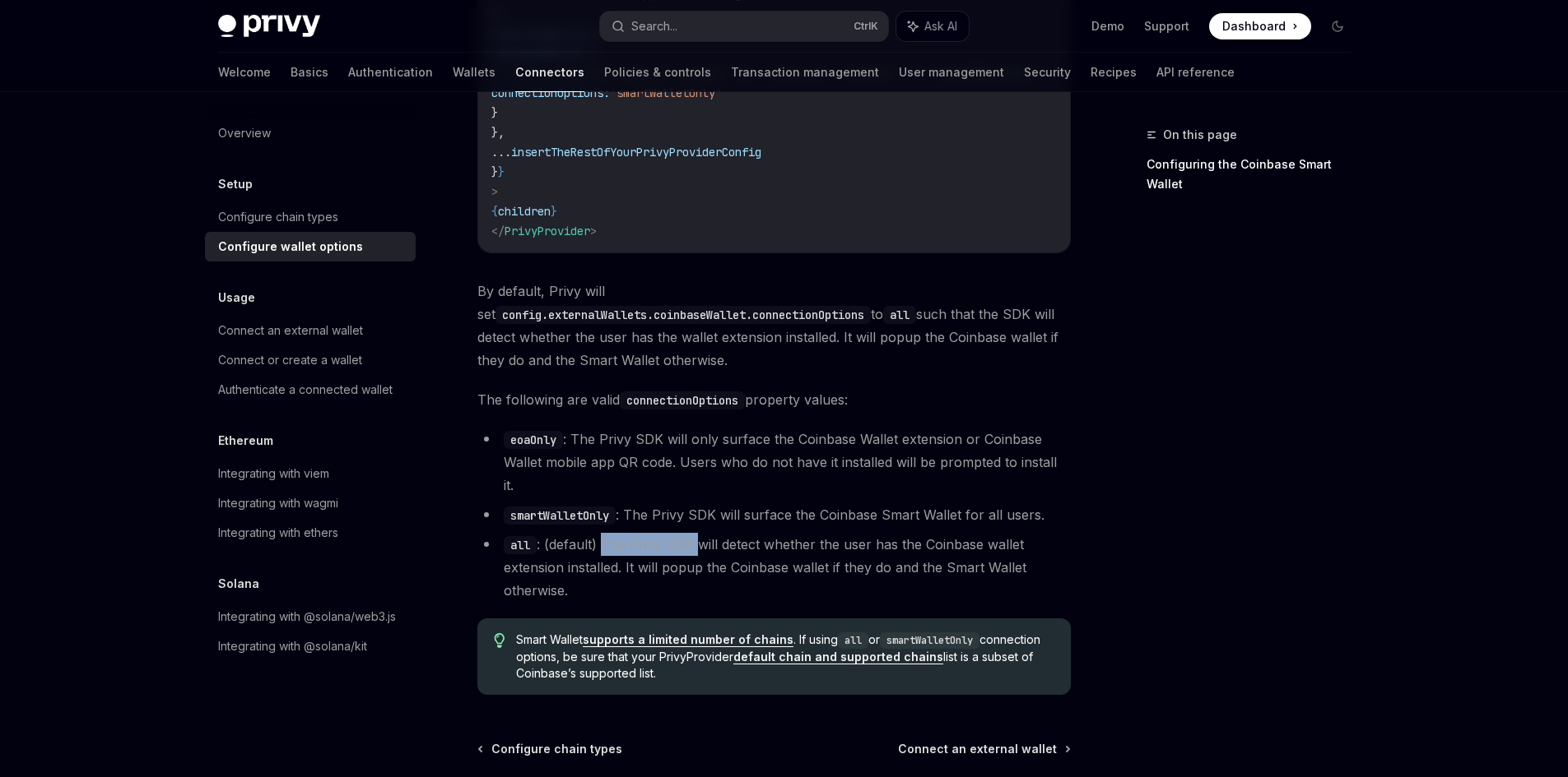
drag, startPoint x: 602, startPoint y: 497, endPoint x: 696, endPoint y: 497, distance: 94.0
click at [696, 533] on li "all : (default) The Privy SDK will detect whether the user has the Coinbase wal…" at bounding box center [774, 567] width 594 height 69
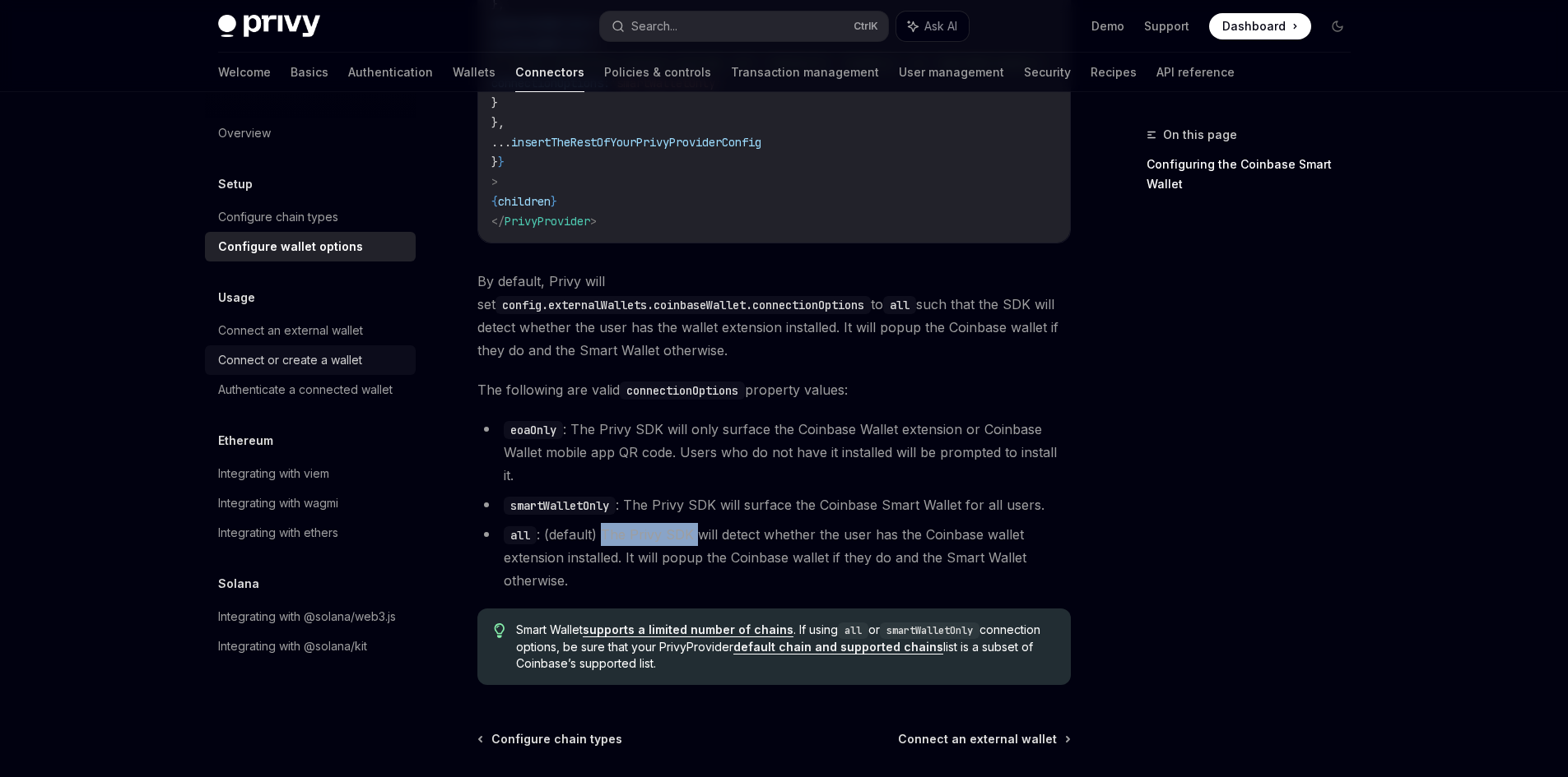
scroll to position [2169, 0]
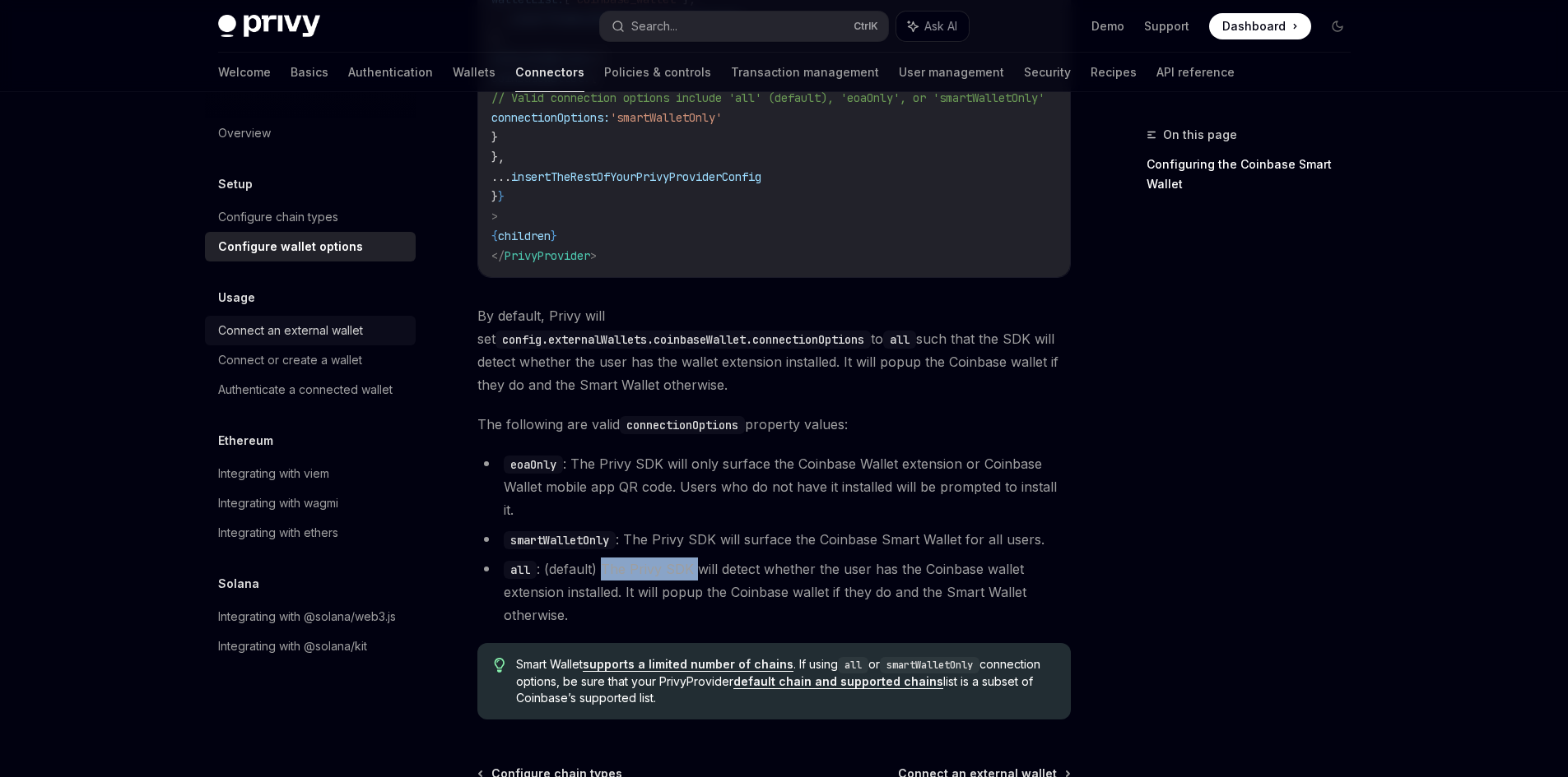
click at [264, 340] on link "Connect an external wallet" at bounding box center [311, 330] width 211 height 29
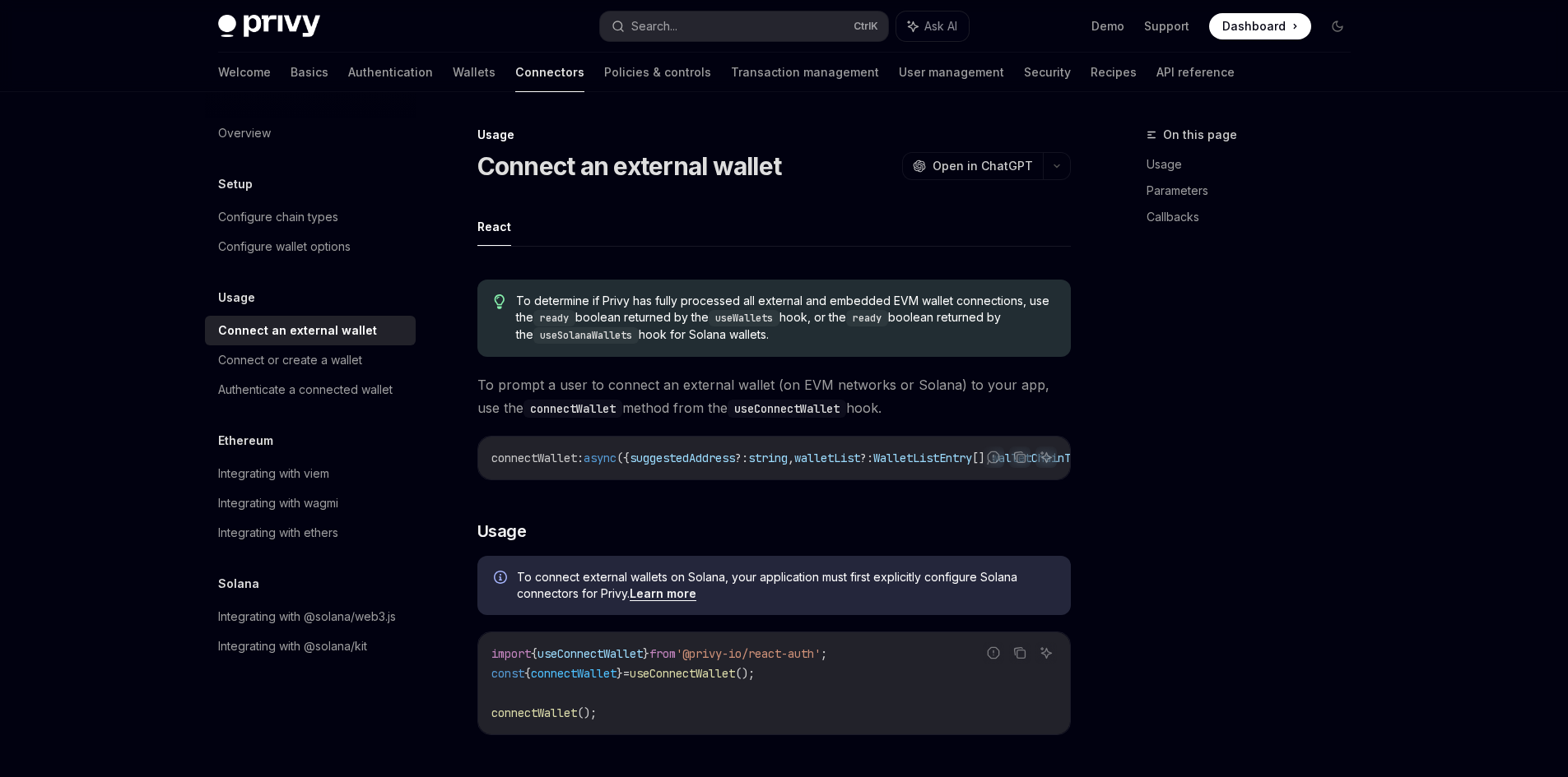
type textarea "*"
click at [522, 460] on span "connectWallet" at bounding box center [534, 458] width 86 height 15
copy span "connectWallet"
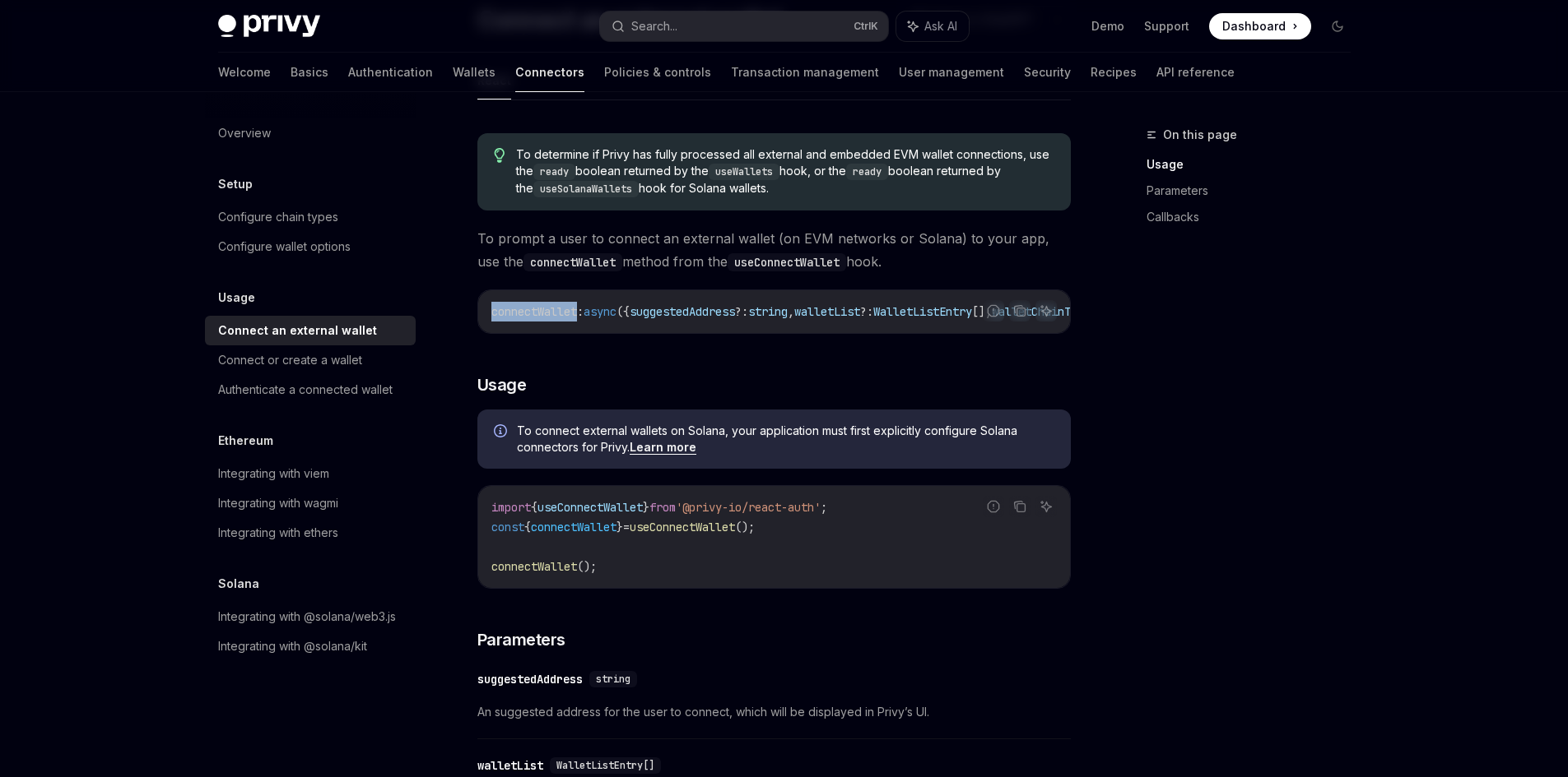
scroll to position [275, 0]
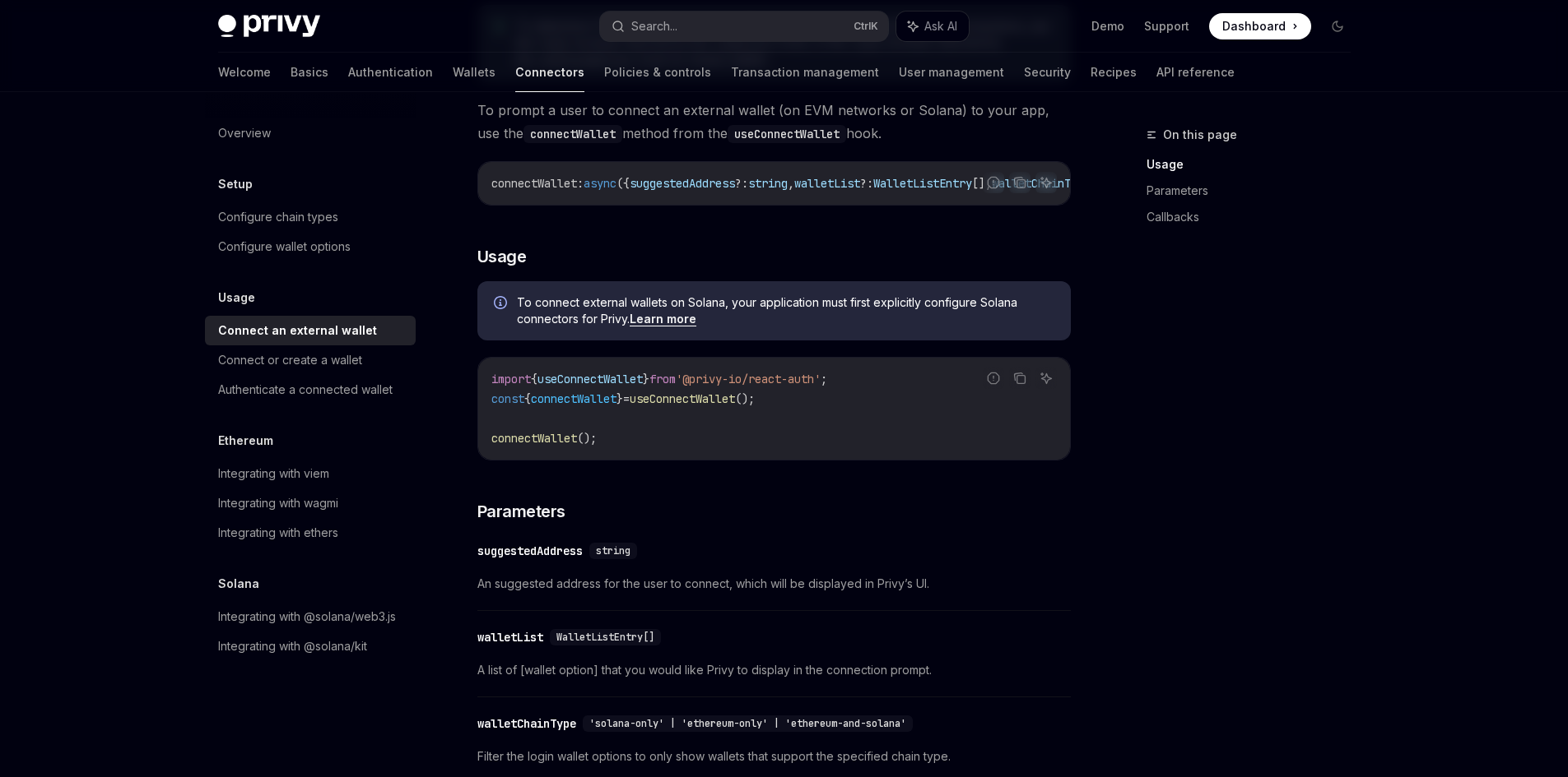
click at [711, 404] on span "useConnectWallet" at bounding box center [682, 399] width 105 height 15
copy span "useConnectWallet"
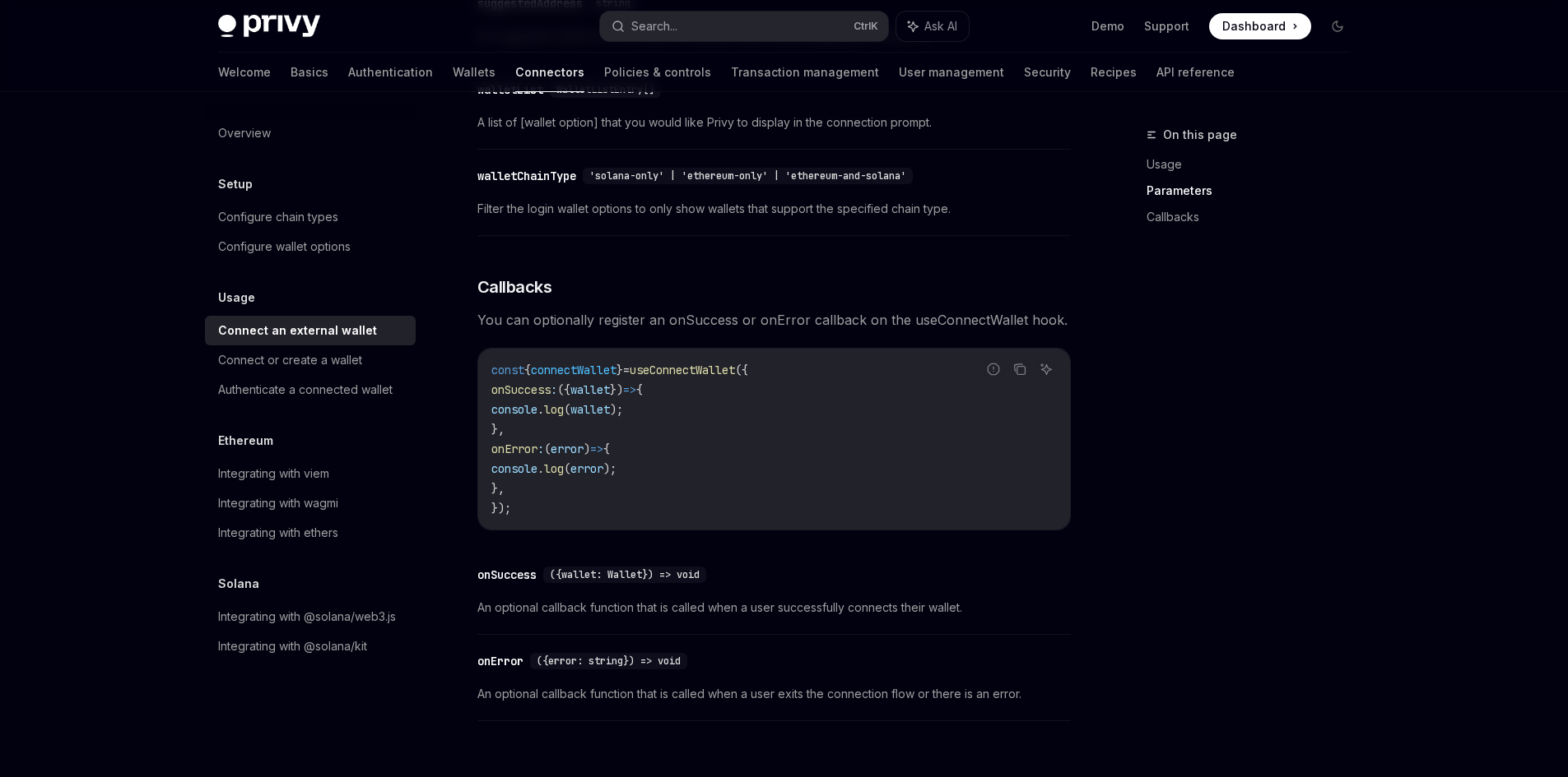
scroll to position [960, 0]
